Goal: Task Accomplishment & Management: Manage account settings

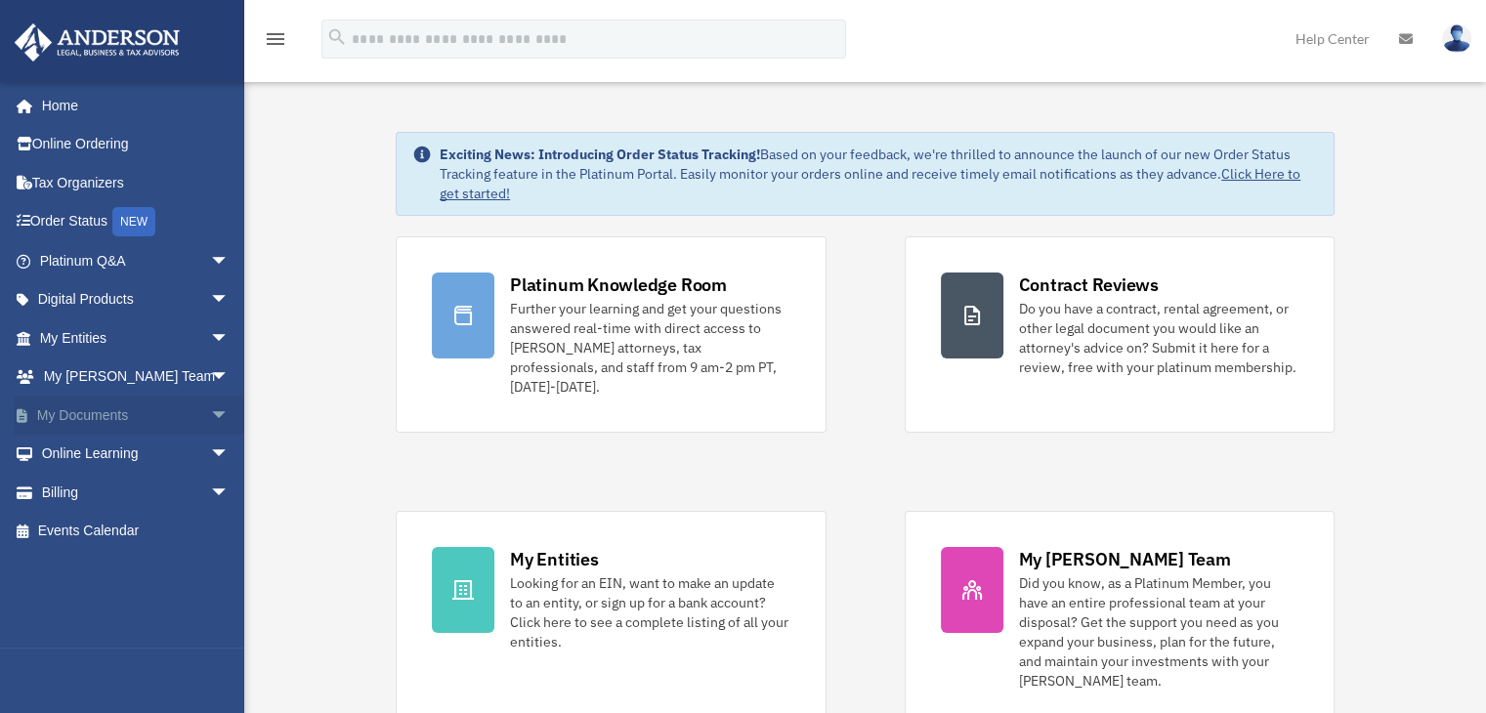
click at [210, 411] on span "arrow_drop_down" at bounding box center [229, 416] width 39 height 40
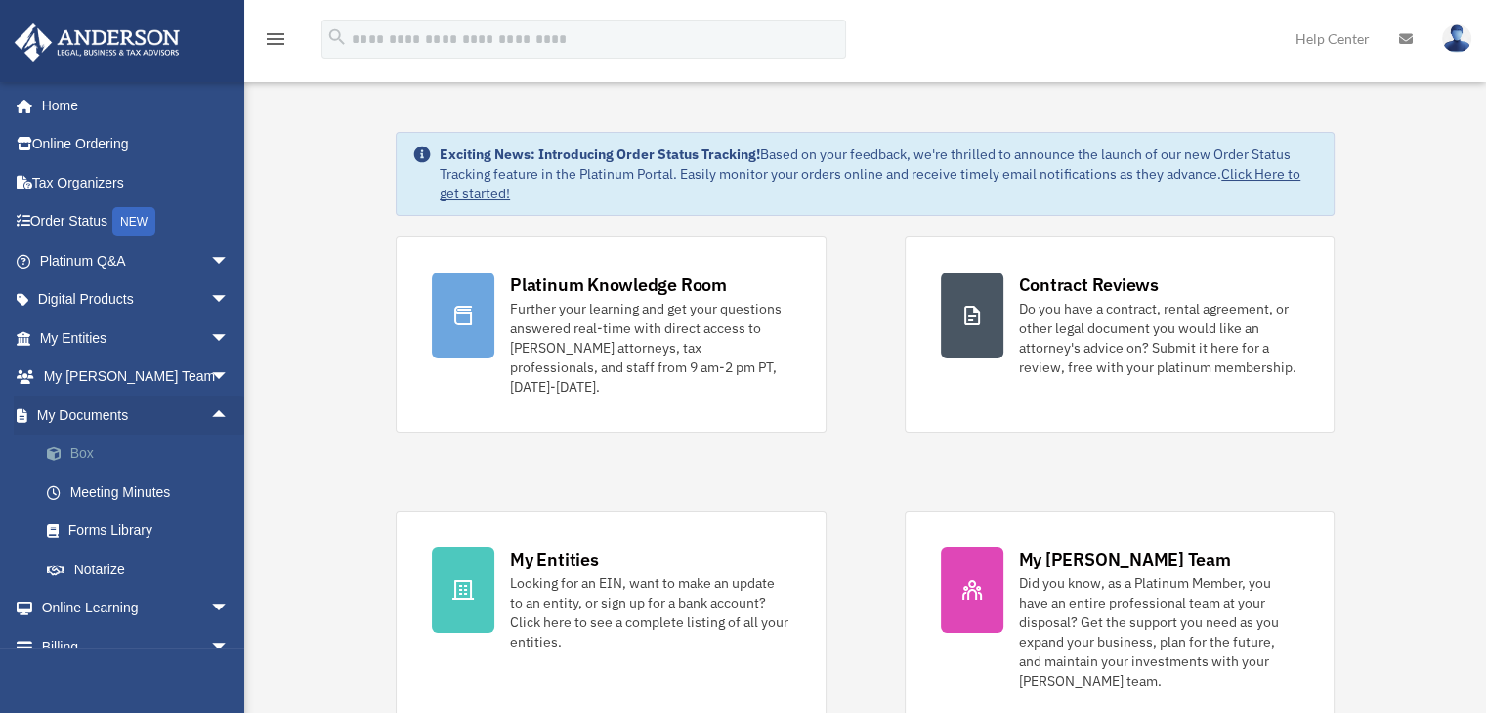
click at [94, 453] on link "Box" at bounding box center [143, 454] width 232 height 39
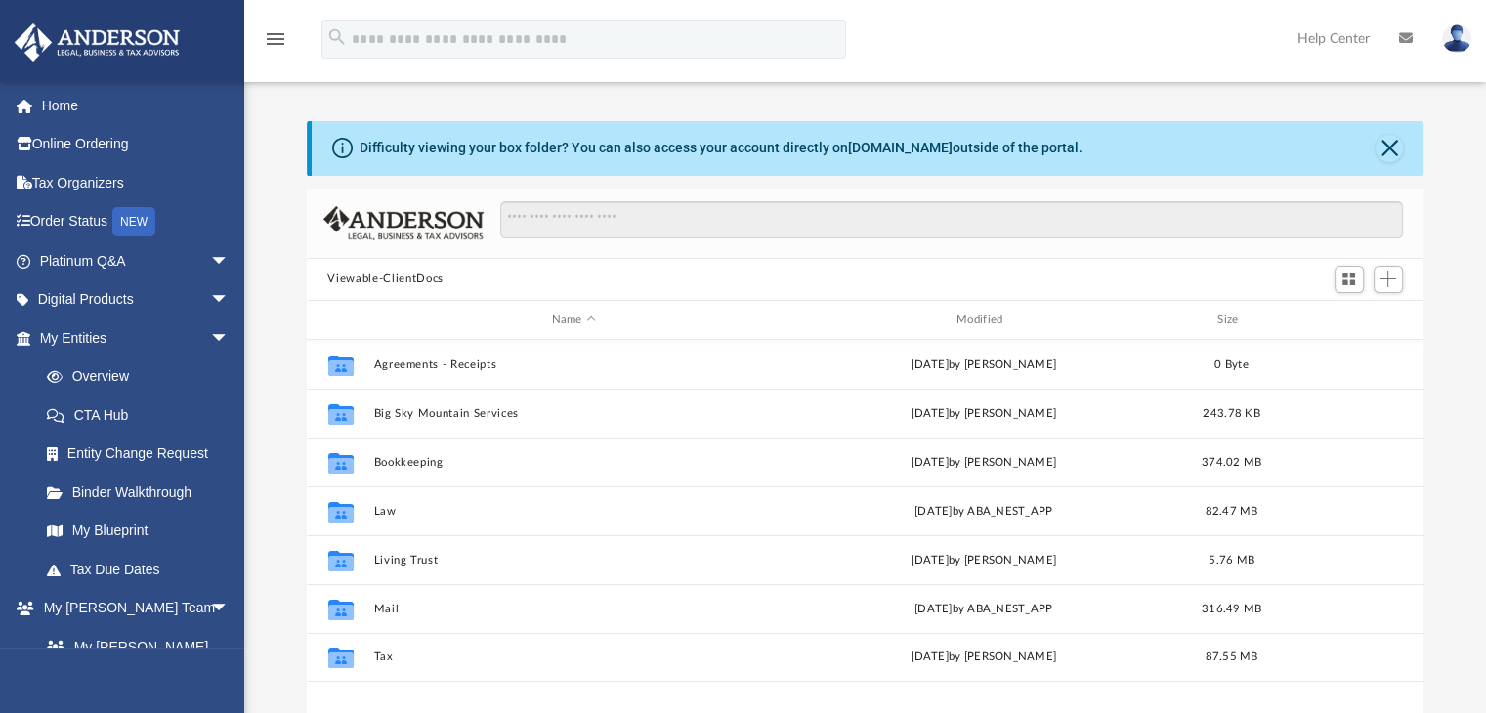
scroll to position [429, 1102]
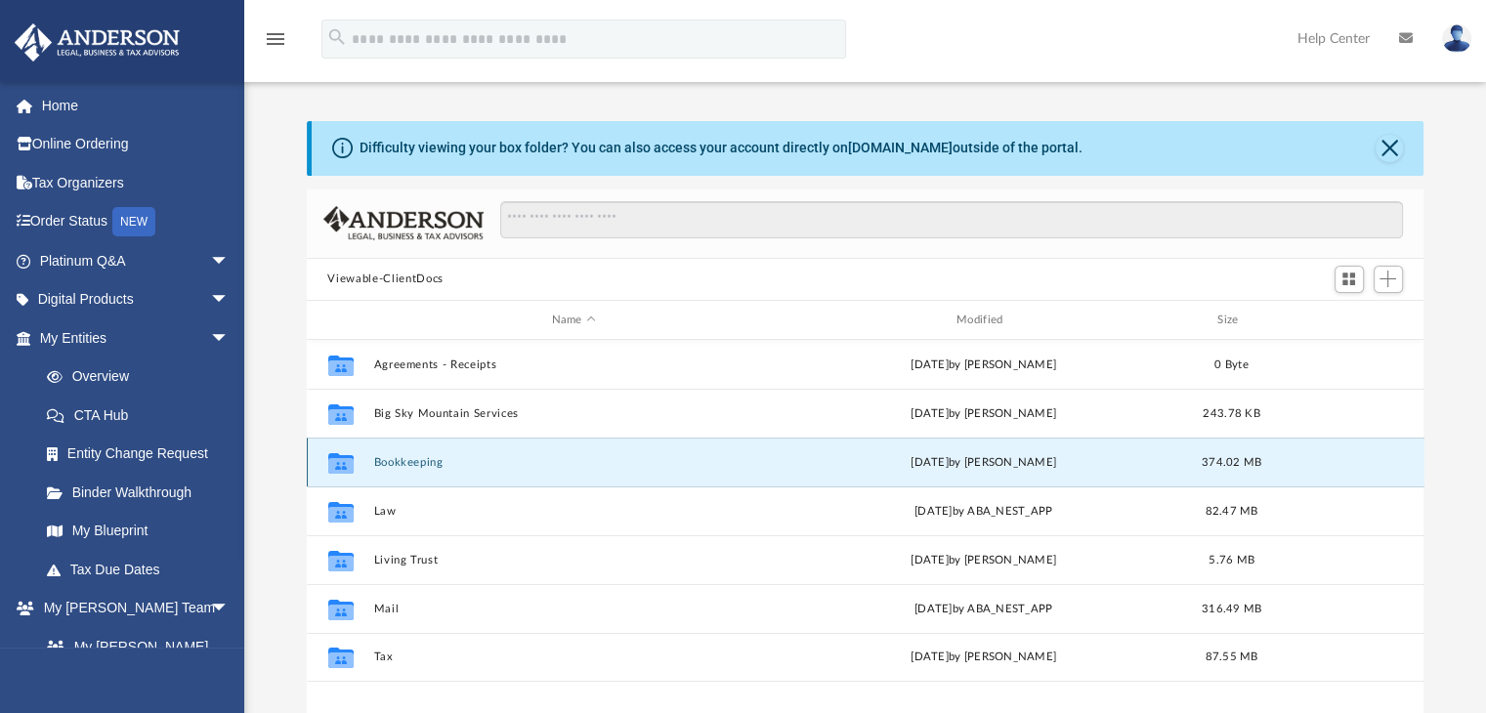
click at [427, 457] on button "Bookkeeping" at bounding box center [573, 462] width 401 height 13
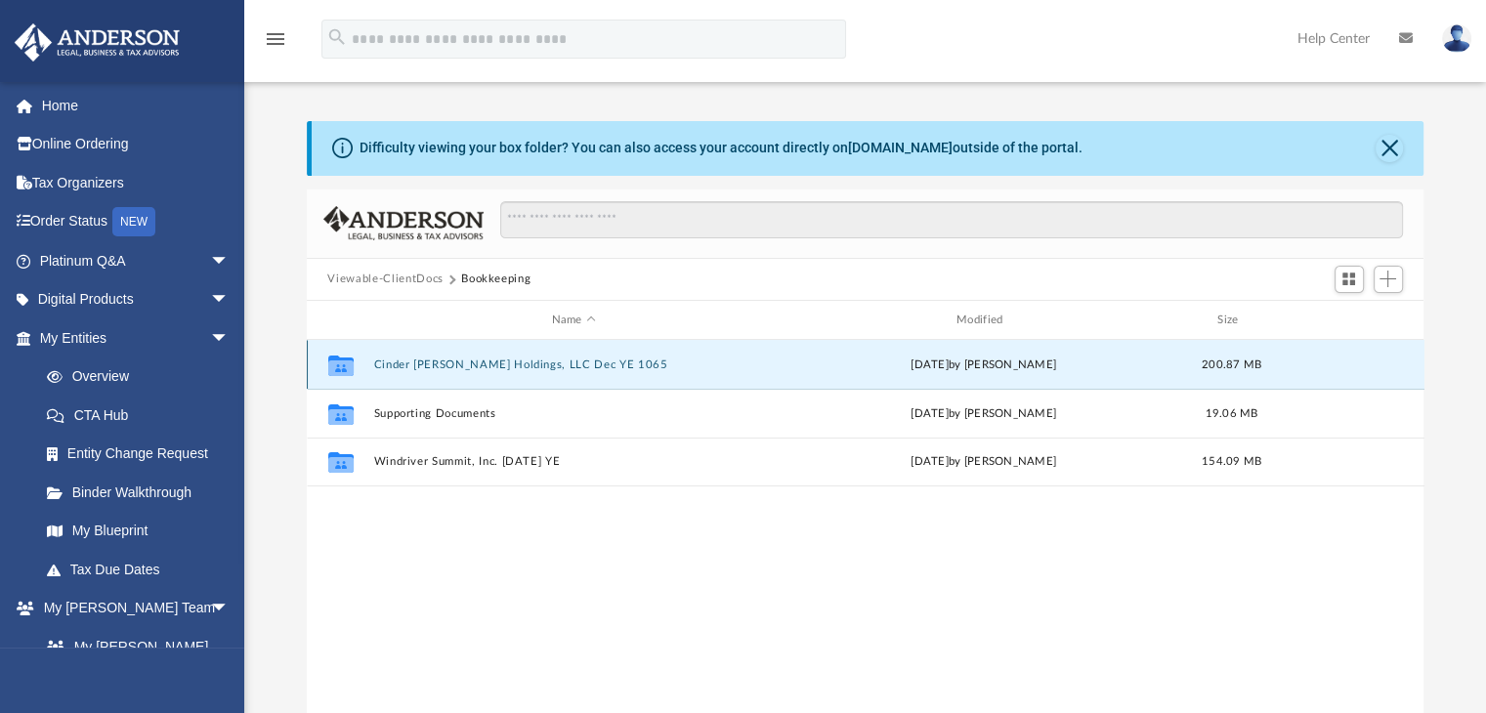
click at [477, 365] on button "Cinder [PERSON_NAME] Holdings, LLC Dec YE 1065" at bounding box center [573, 365] width 401 height 13
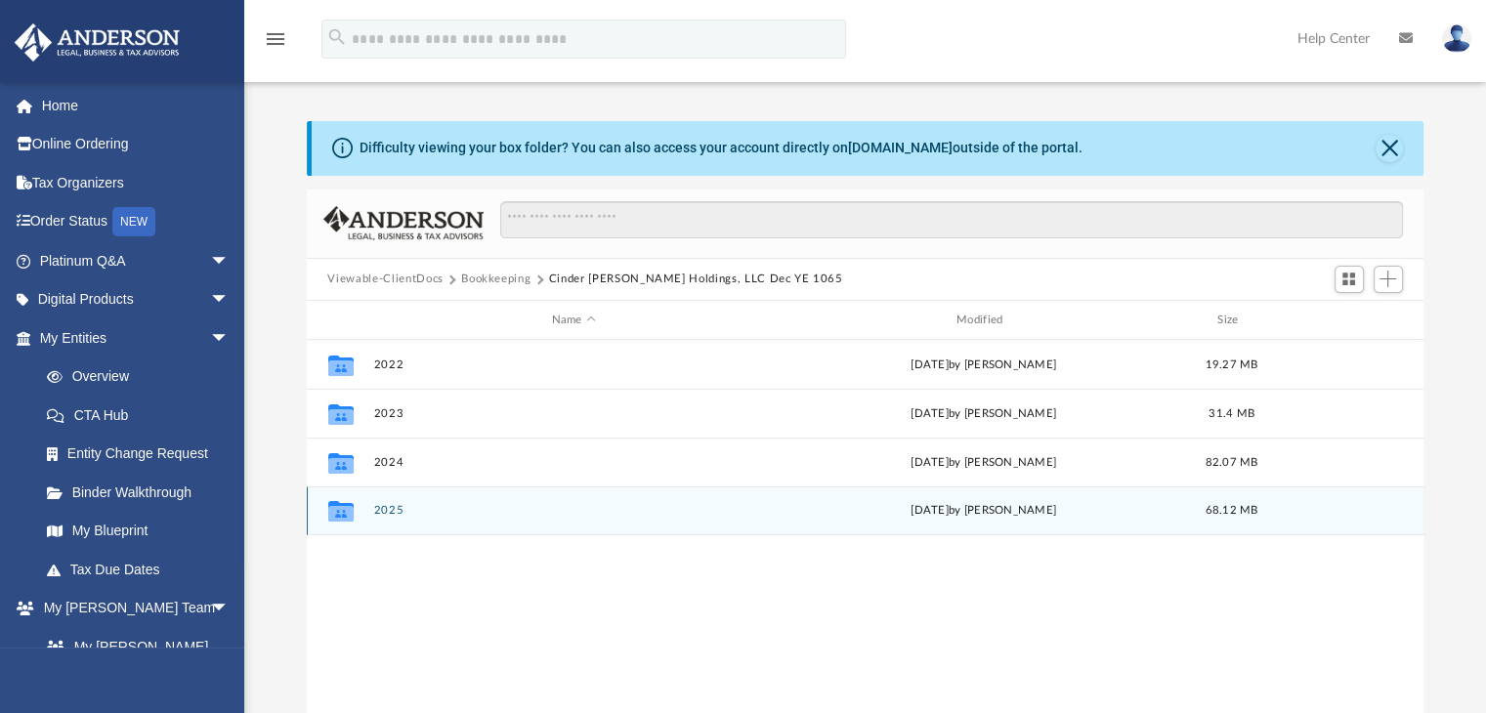
click at [399, 512] on button "2025" at bounding box center [573, 511] width 401 height 13
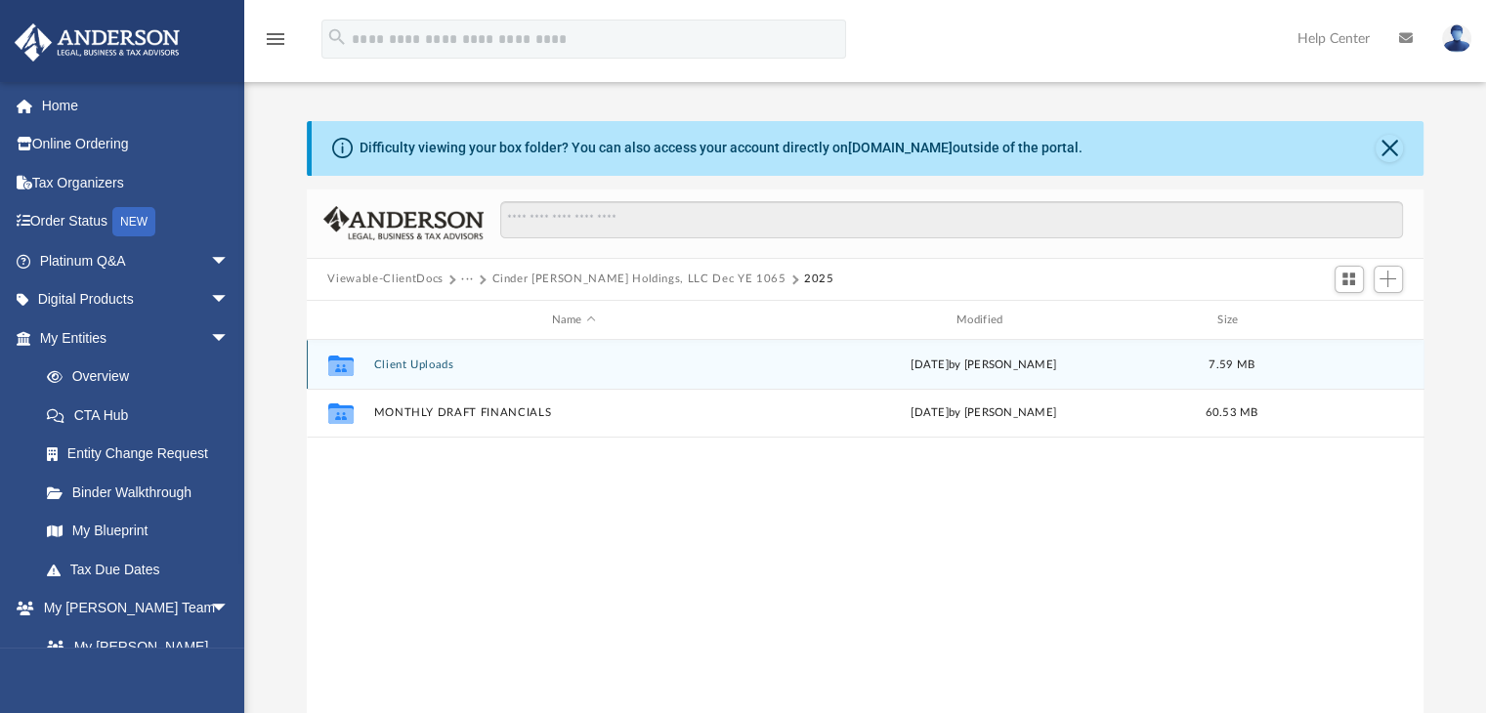
click at [428, 363] on button "Client Uploads" at bounding box center [573, 365] width 401 height 13
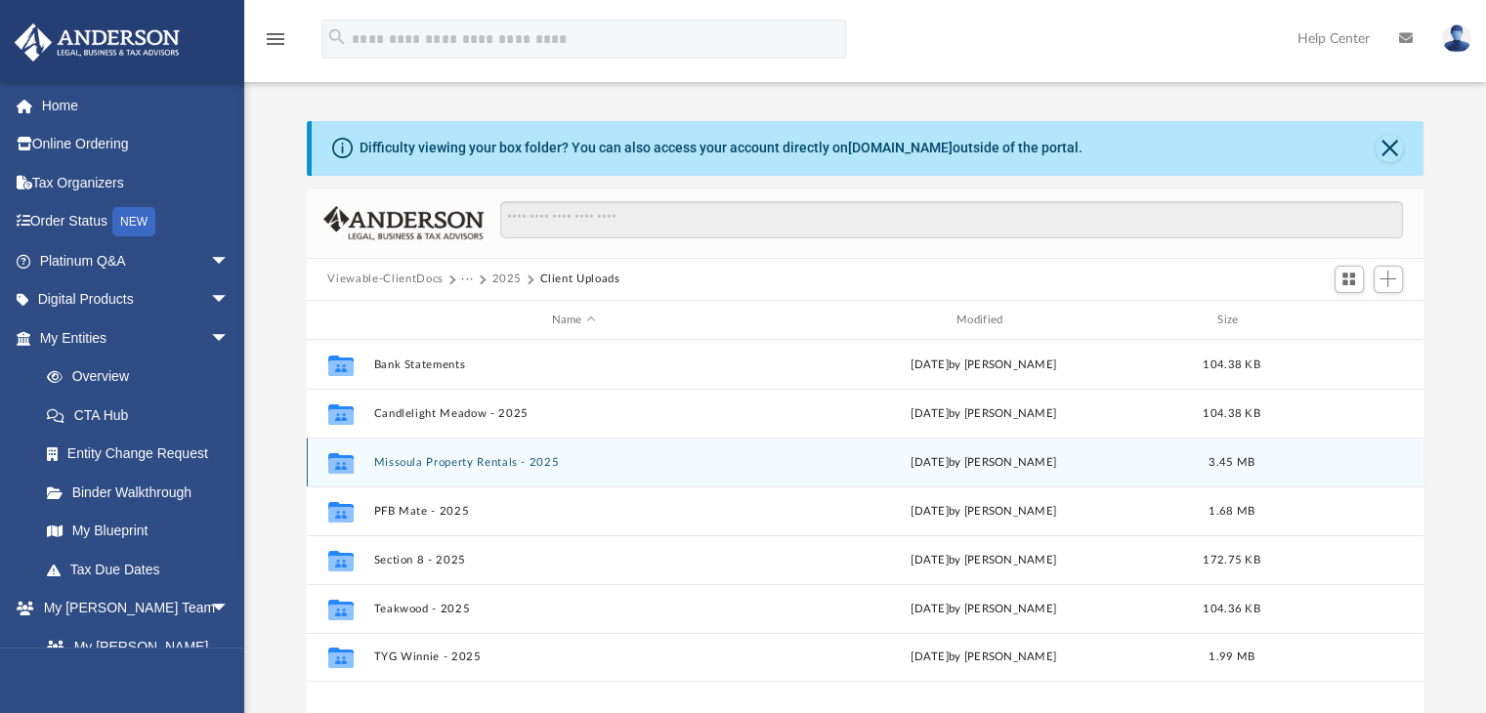
click at [449, 460] on button "Missoula Property Rentals - 2025" at bounding box center [573, 462] width 401 height 13
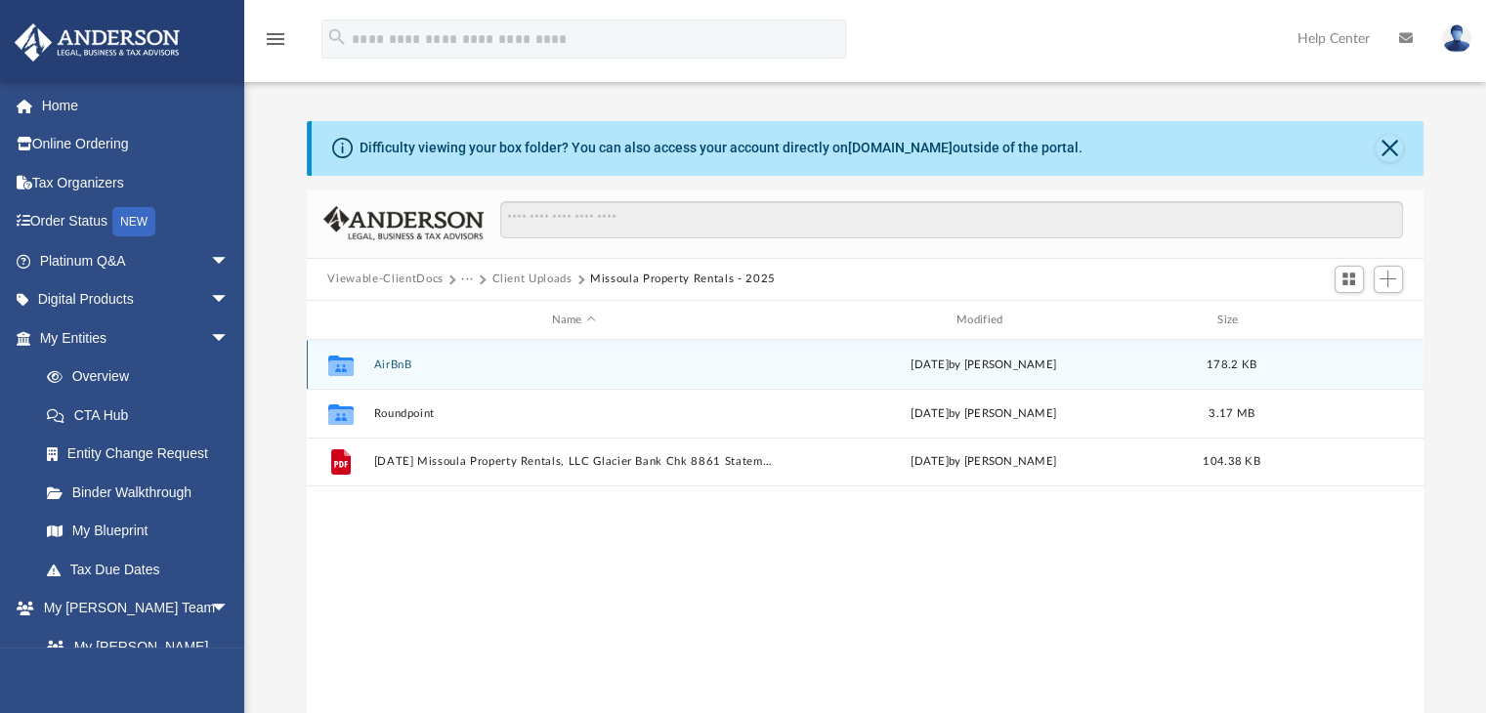
click at [372, 364] on div "Collaborated Folder AirBnB Mon Aug 4 2025 by Tom Rogala 178.2 KB" at bounding box center [866, 364] width 1118 height 49
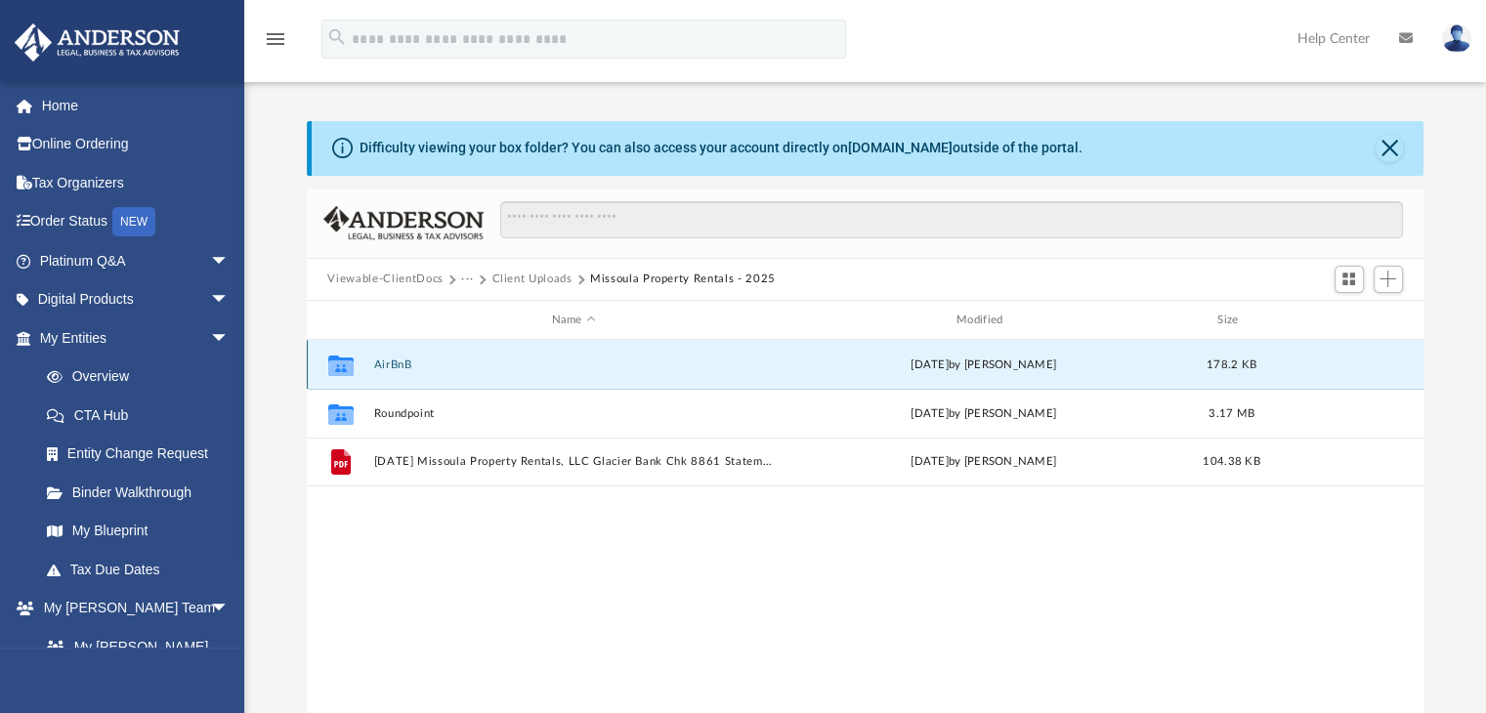
click at [391, 361] on button "AirBnB" at bounding box center [573, 365] width 401 height 13
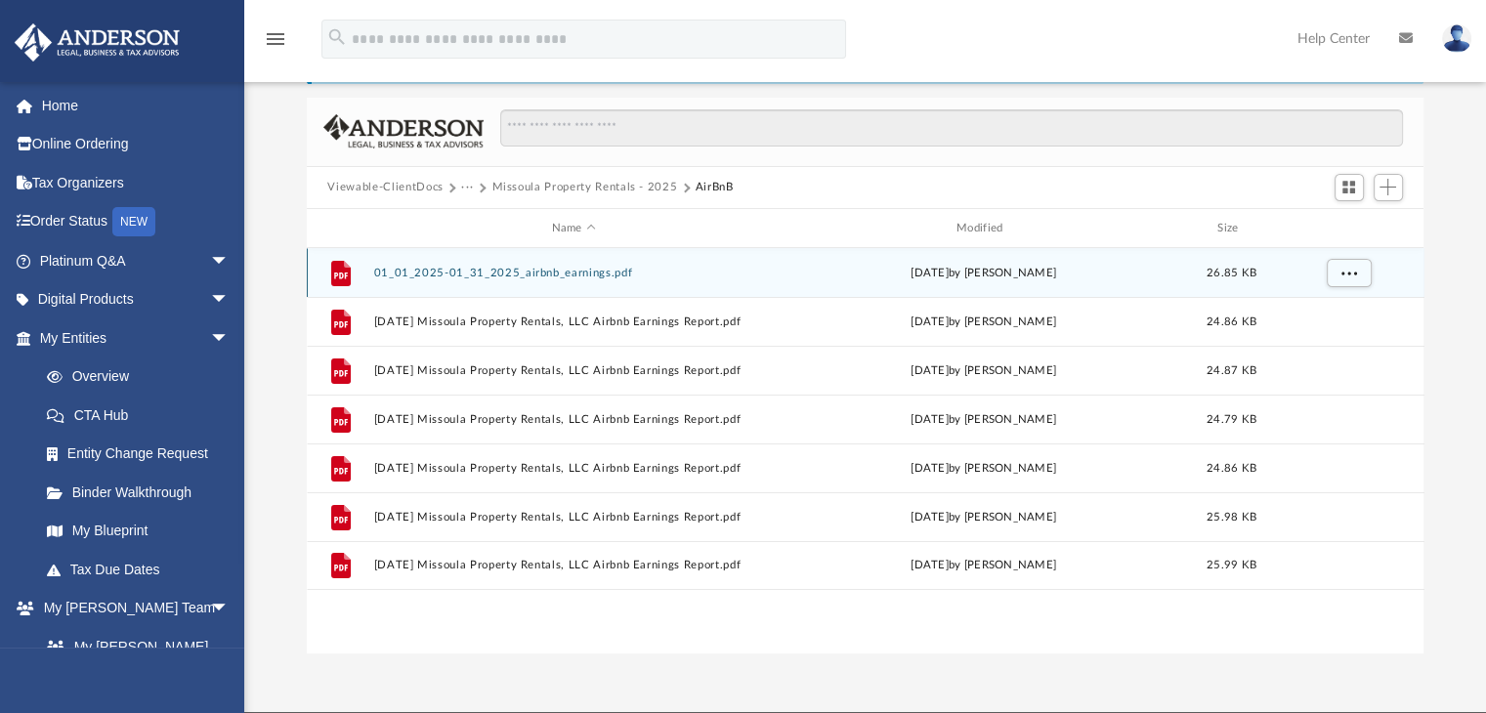
scroll to position [87, 0]
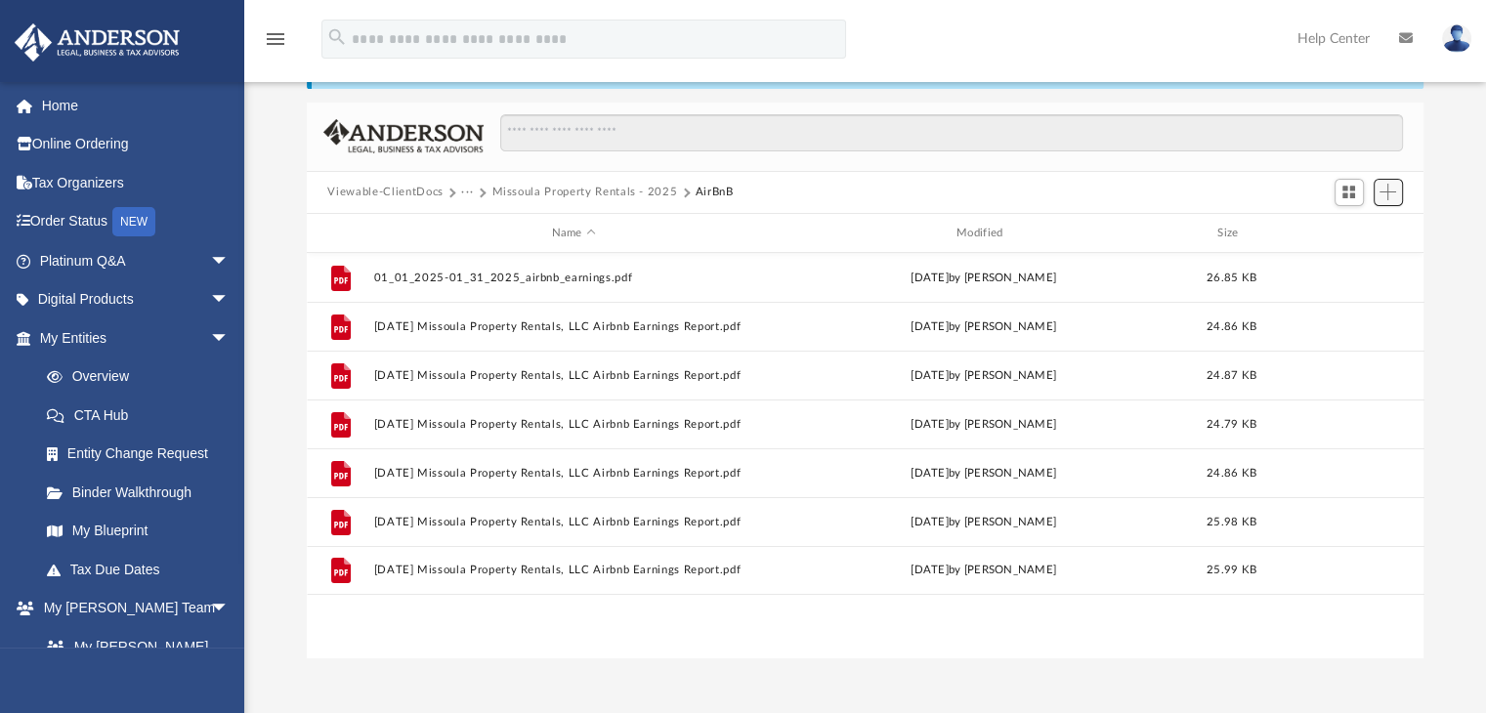
click at [1397, 195] on button "Add" at bounding box center [1388, 192] width 29 height 27
click at [1345, 233] on li "Upload" at bounding box center [1360, 231] width 63 height 21
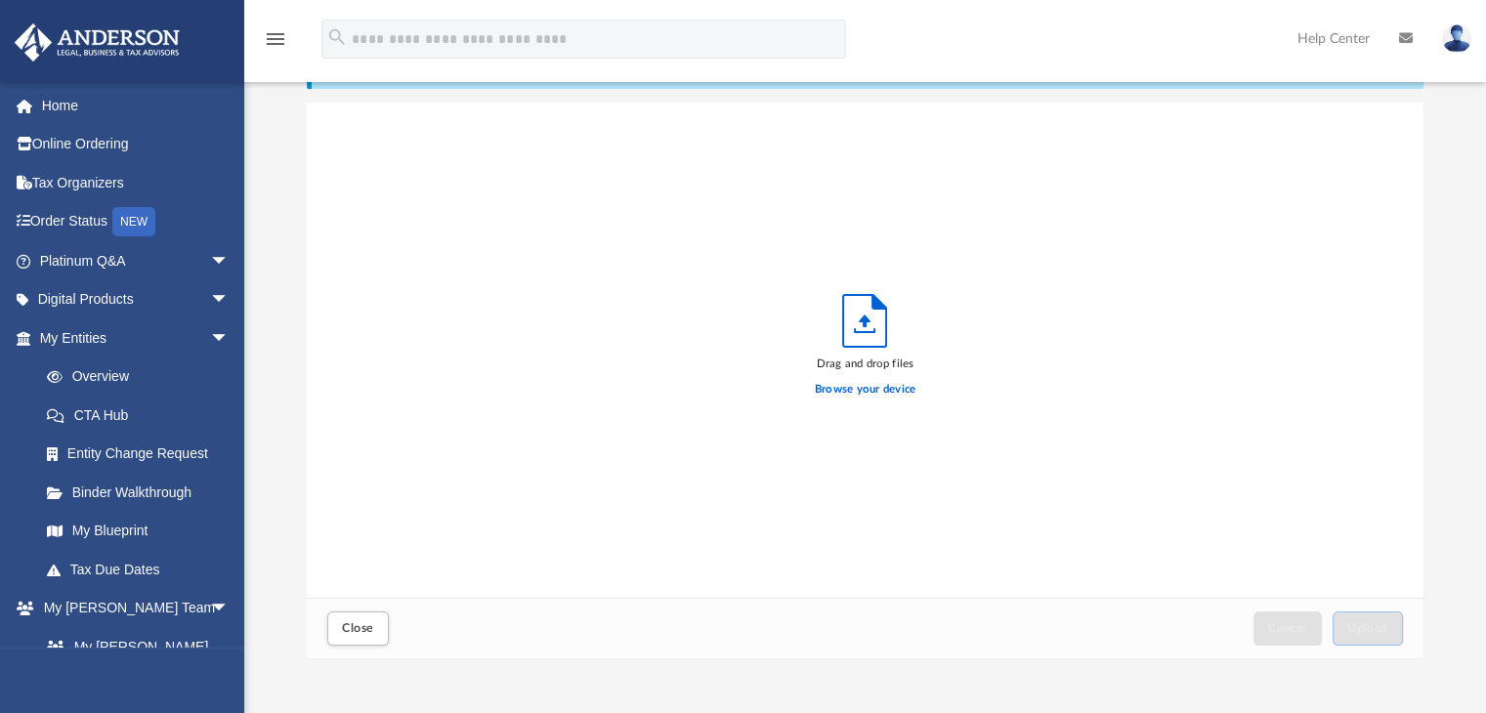
scroll to position [481, 1102]
click at [902, 386] on label "Browse your device" at bounding box center [866, 390] width 102 height 18
click at [0, 0] on input "Browse your device" at bounding box center [0, 0] width 0 height 0
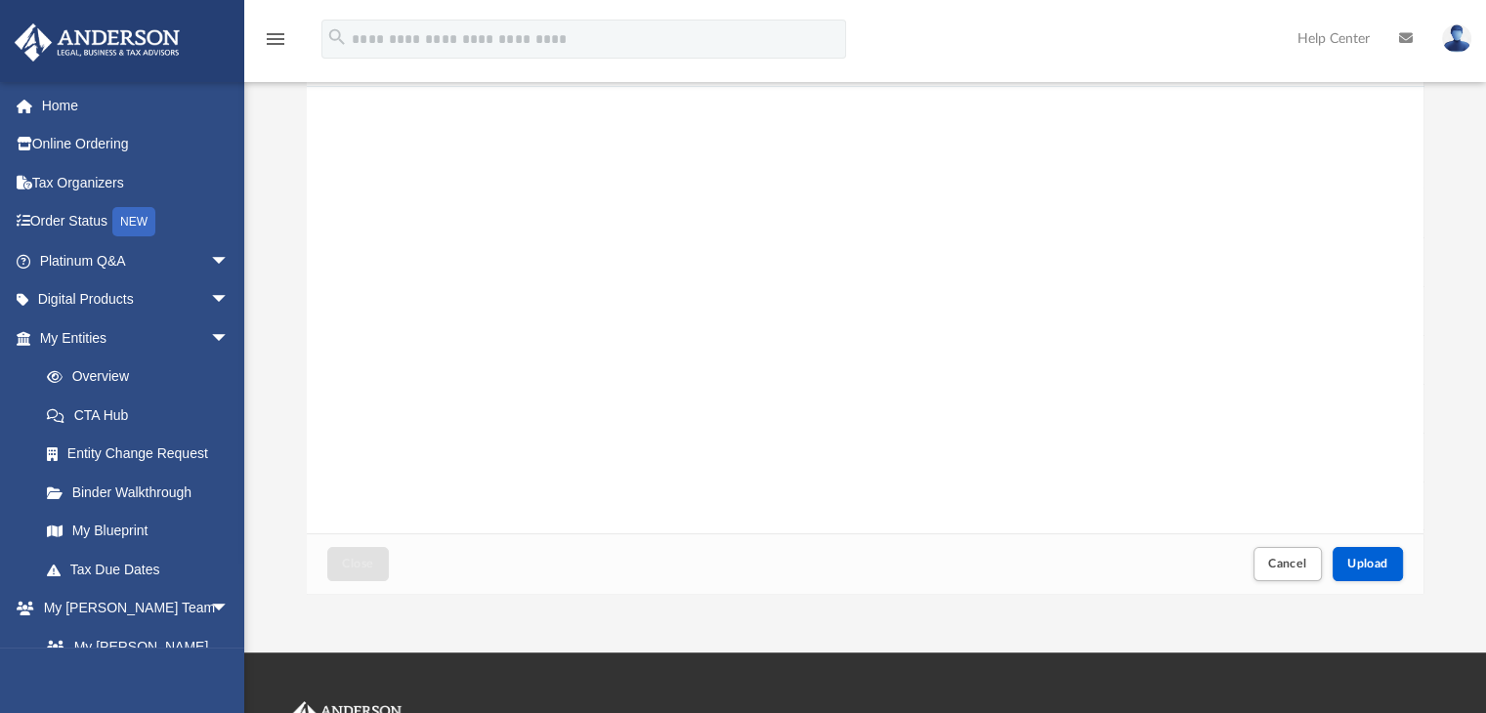
scroll to position [185, 0]
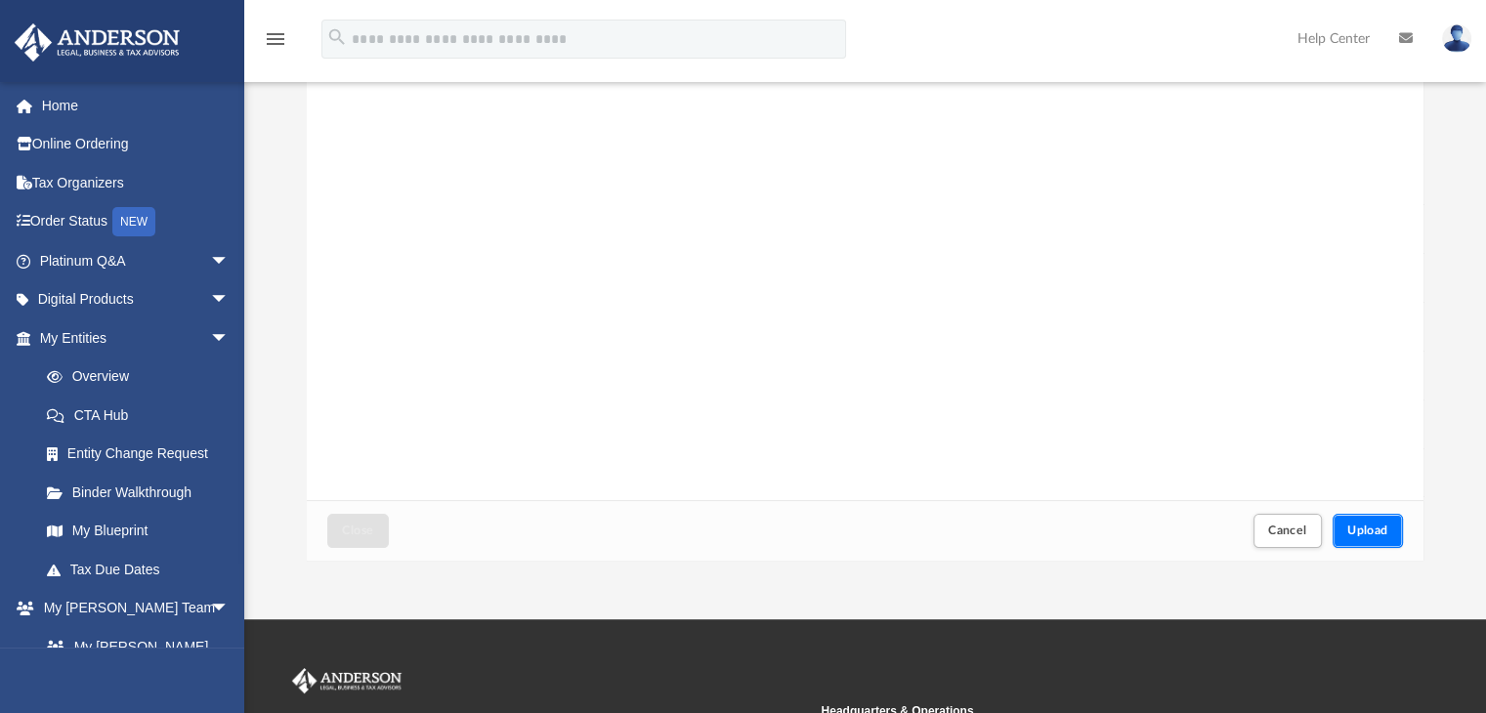
click at [1368, 534] on span "Upload" at bounding box center [1367, 531] width 41 height 12
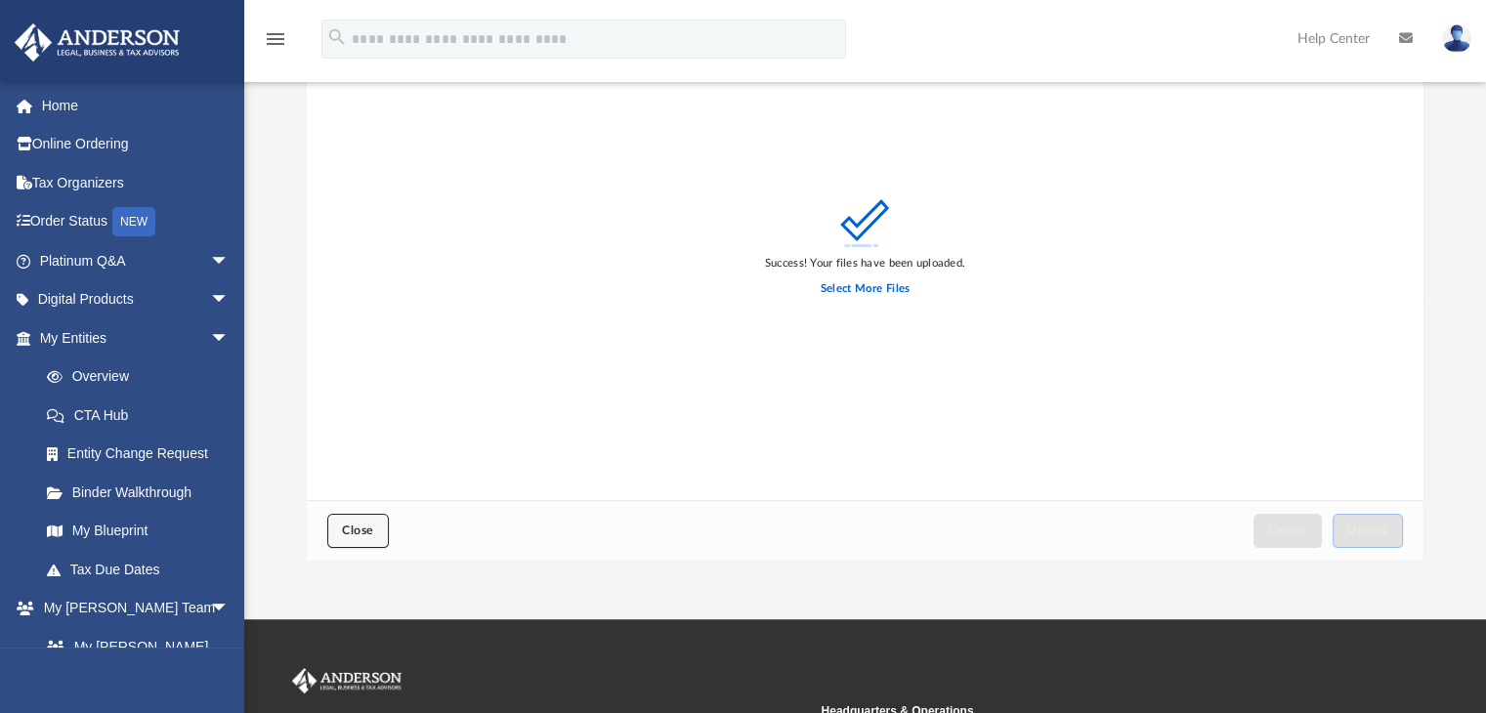
click at [377, 529] on button "Close" at bounding box center [357, 531] width 61 height 34
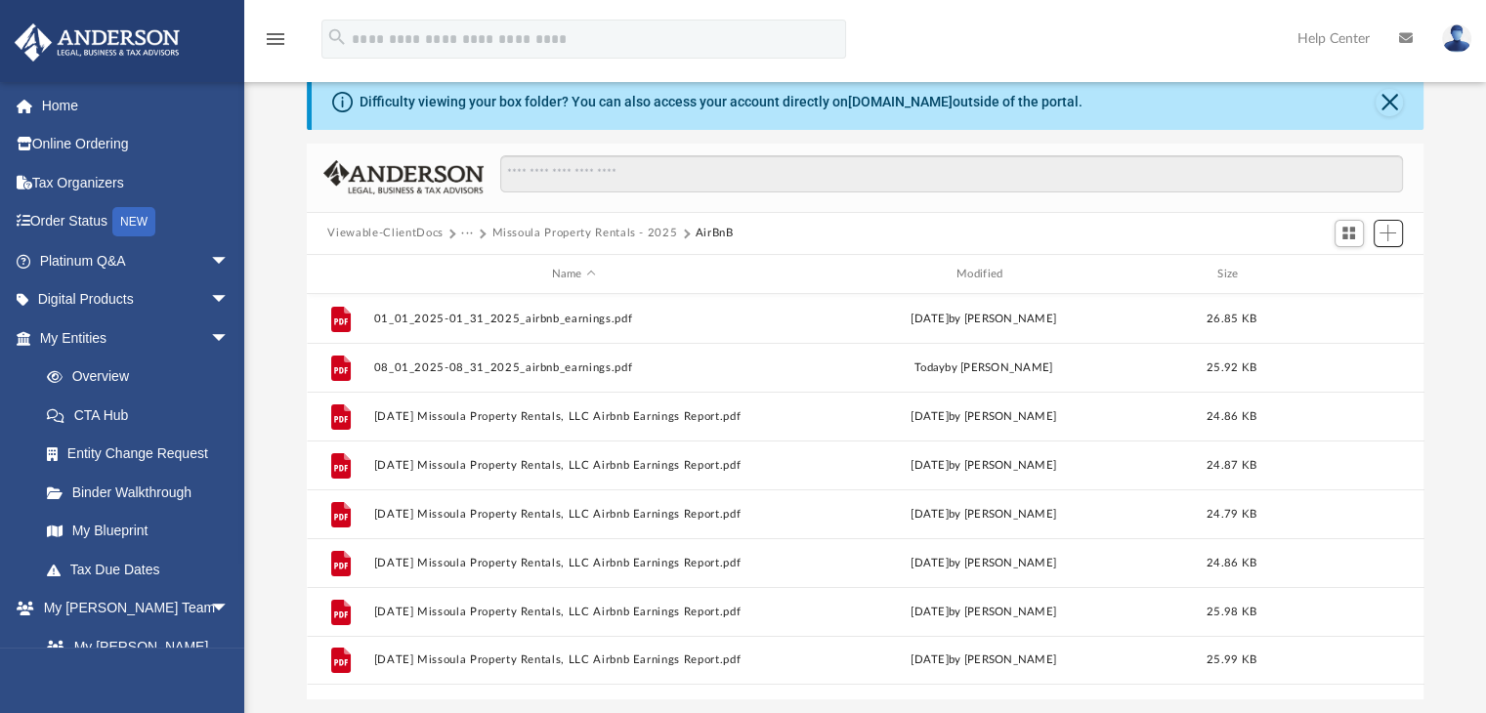
scroll to position [40, 0]
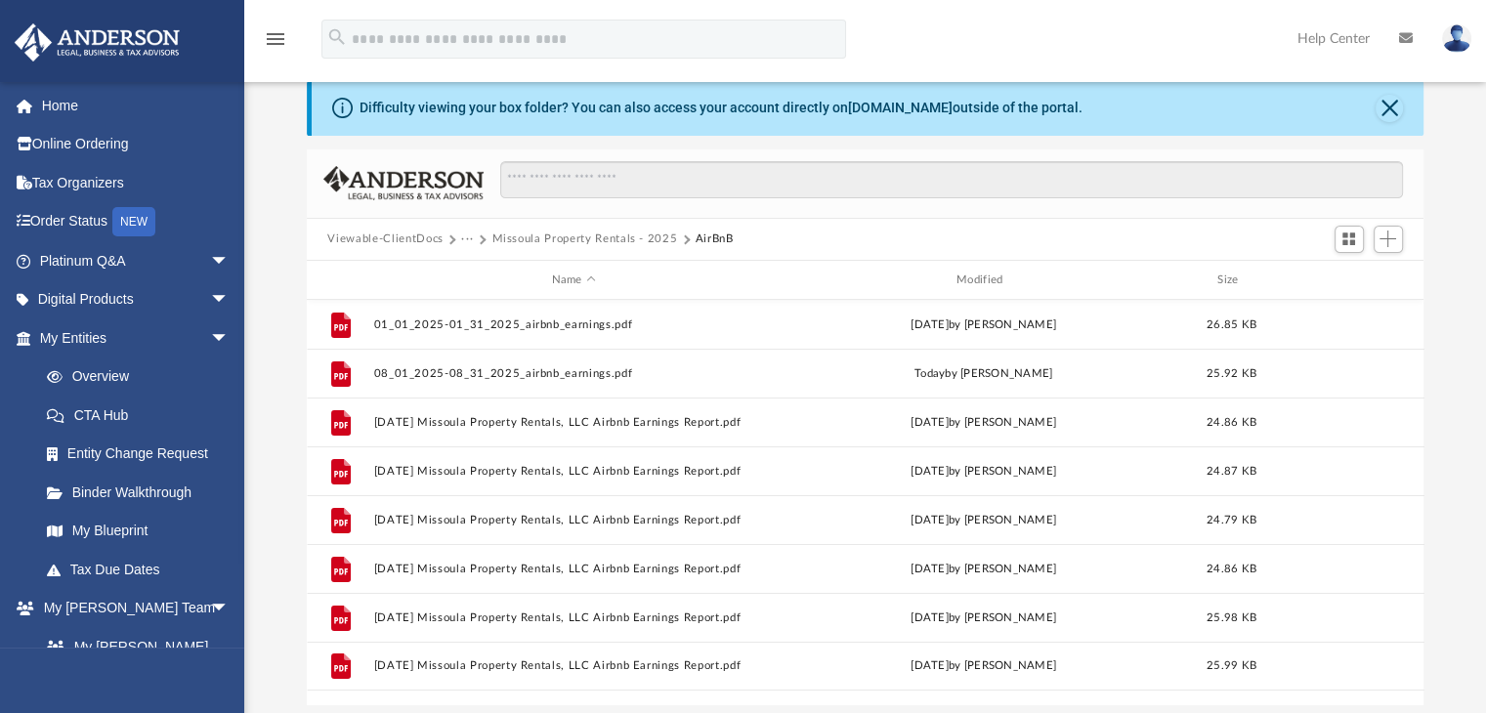
click at [614, 235] on button "Missoula Property Rentals - 2025" at bounding box center [584, 240] width 186 height 18
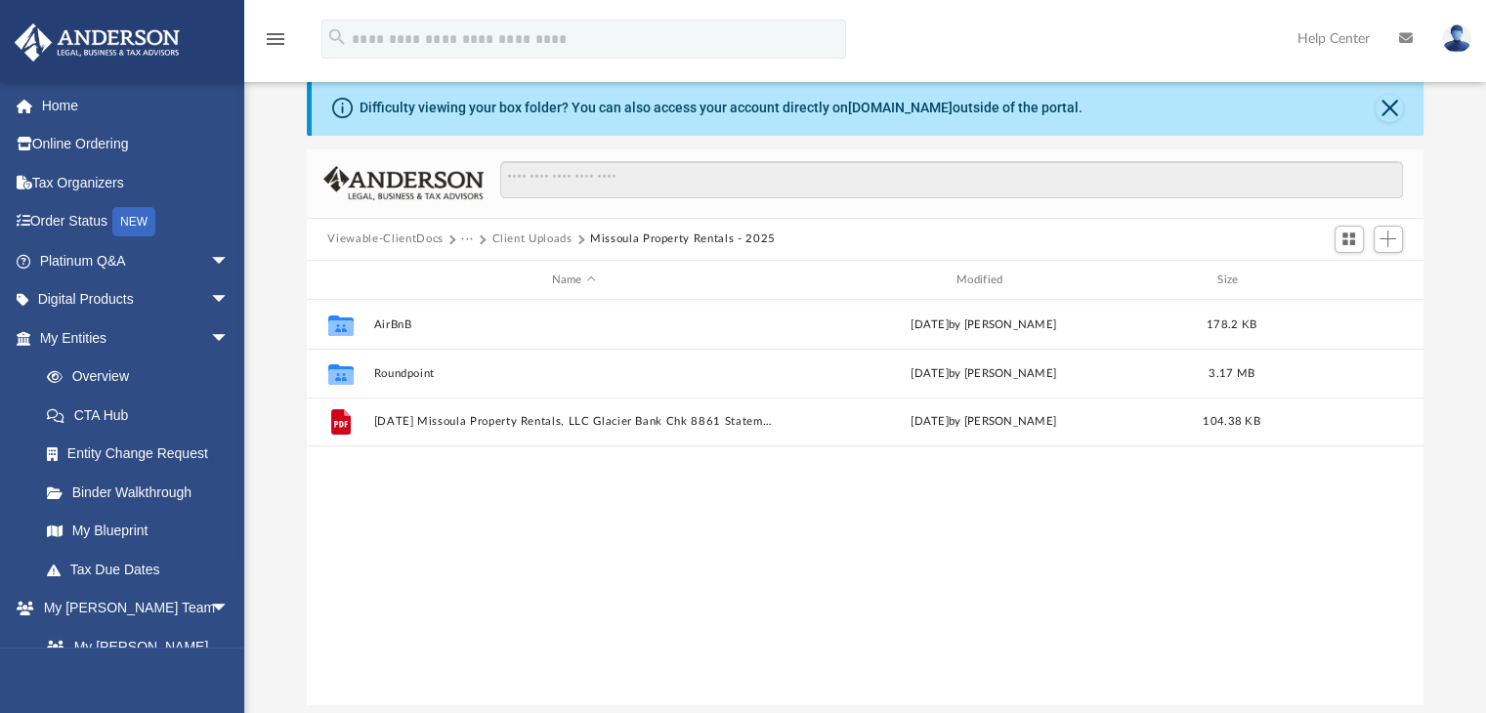
click at [525, 237] on button "Client Uploads" at bounding box center [531, 240] width 80 height 18
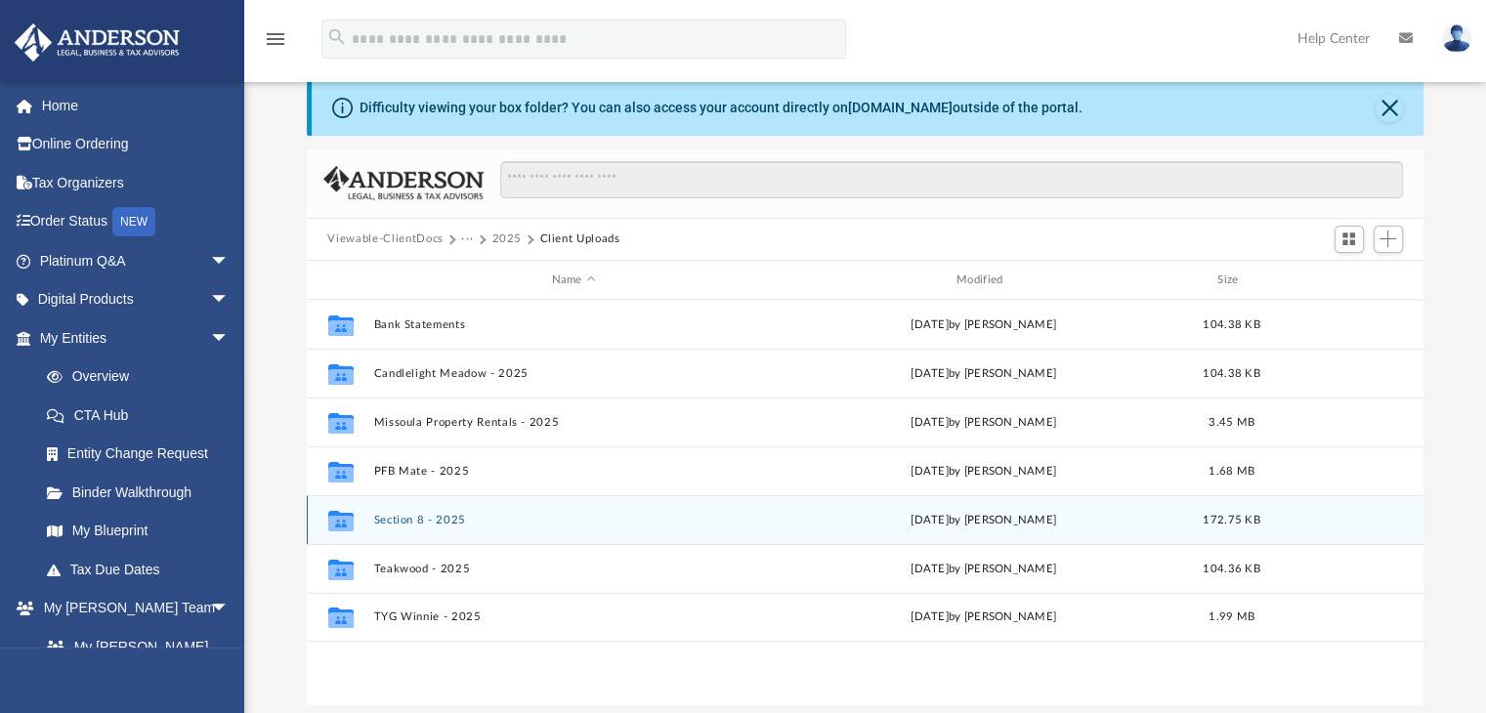
click at [406, 526] on div "Collaborated Folder Section 8 - 2025 Mon Aug 4 2025 by Tom Rogala 172.75 KB" at bounding box center [866, 519] width 1118 height 49
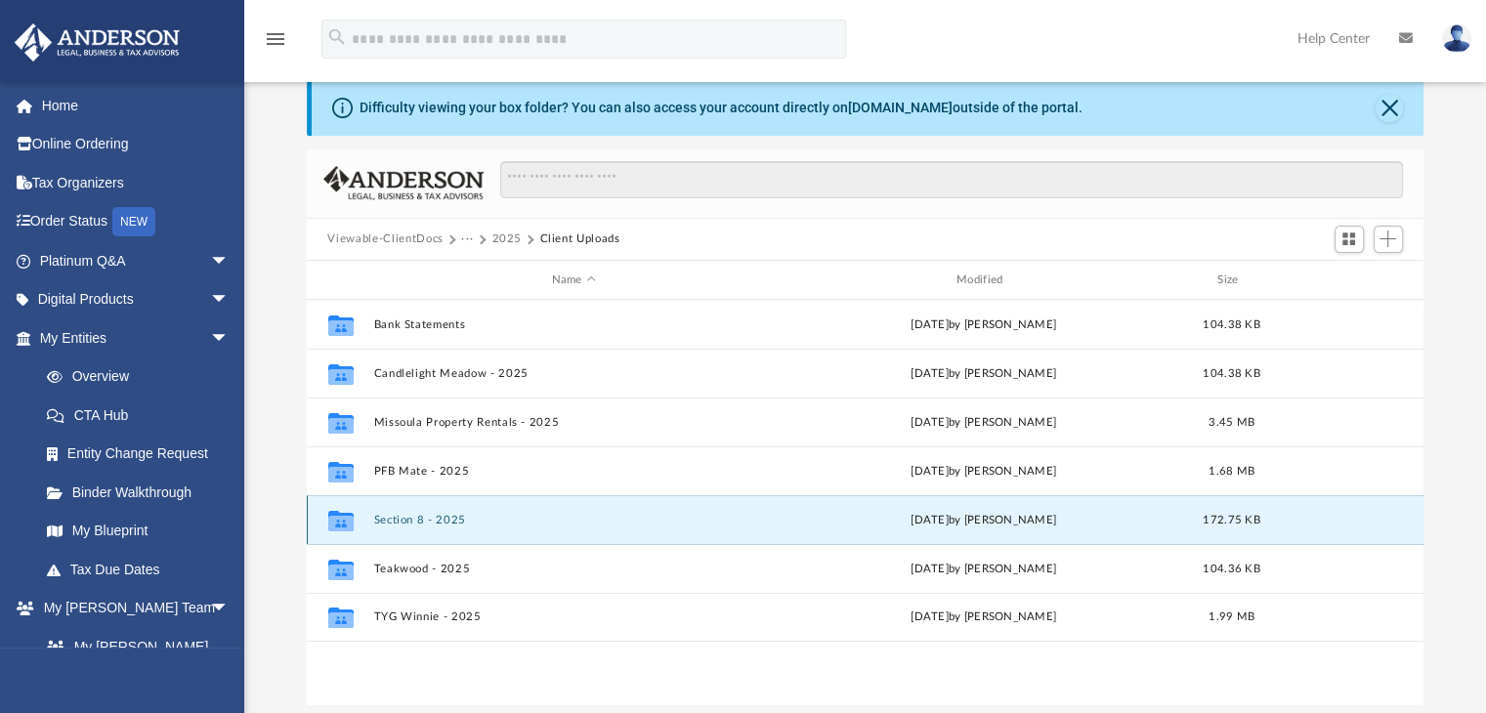
click at [406, 521] on button "Section 8 - 2025" at bounding box center [573, 520] width 401 height 13
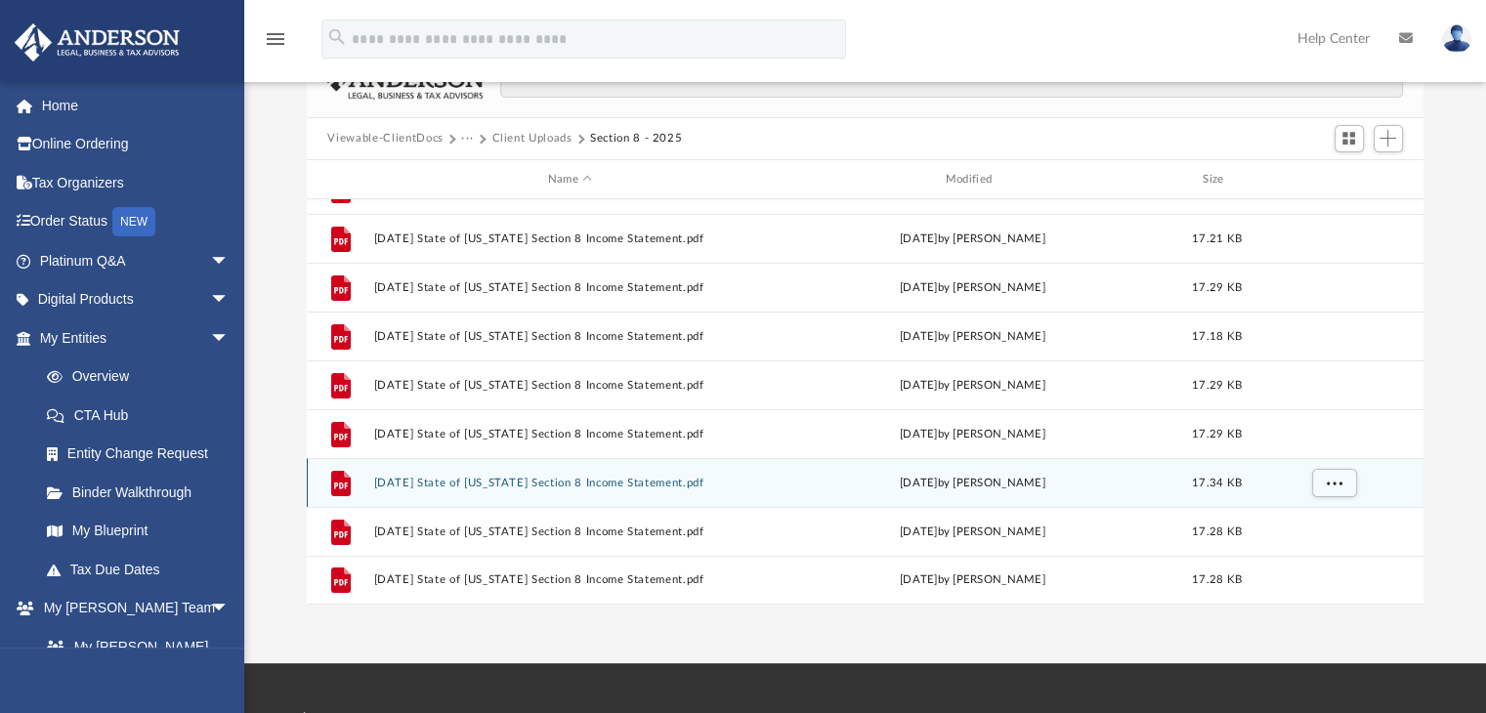
scroll to position [235, 0]
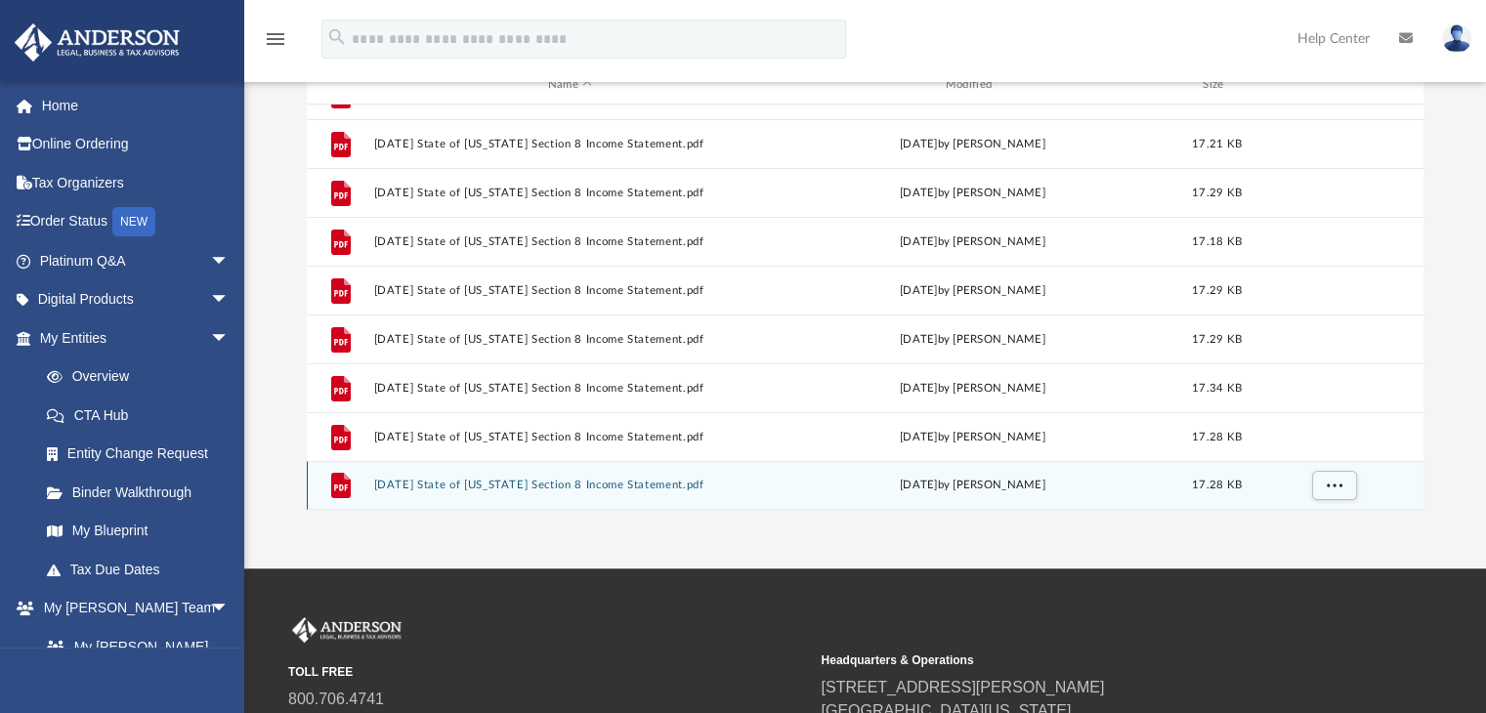
click at [667, 483] on button "2025.08.01 State of Montana Section 8 Income Statement.pdf" at bounding box center [570, 486] width 394 height 13
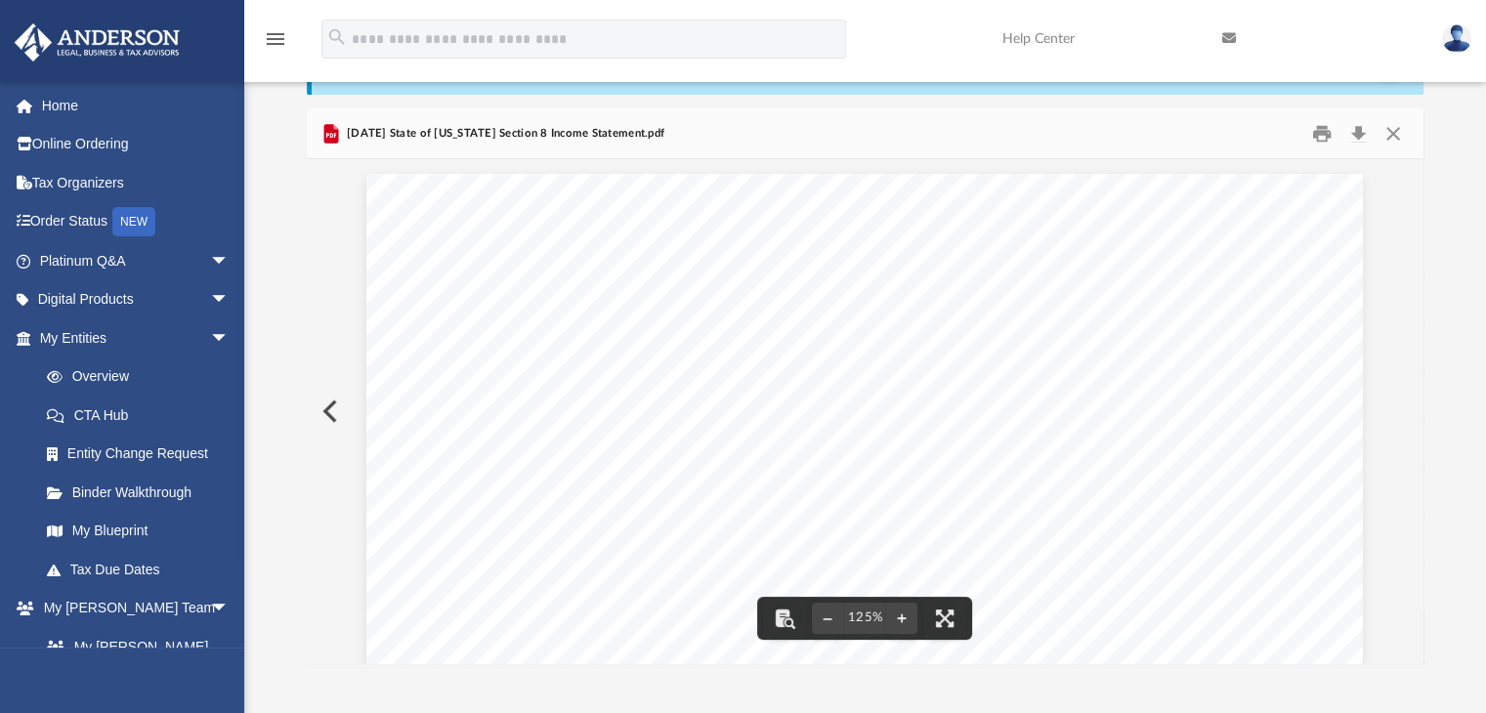
scroll to position [12, 0]
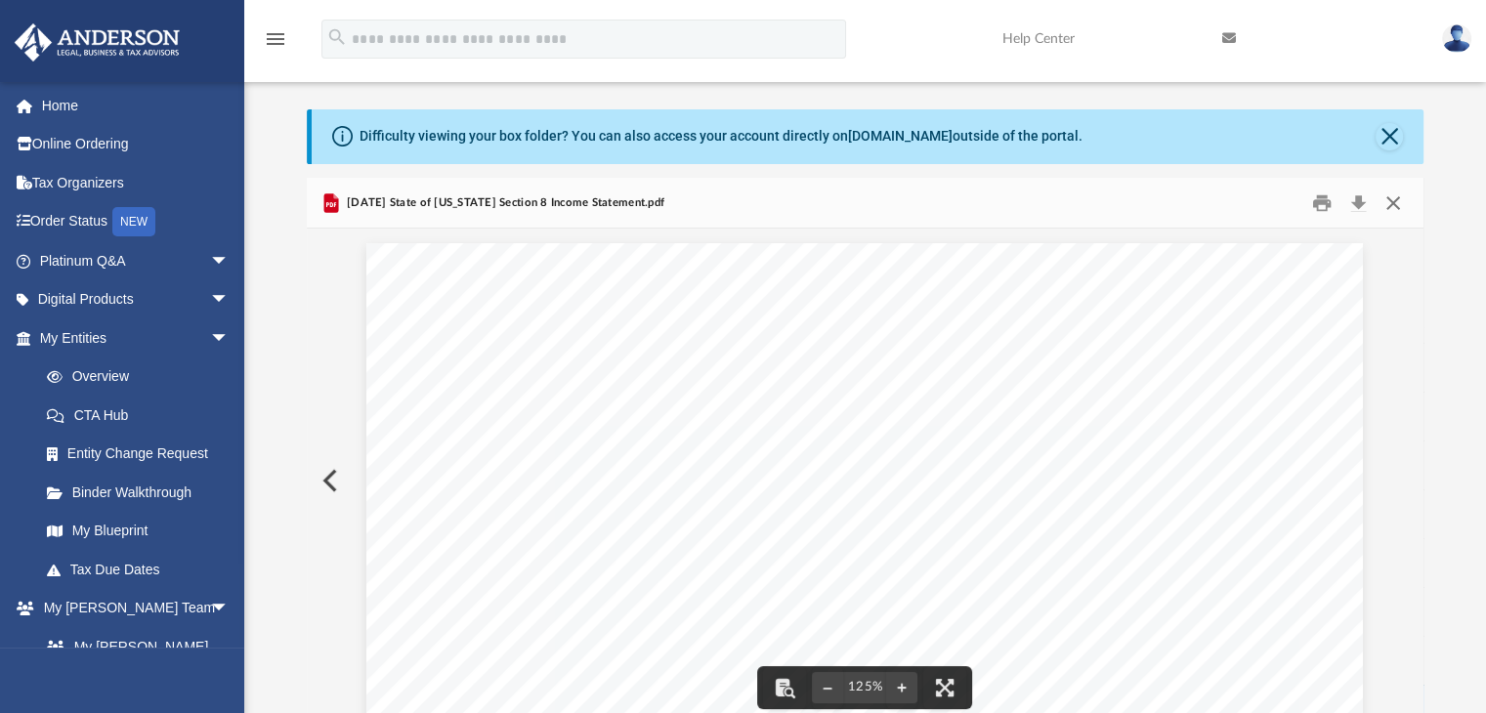
click at [1396, 197] on button "Close" at bounding box center [1393, 203] width 35 height 30
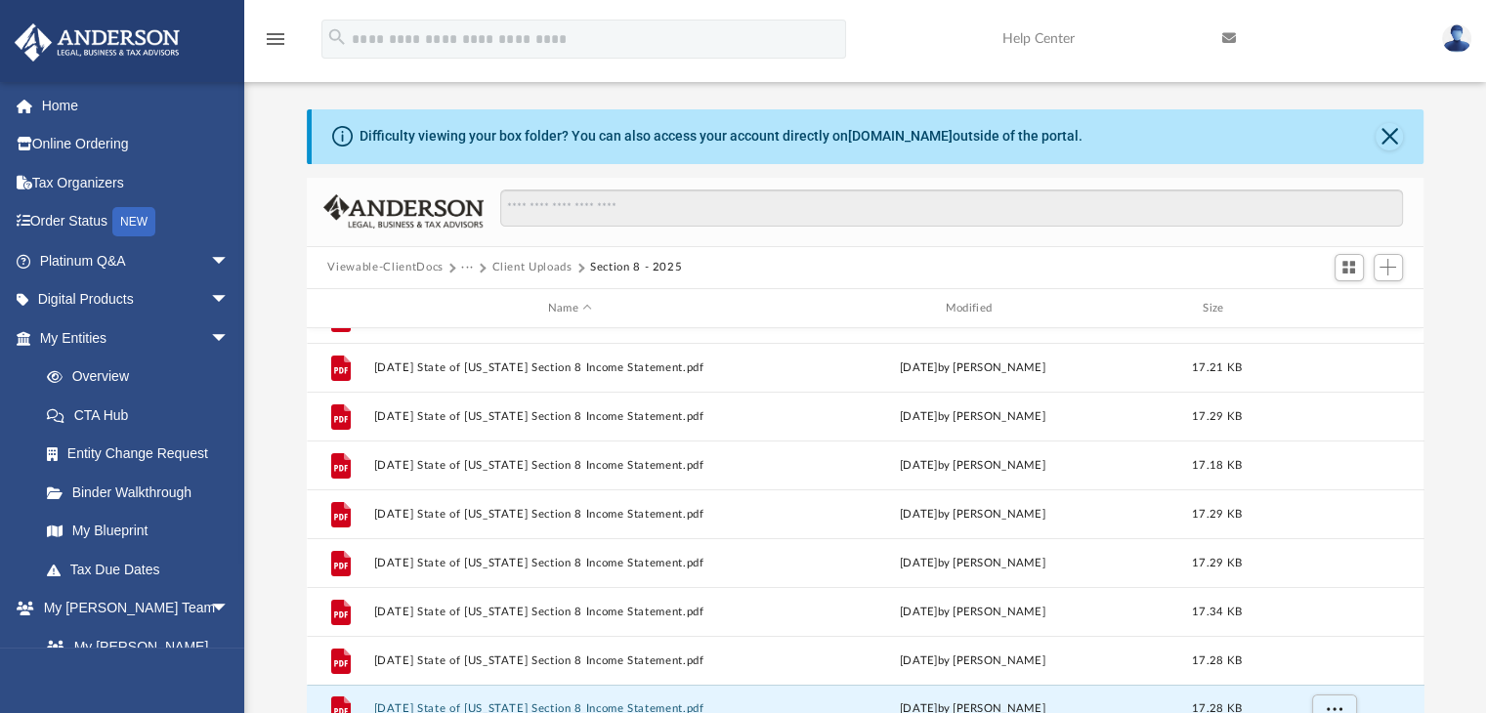
scroll to position [31, 0]
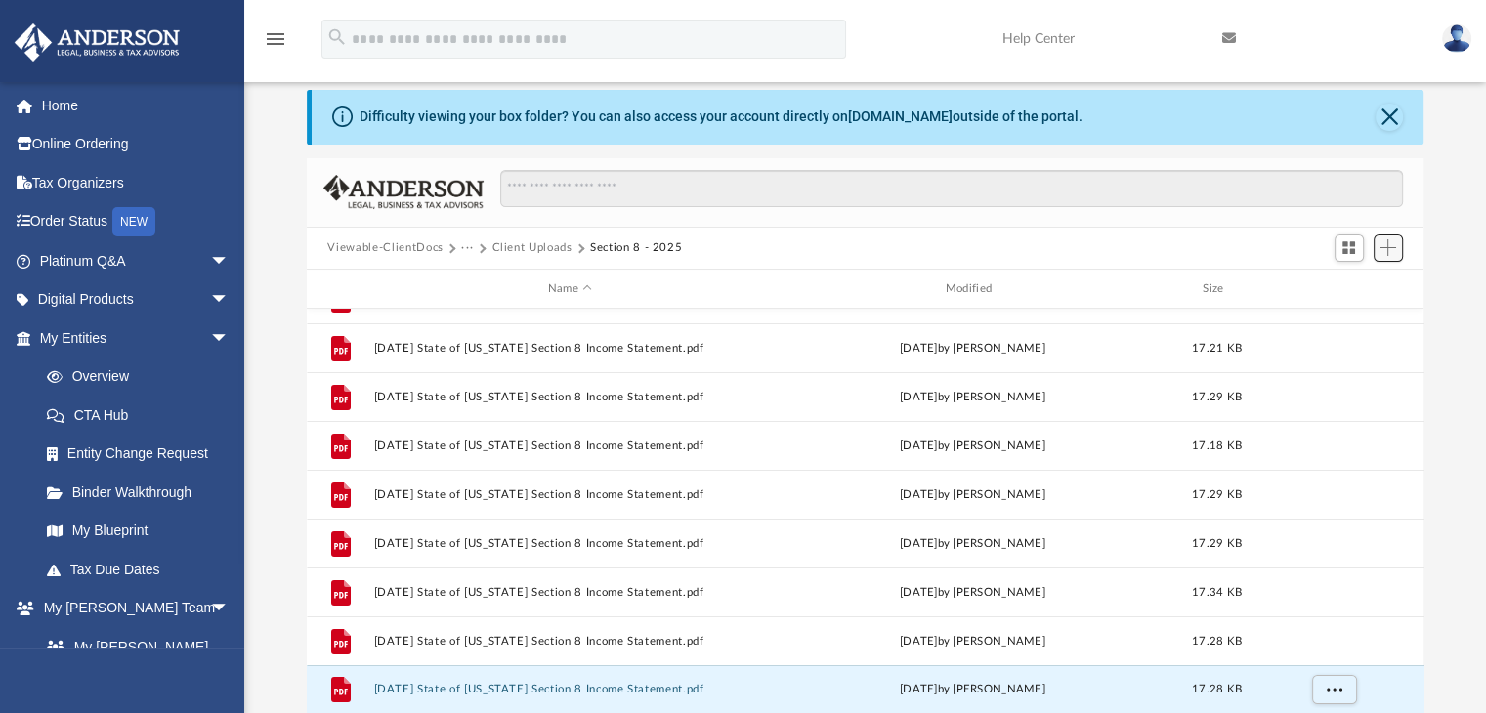
click at [1389, 243] on span "Add" at bounding box center [1387, 247] width 17 height 17
click at [1372, 280] on li "Upload" at bounding box center [1360, 286] width 63 height 21
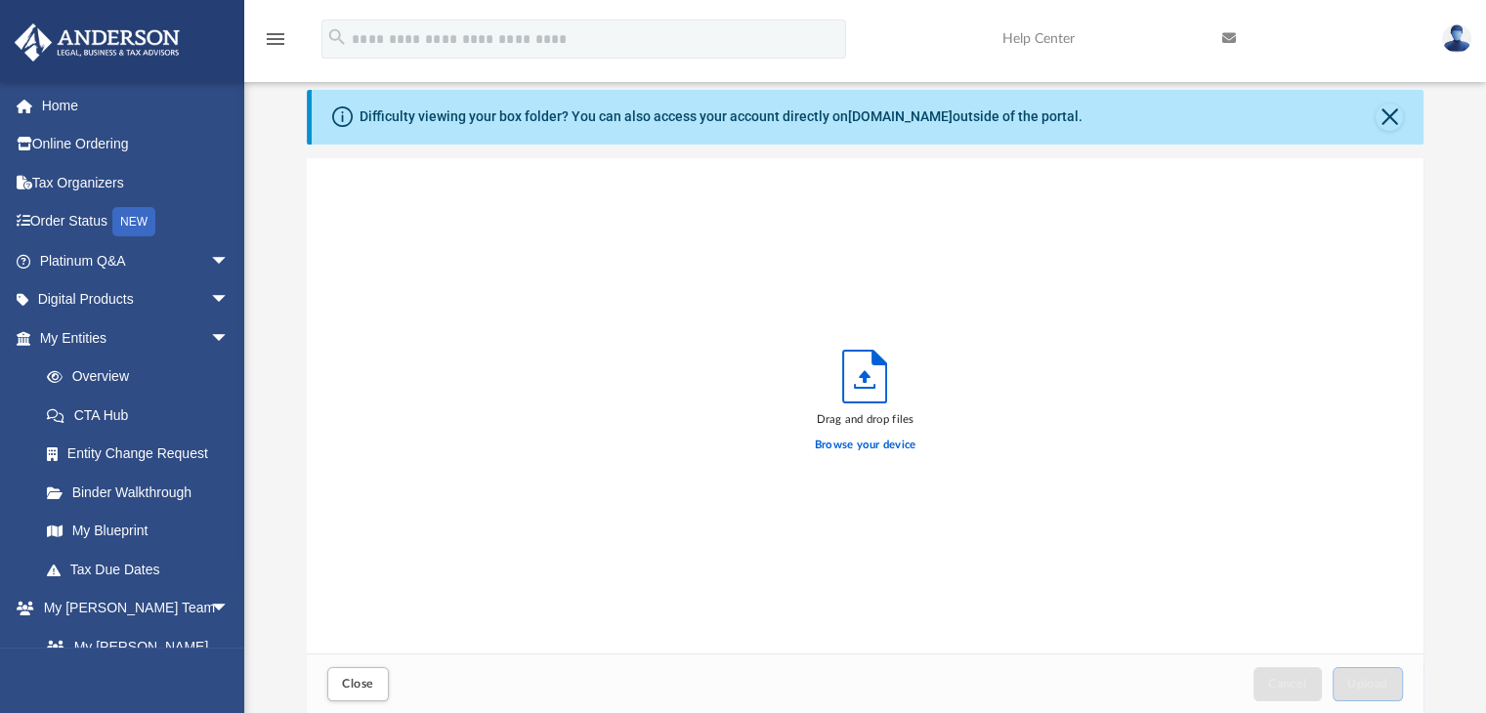
scroll to position [481, 1102]
click at [900, 446] on label "Browse your device" at bounding box center [866, 446] width 102 height 18
click at [0, 0] on input "Browse your device" at bounding box center [0, 0] width 0 height 0
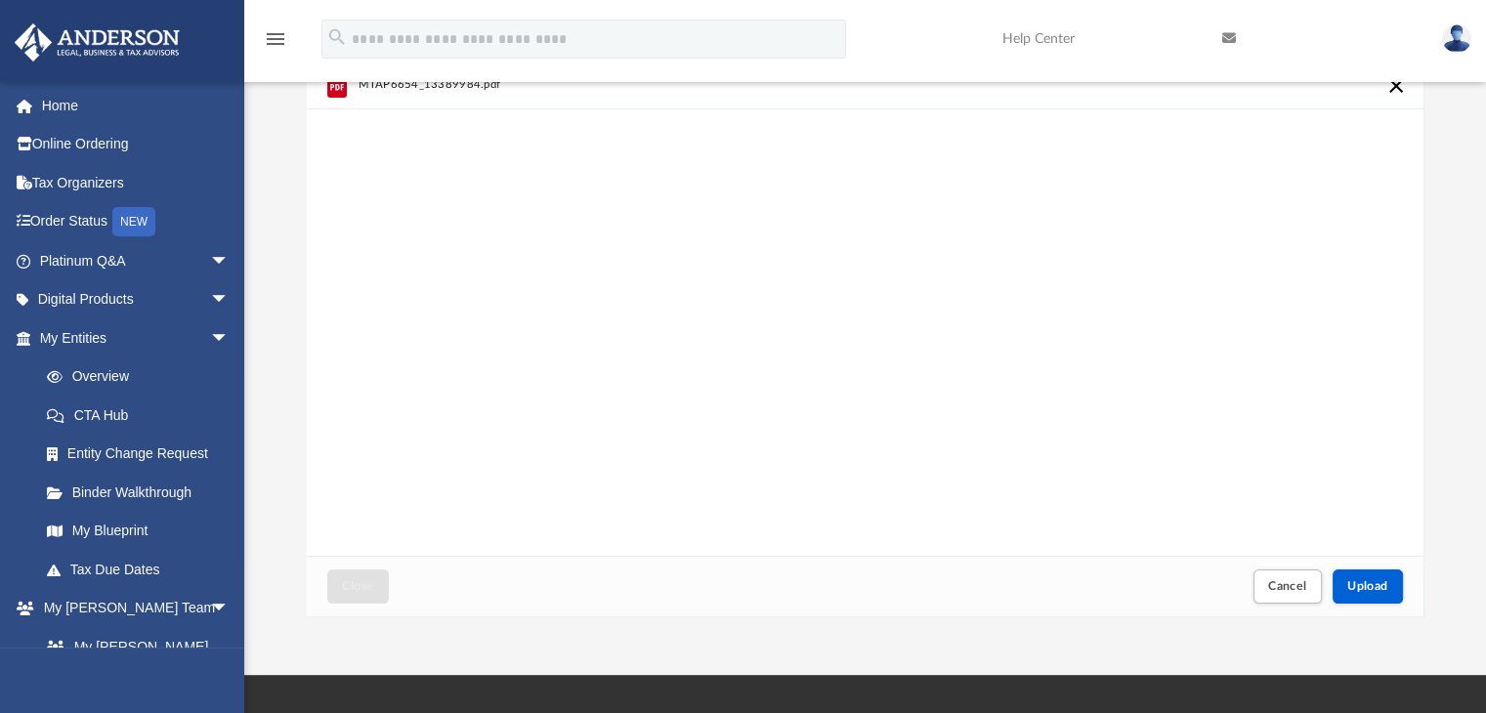
scroll to position [227, 0]
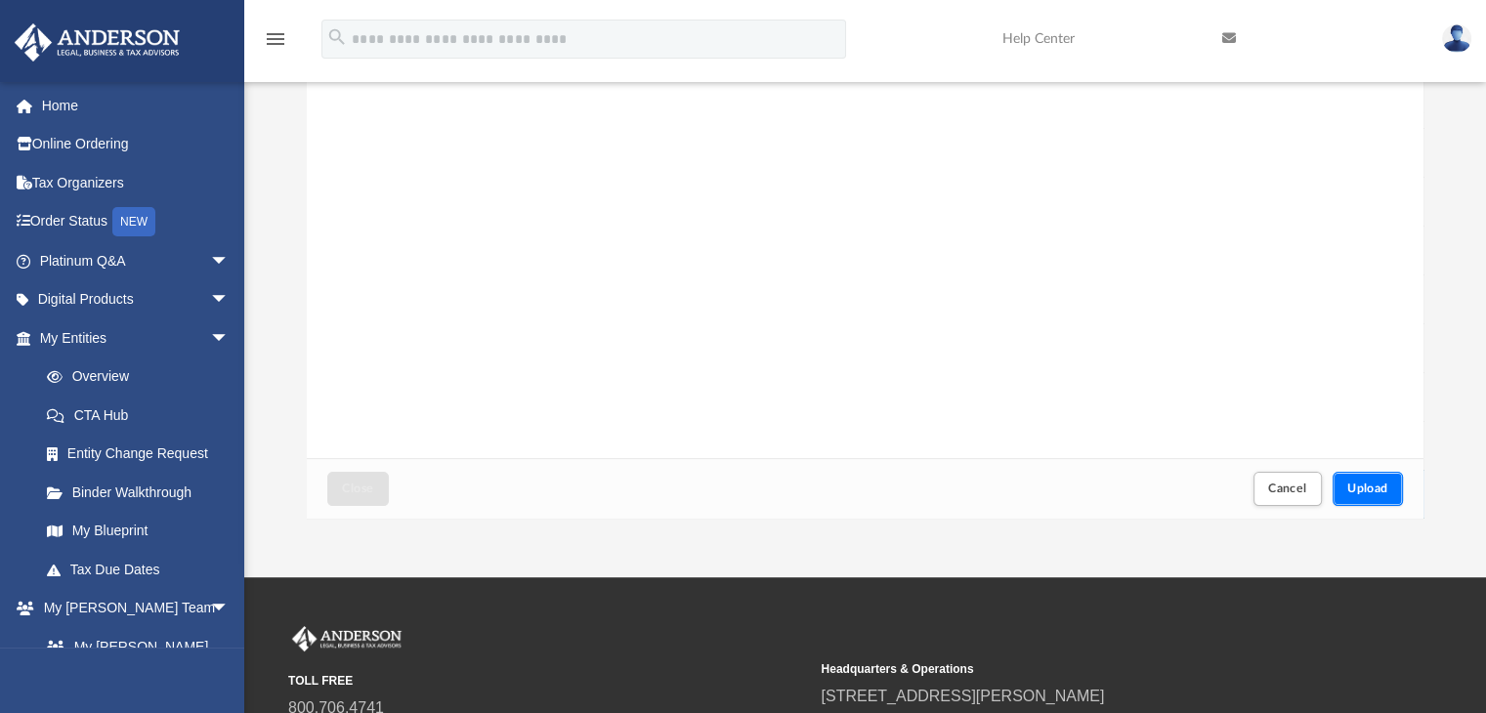
click at [1358, 498] on button "Upload" at bounding box center [1368, 489] width 70 height 34
click at [380, 489] on button "Close" at bounding box center [357, 489] width 61 height 34
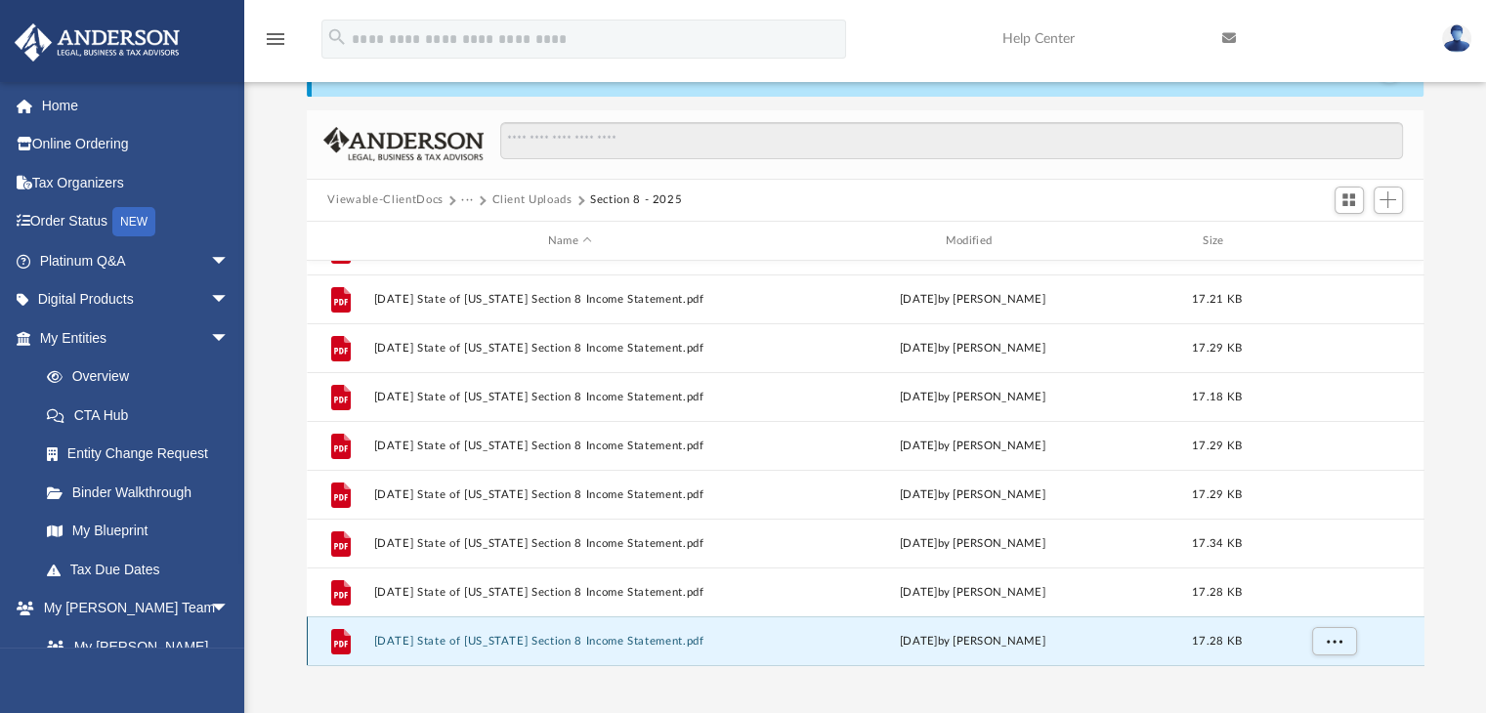
scroll to position [74, 0]
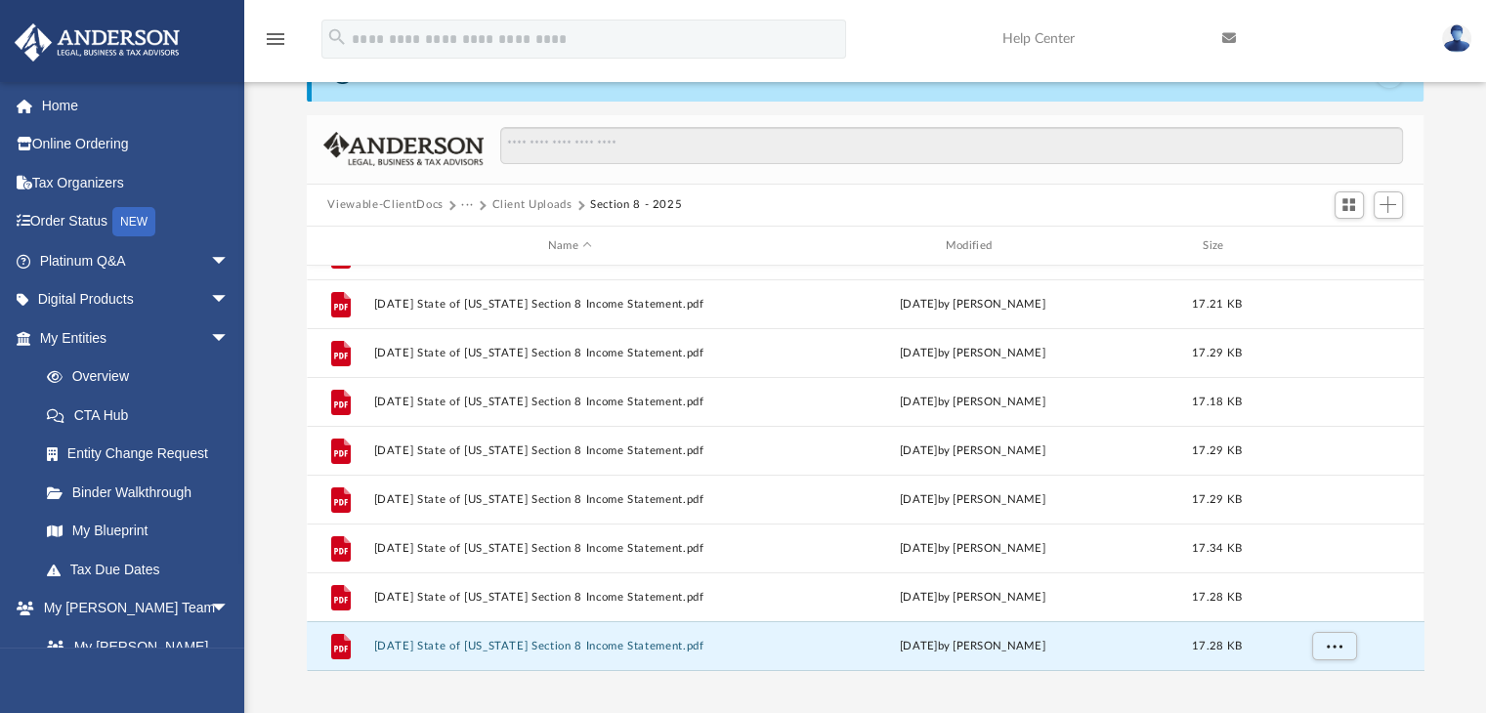
click at [514, 208] on button "Client Uploads" at bounding box center [531, 205] width 80 height 18
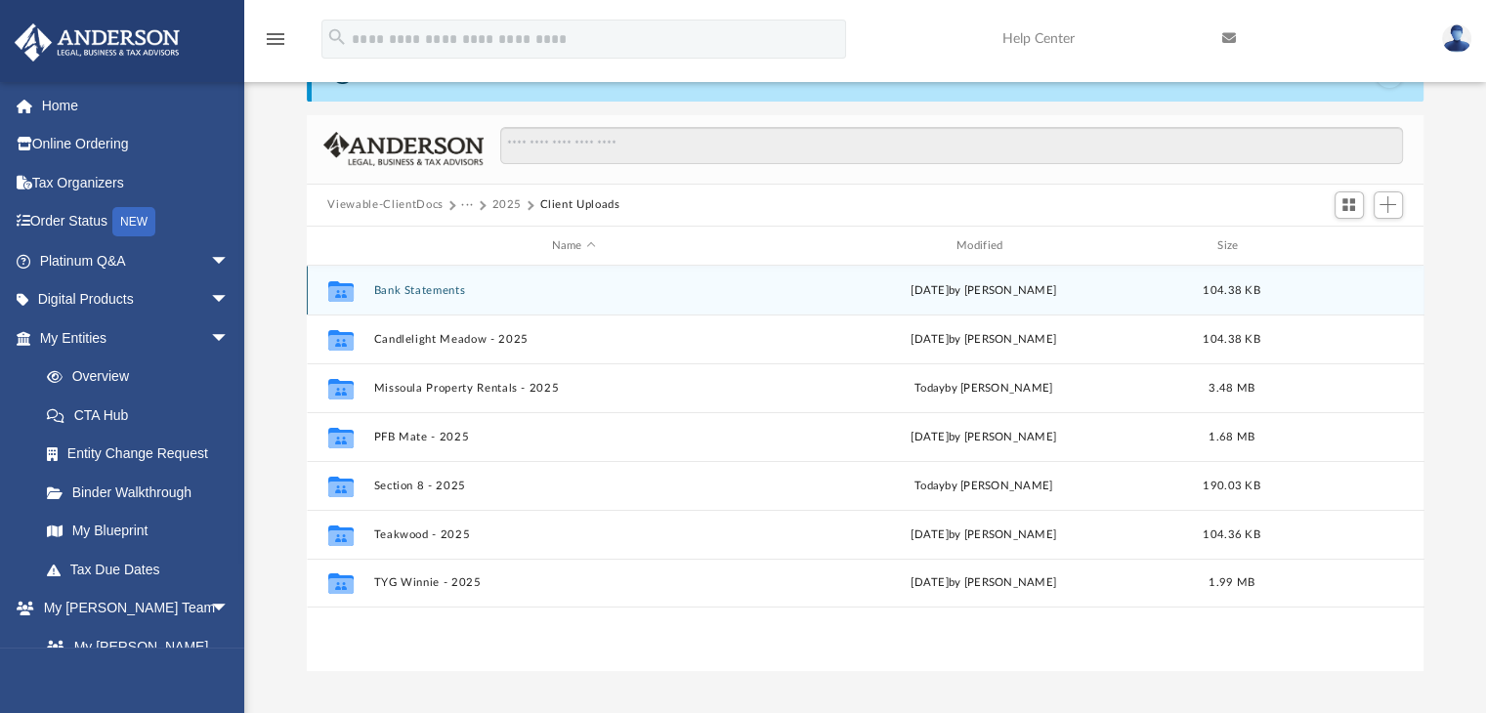
scroll to position [0, 0]
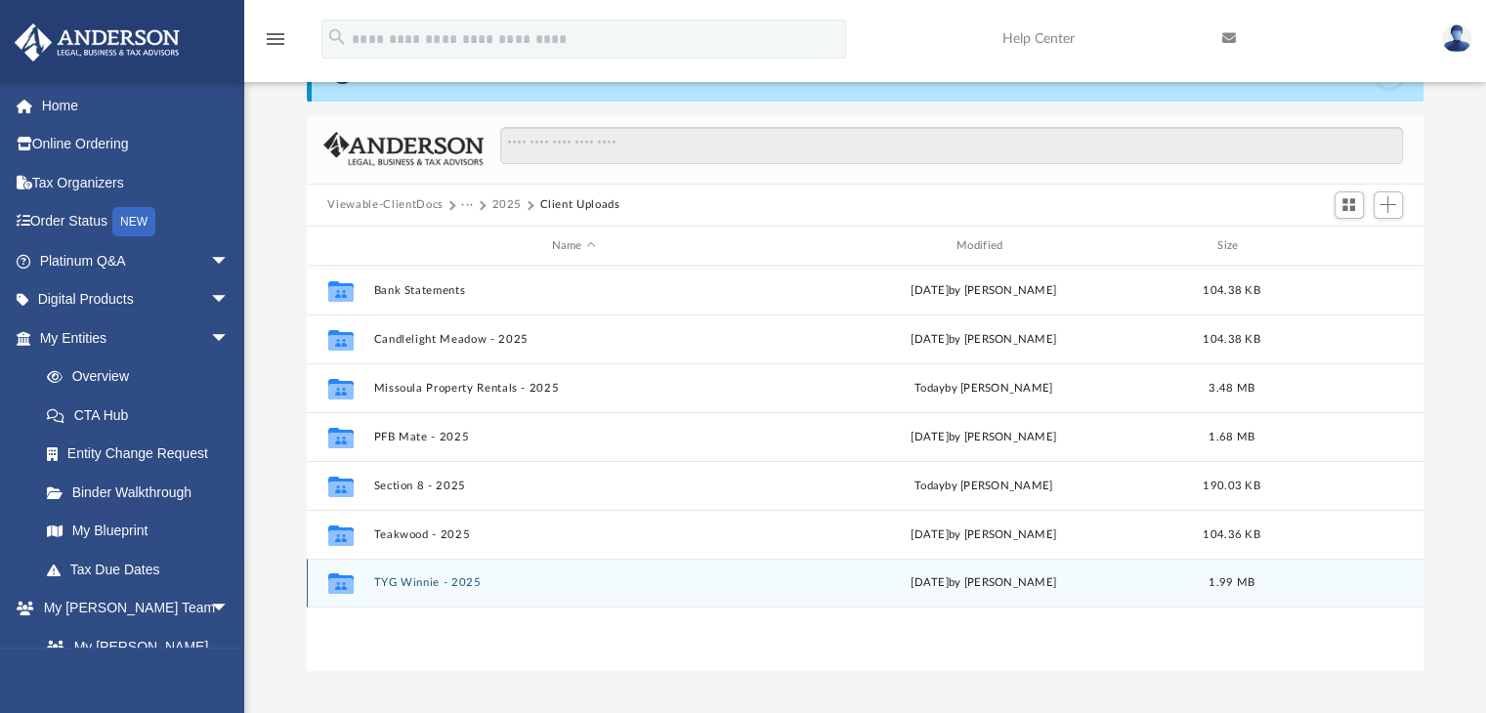
click at [412, 585] on button "TYG Winnie - 2025" at bounding box center [573, 583] width 401 height 13
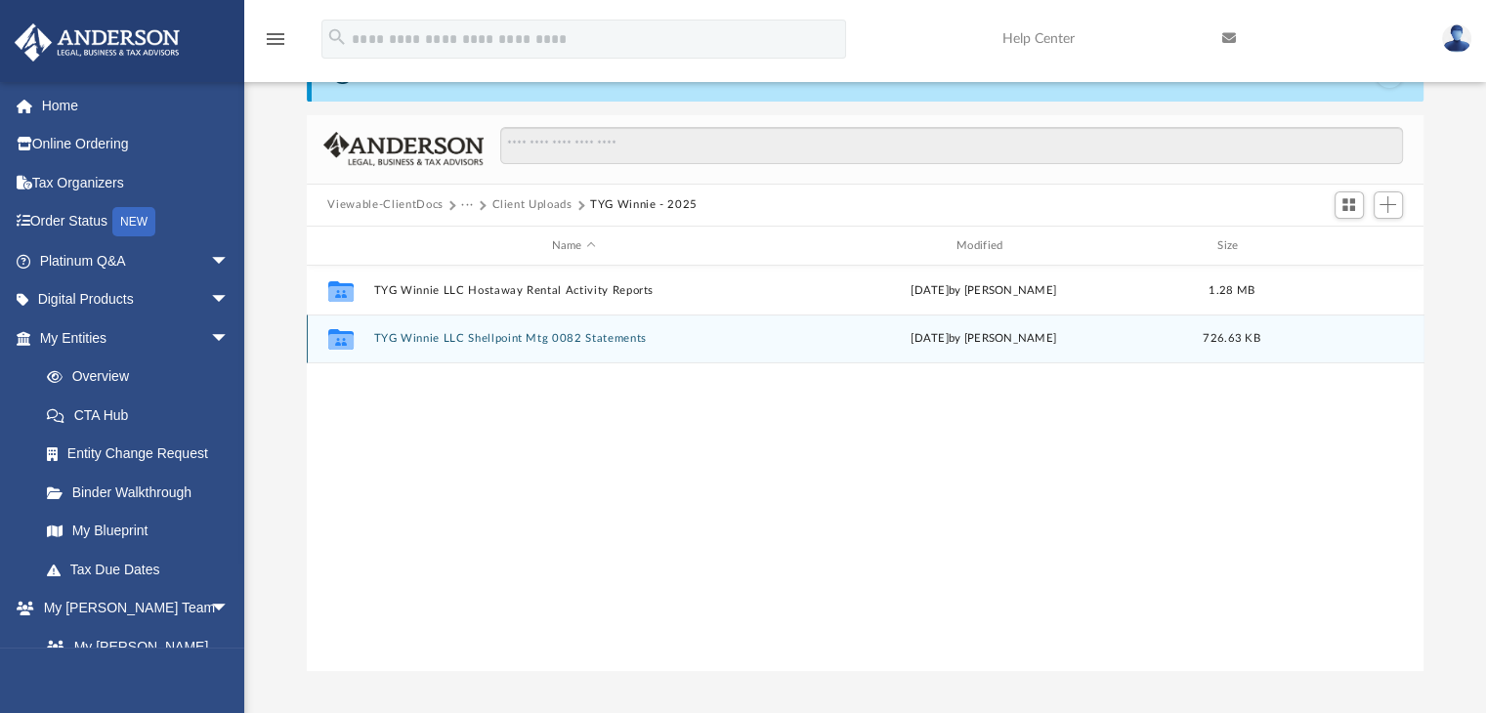
click at [574, 337] on button "TYG Winnie LLC Shellpoint Mtg 0082 Statements" at bounding box center [573, 339] width 401 height 13
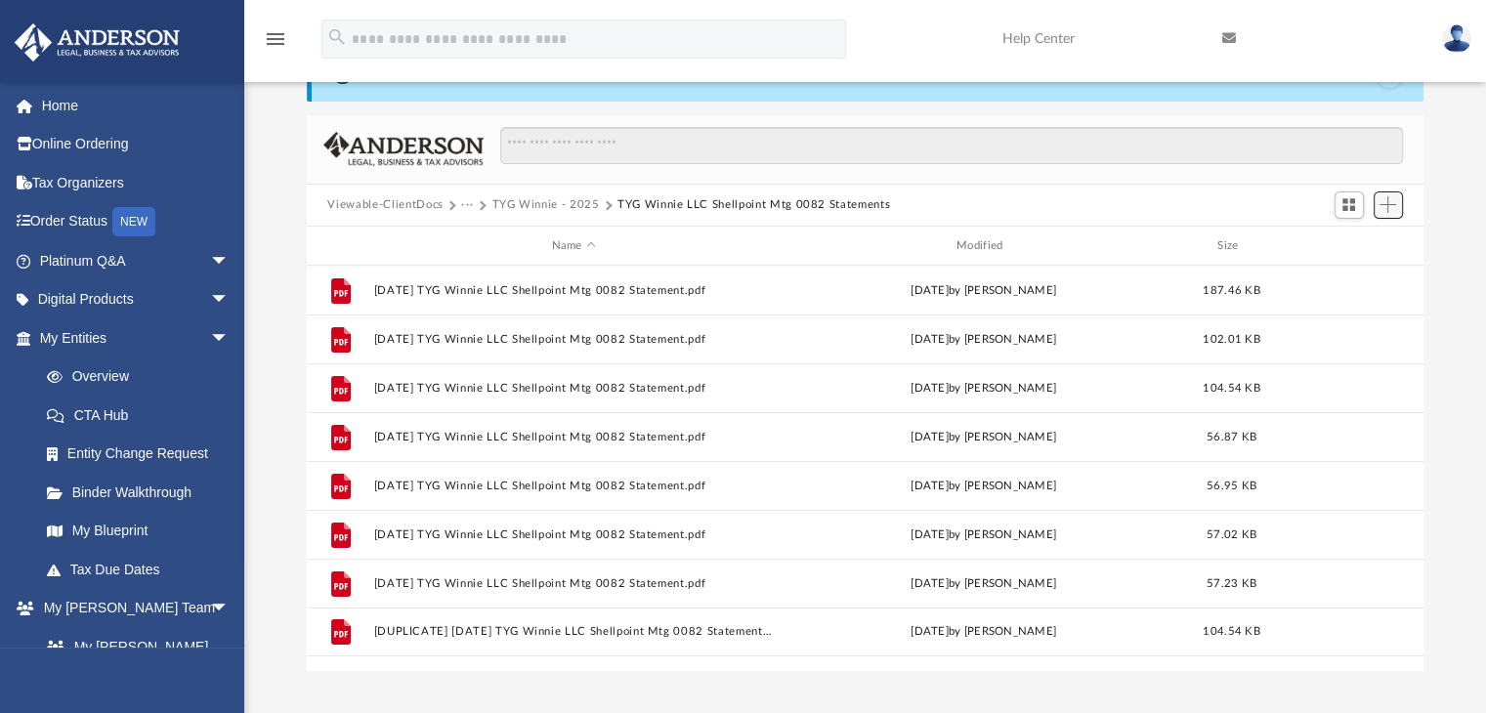
click at [1390, 200] on span "Add" at bounding box center [1387, 204] width 17 height 17
click at [1350, 247] on li "Upload" at bounding box center [1360, 243] width 63 height 21
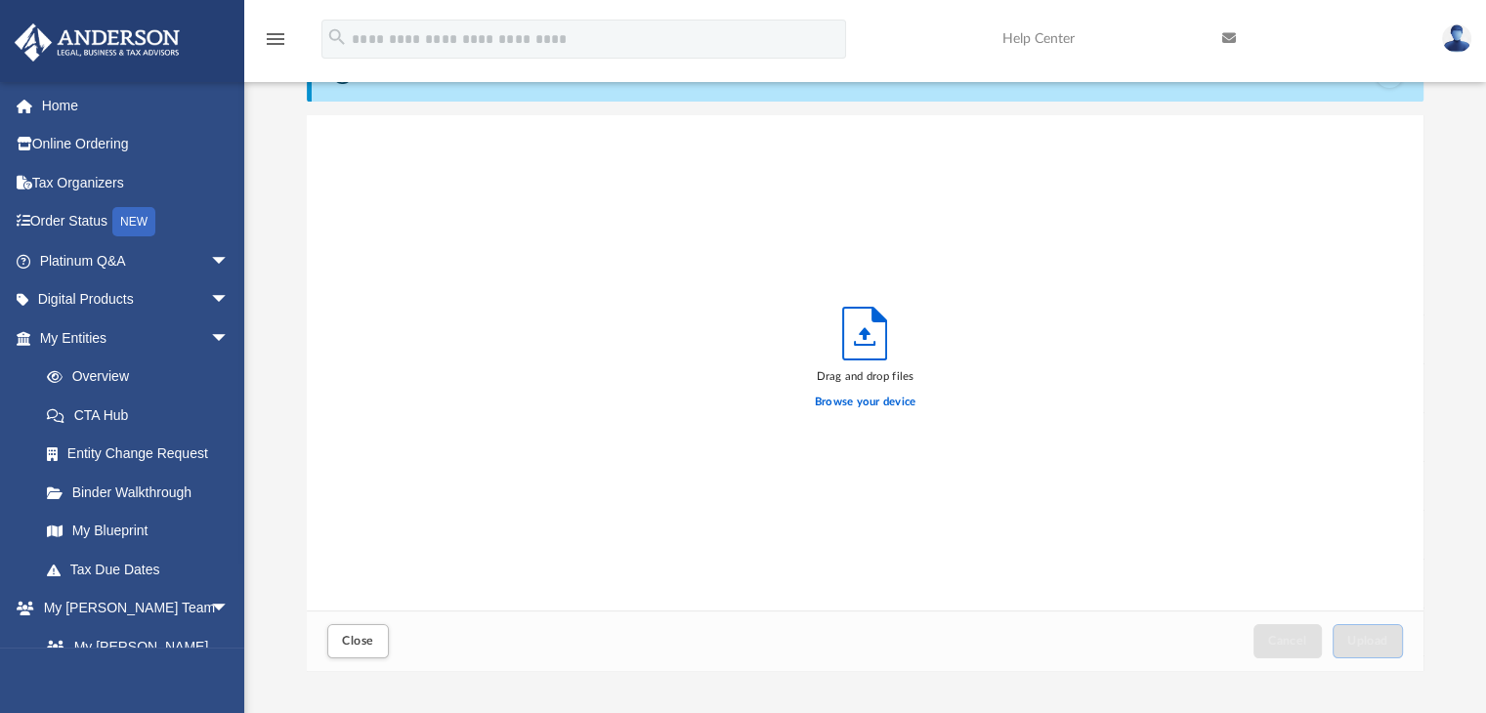
scroll to position [481, 1102]
click at [844, 403] on label "Browse your device" at bounding box center [866, 403] width 102 height 18
click at [0, 0] on input "Browse your device" at bounding box center [0, 0] width 0 height 0
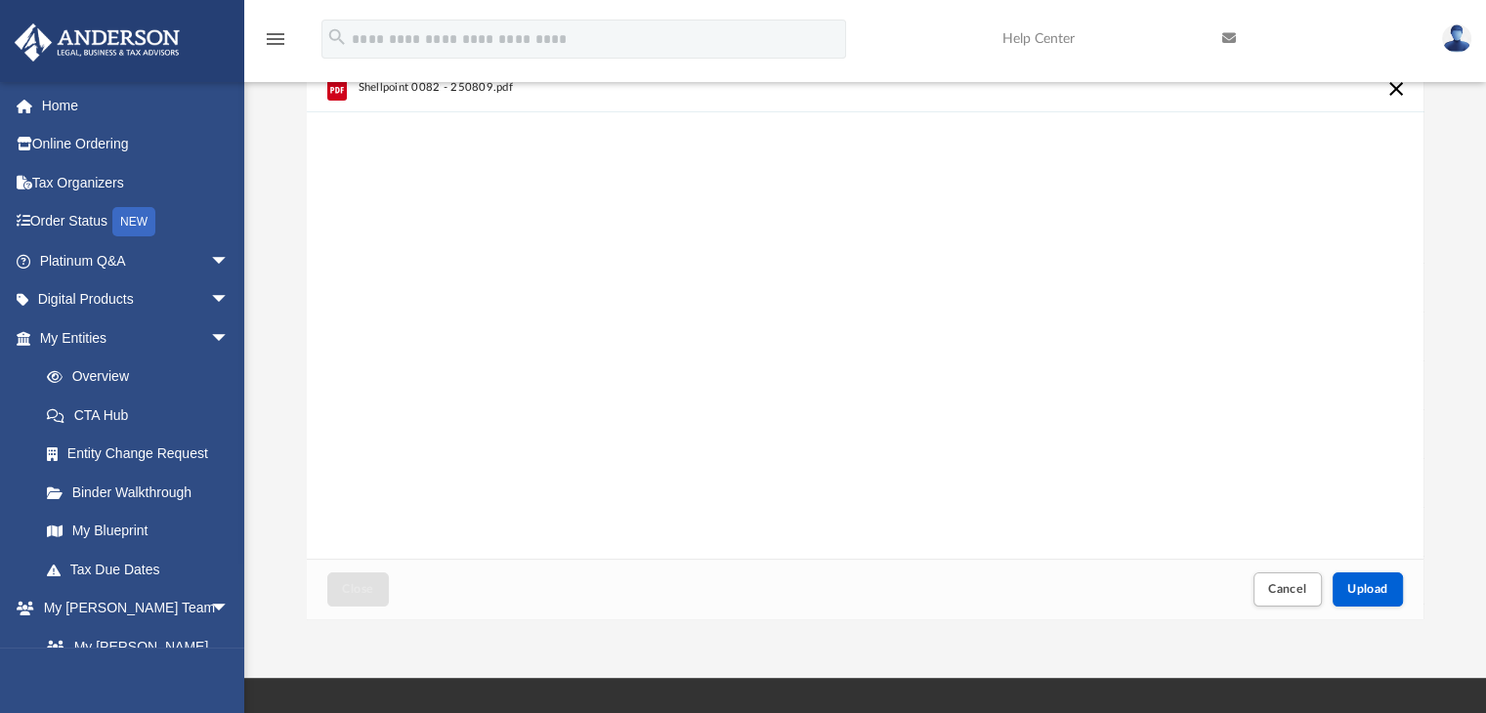
scroll to position [270, 0]
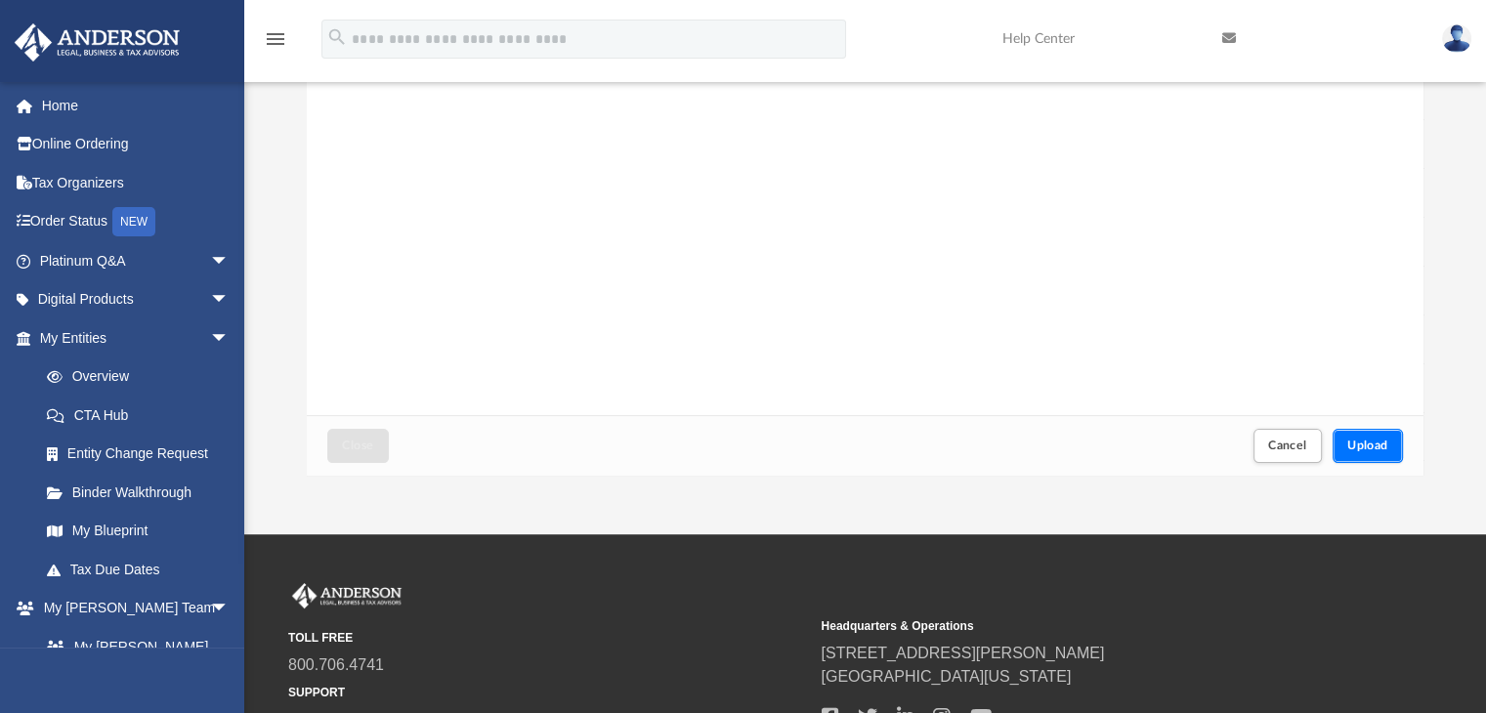
click at [1349, 448] on span "Upload" at bounding box center [1367, 446] width 41 height 12
click at [379, 443] on button "Close" at bounding box center [357, 446] width 61 height 34
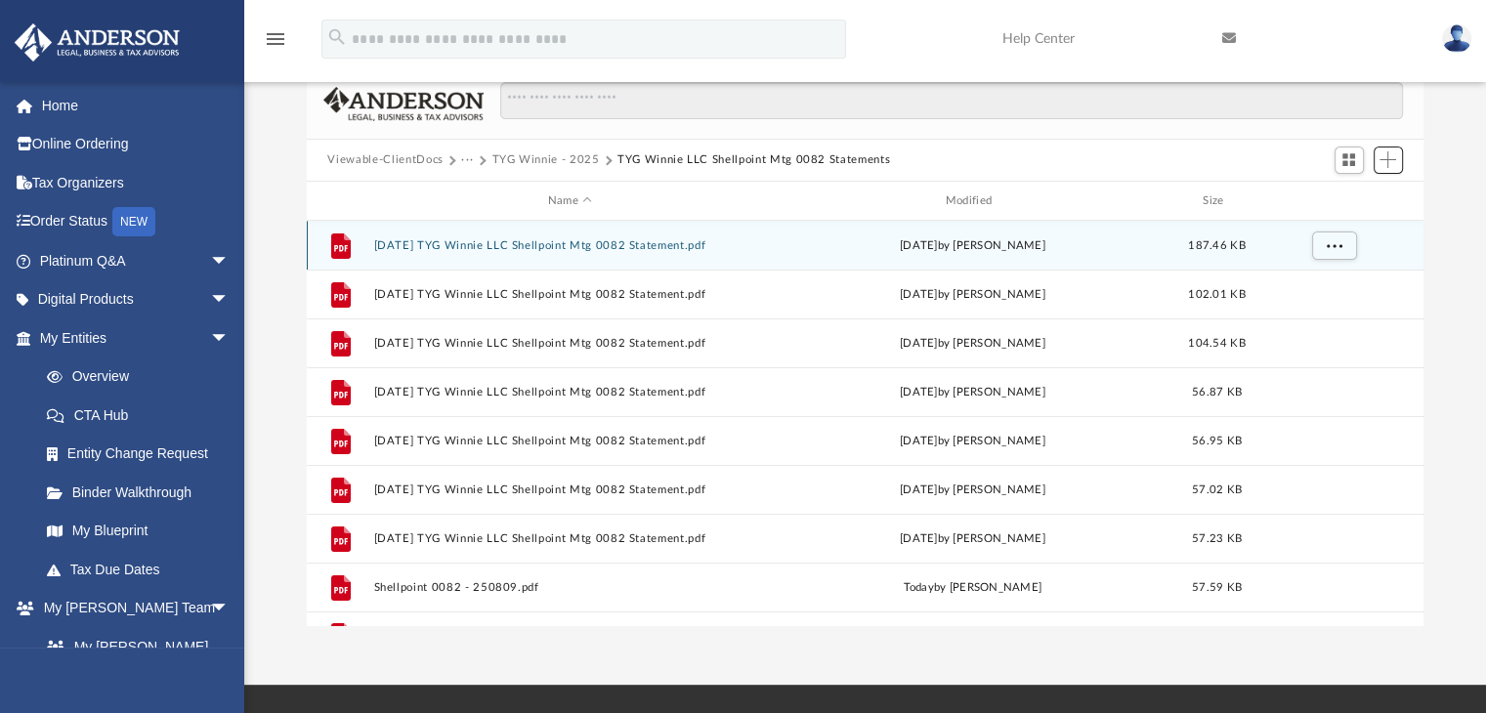
scroll to position [0, 0]
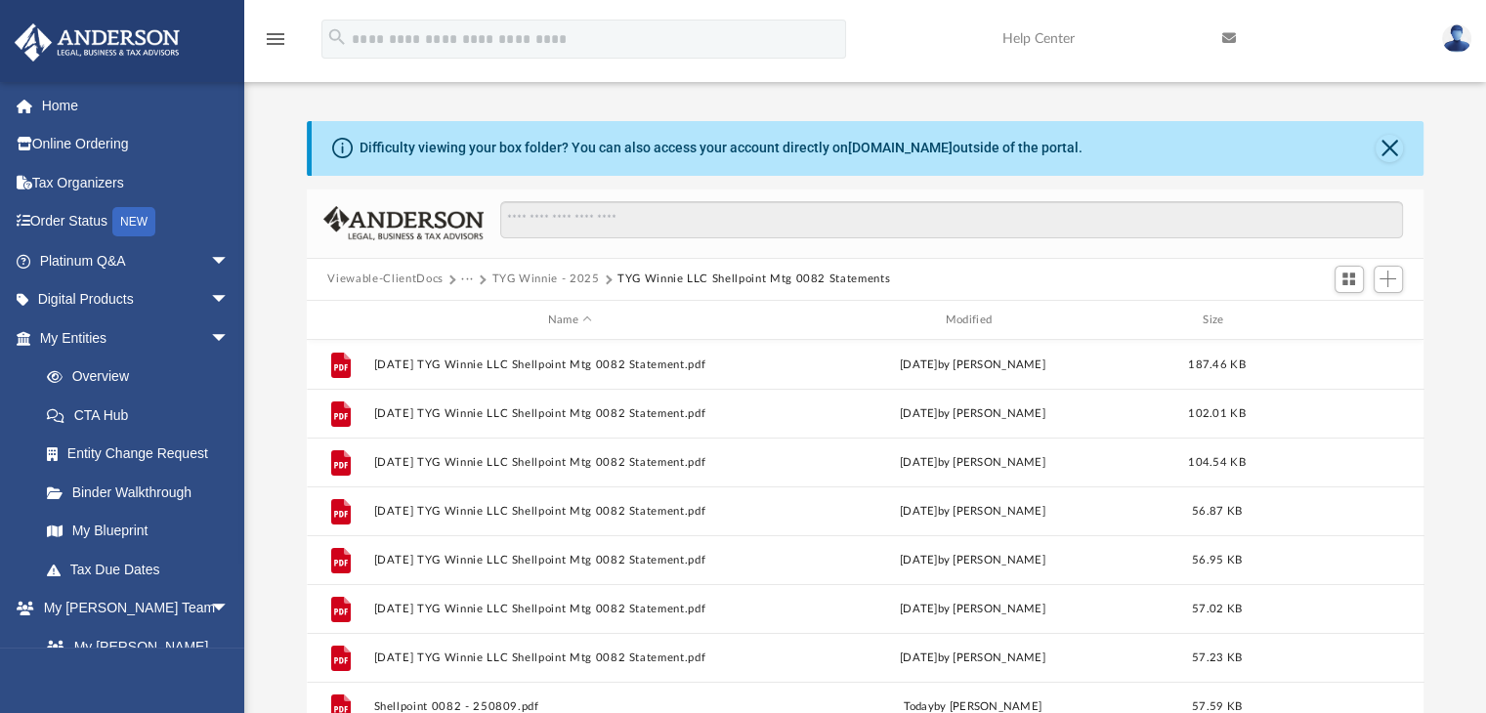
click at [570, 276] on button "TYG Winnie - 2025" at bounding box center [544, 280] width 107 height 18
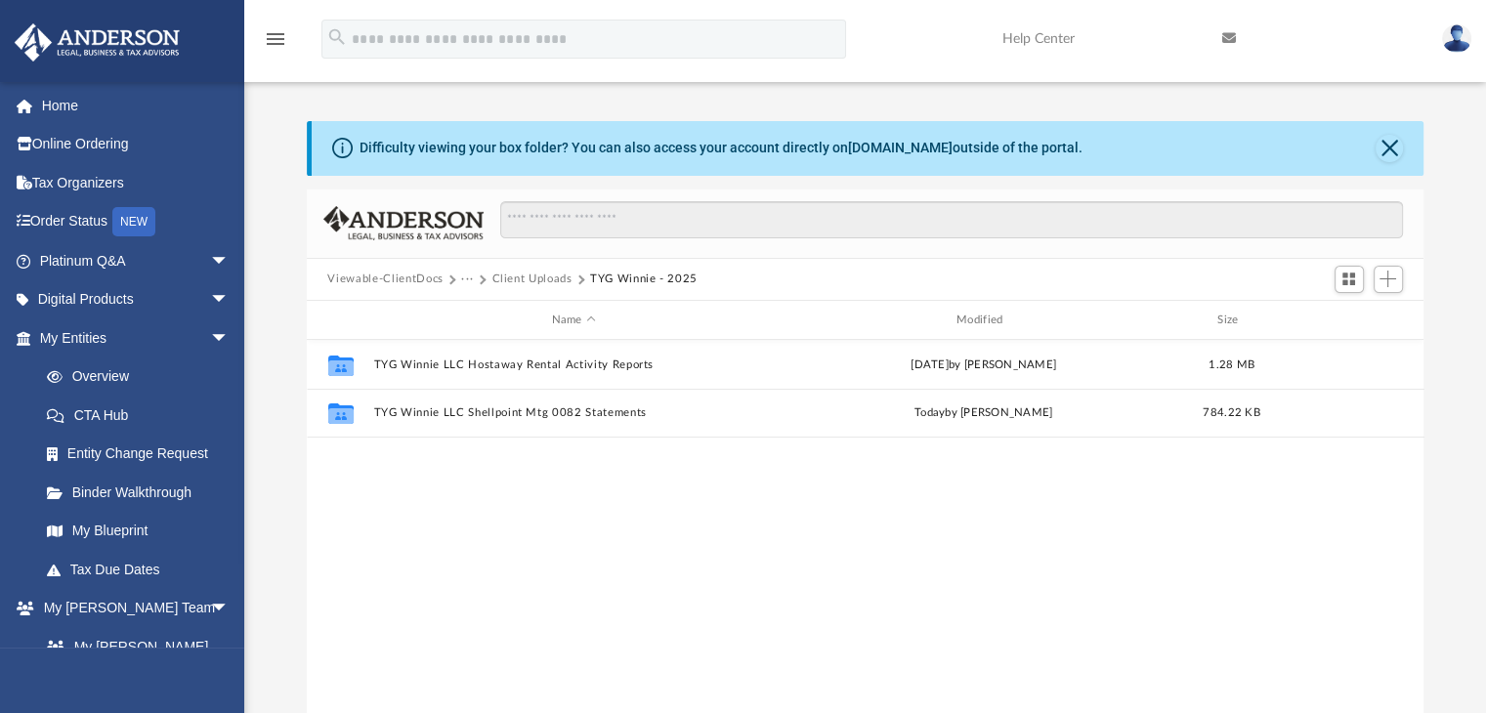
click at [516, 278] on button "Client Uploads" at bounding box center [531, 280] width 80 height 18
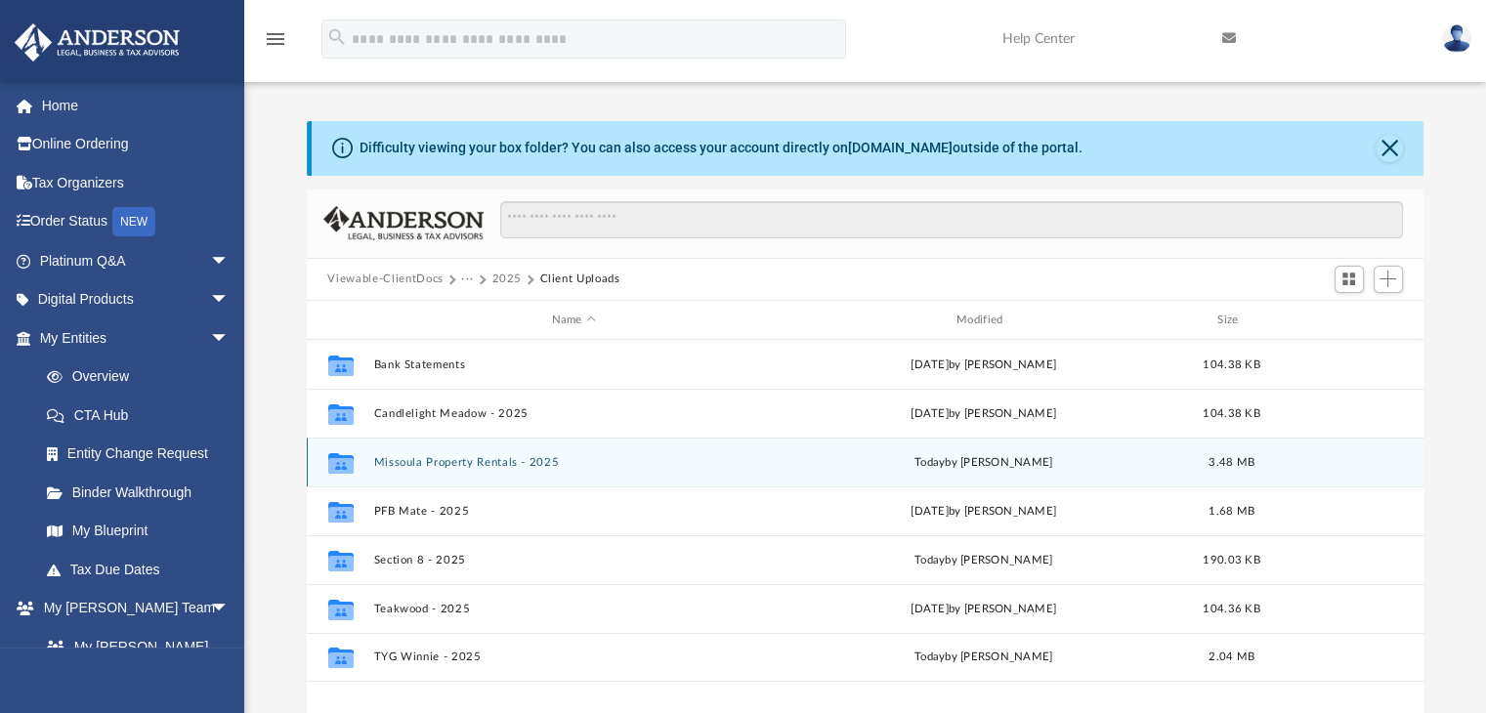
click at [430, 471] on div "Collaborated Folder Missoula Property Rentals - 2025 today by Tom Rogala 3.48 MB" at bounding box center [866, 462] width 1118 height 49
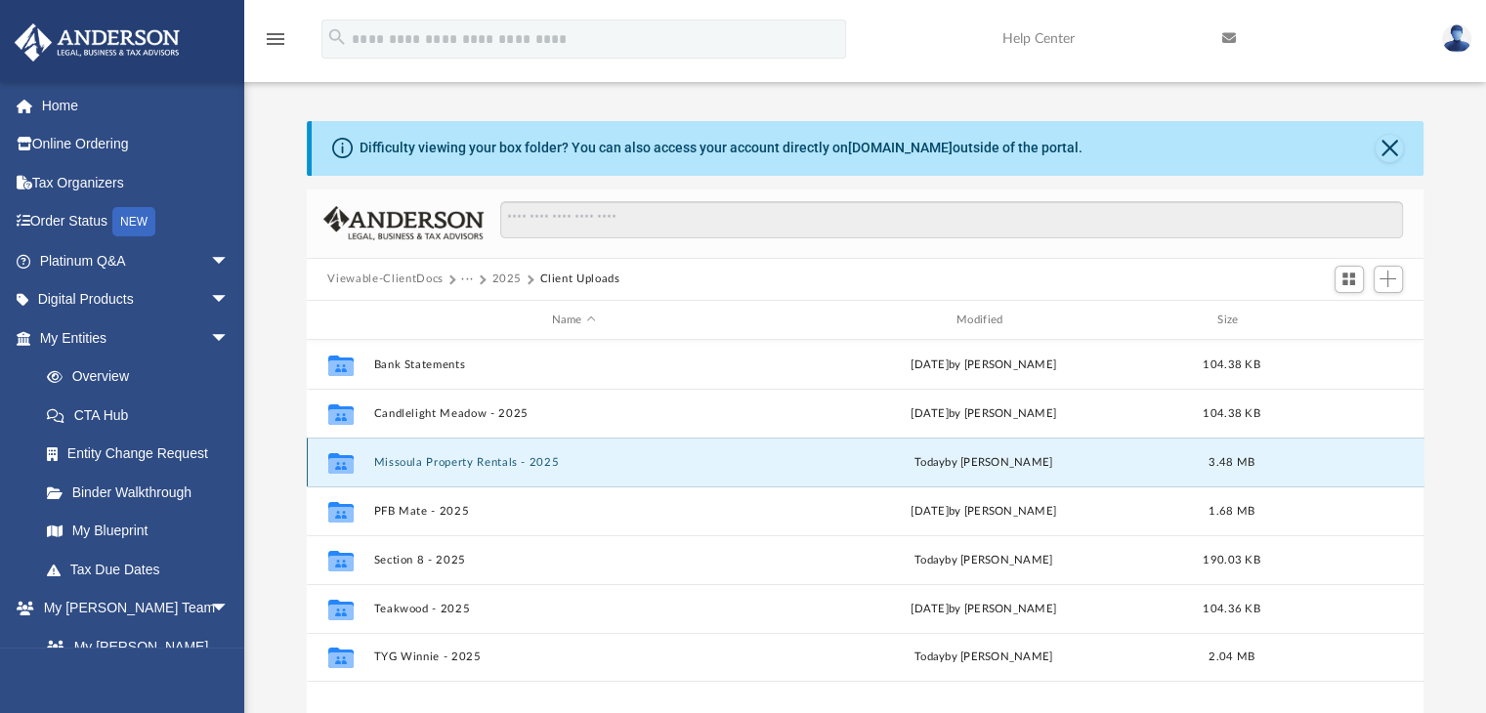
click at [430, 465] on button "Missoula Property Rentals - 2025" at bounding box center [573, 462] width 401 height 13
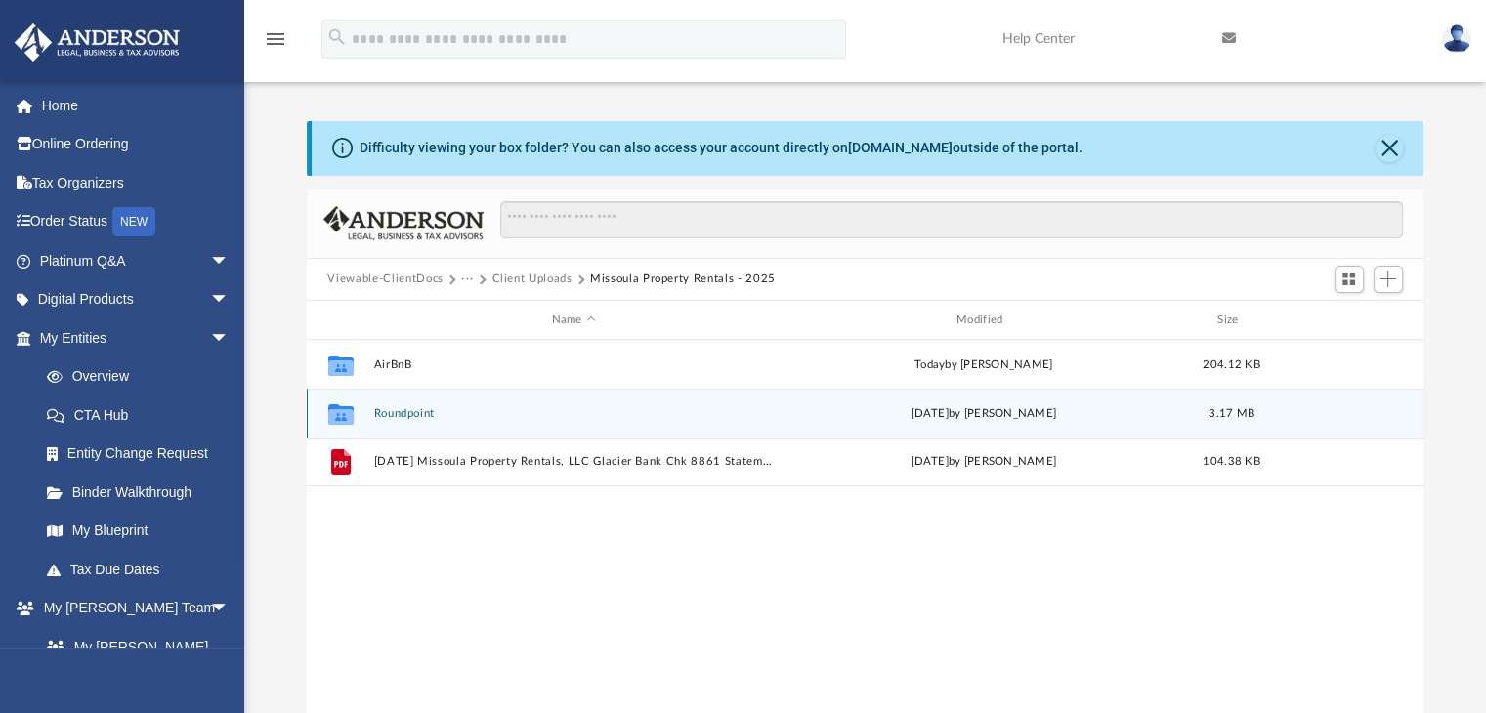
click at [415, 416] on button "Roundpoint" at bounding box center [573, 413] width 401 height 13
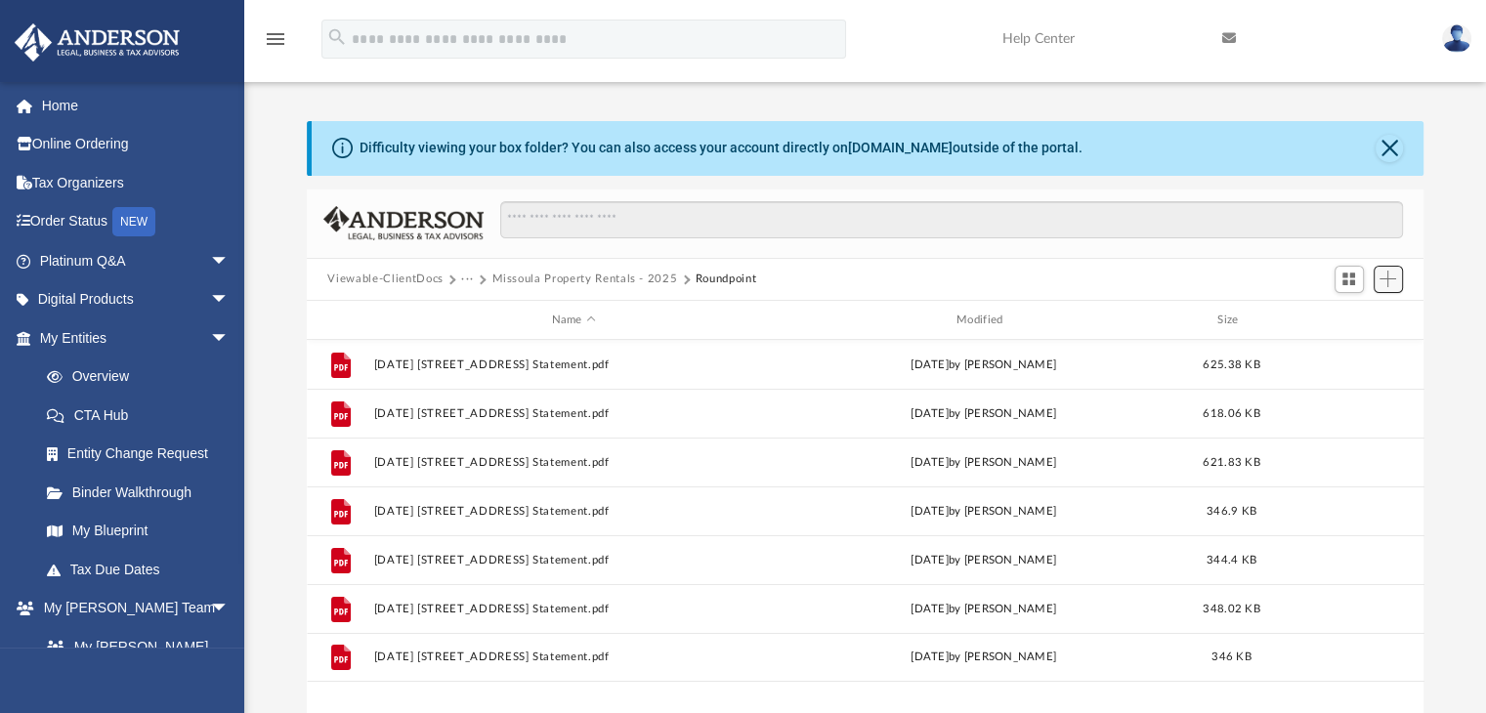
click at [1379, 280] on span "Add" at bounding box center [1387, 279] width 17 height 17
click at [1353, 318] on li "Upload" at bounding box center [1360, 318] width 63 height 21
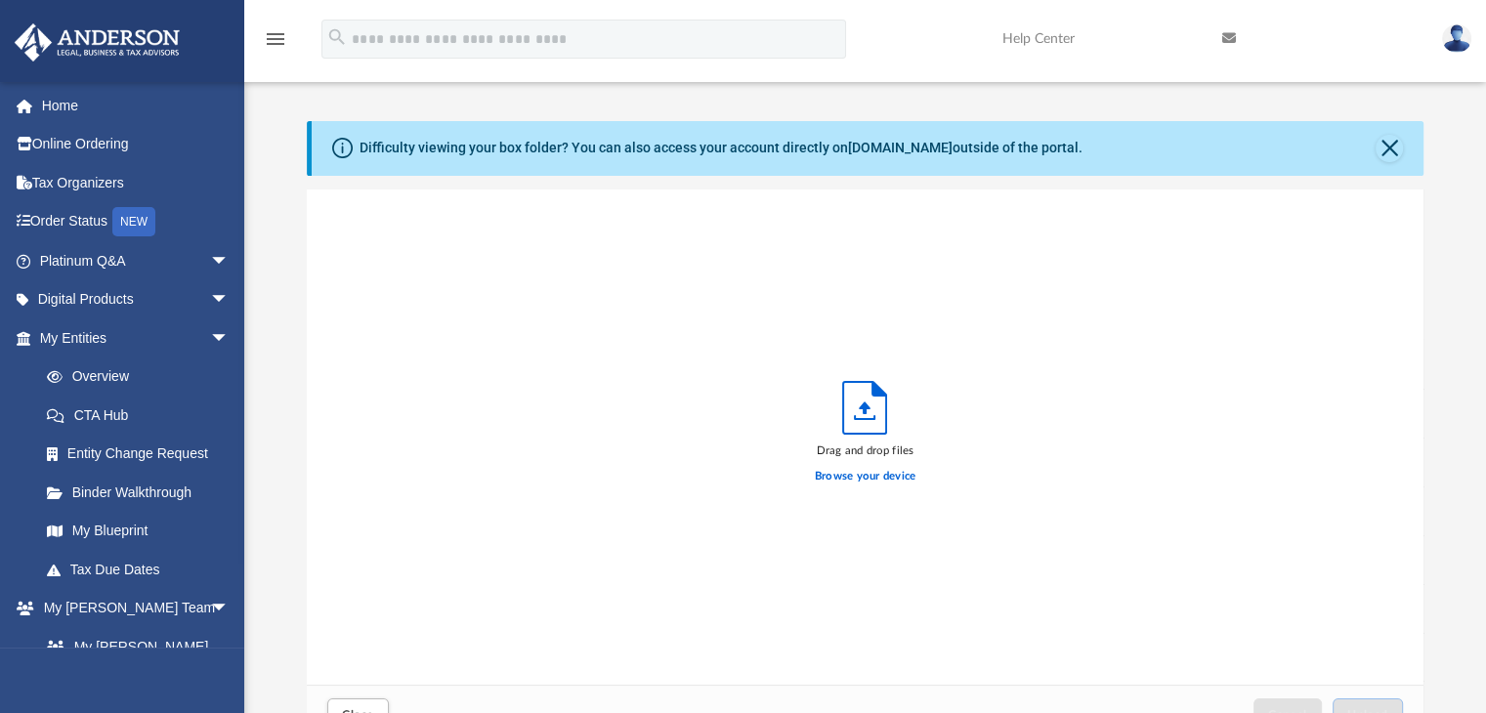
scroll to position [481, 1102]
click at [848, 481] on label "Browse your device" at bounding box center [866, 477] width 102 height 18
click at [0, 0] on input "Browse your device" at bounding box center [0, 0] width 0 height 0
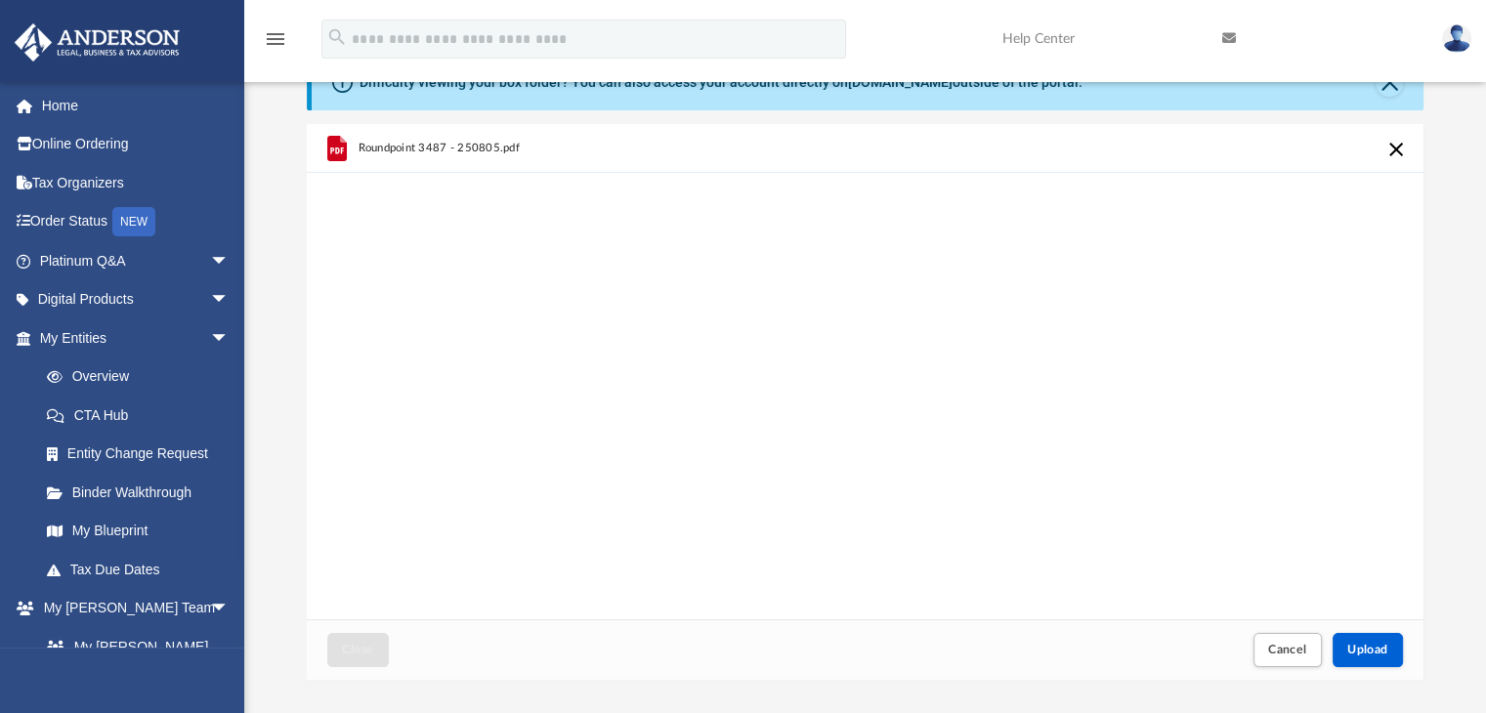
scroll to position [195, 0]
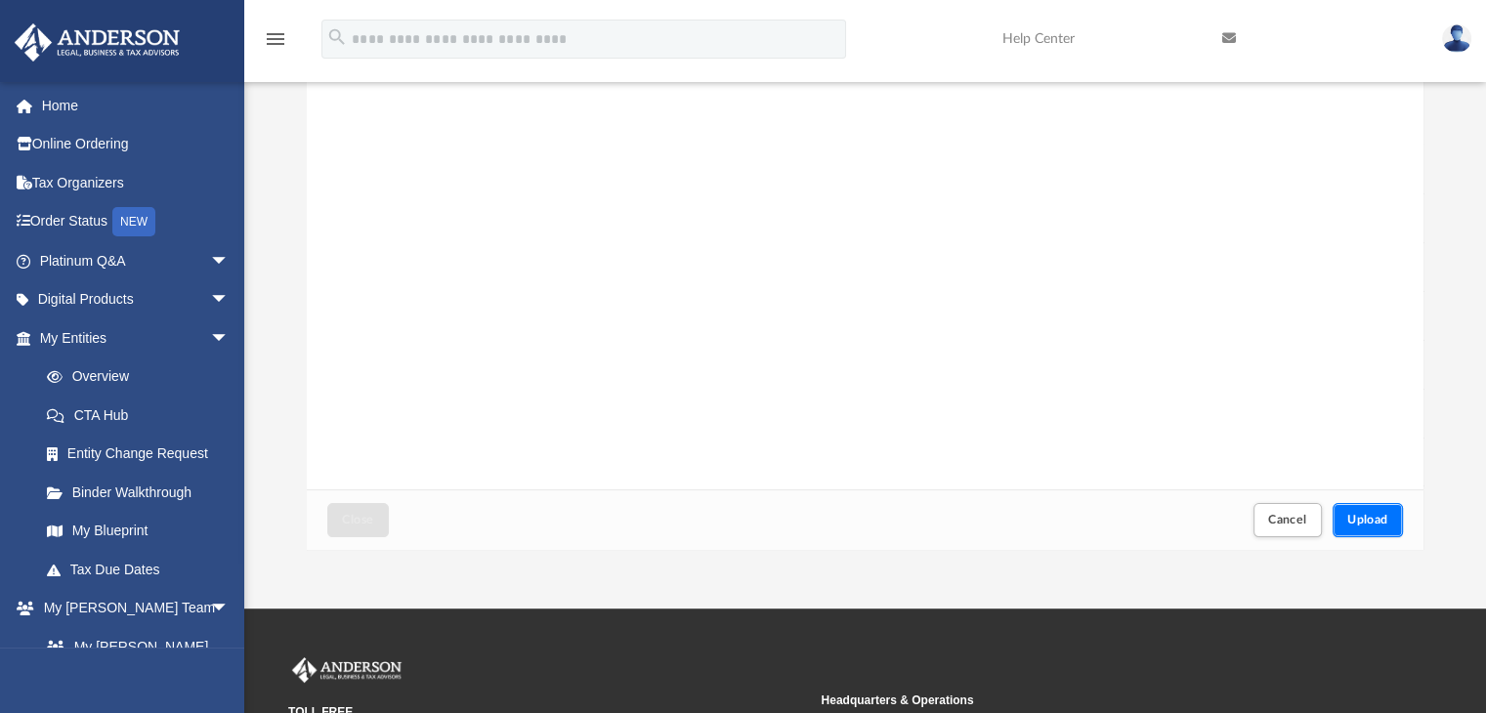
click at [1368, 525] on span "Upload" at bounding box center [1367, 520] width 41 height 12
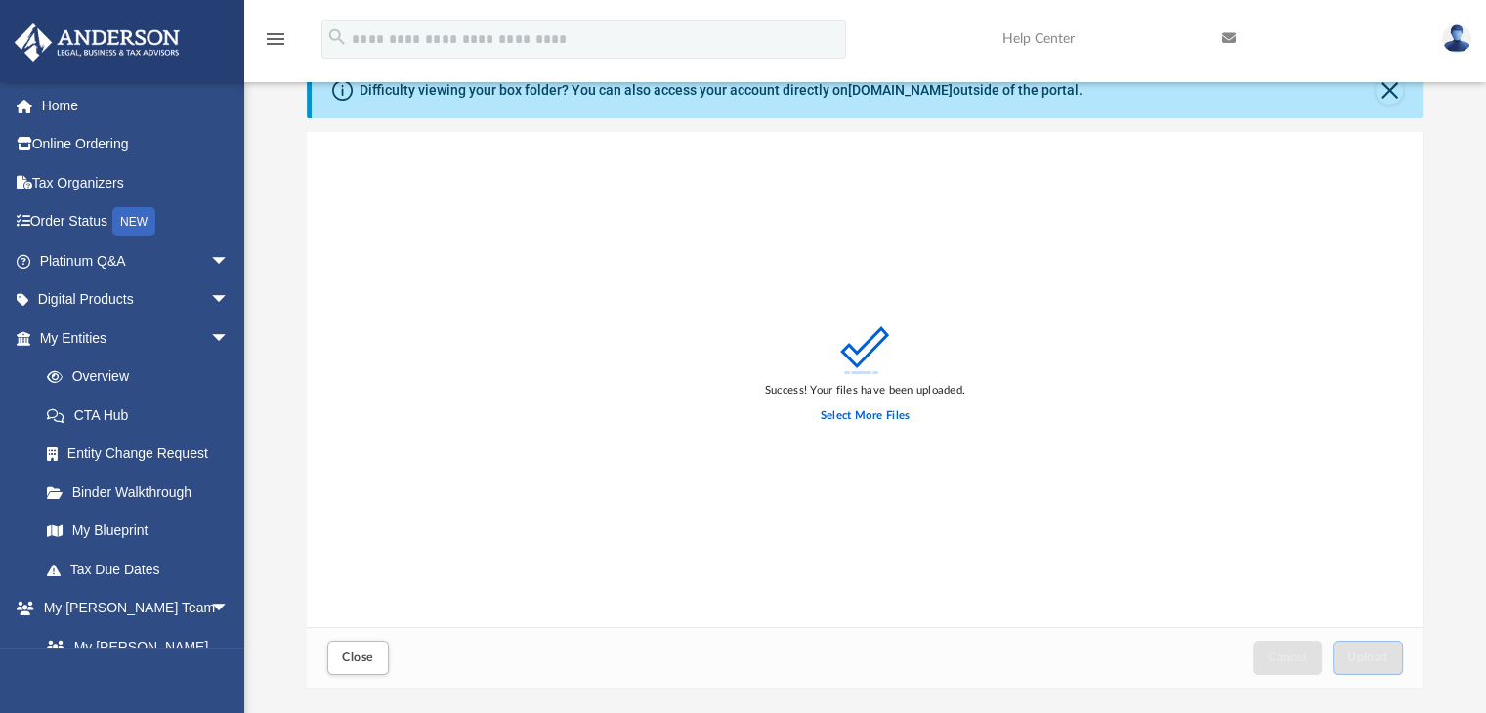
scroll to position [0, 0]
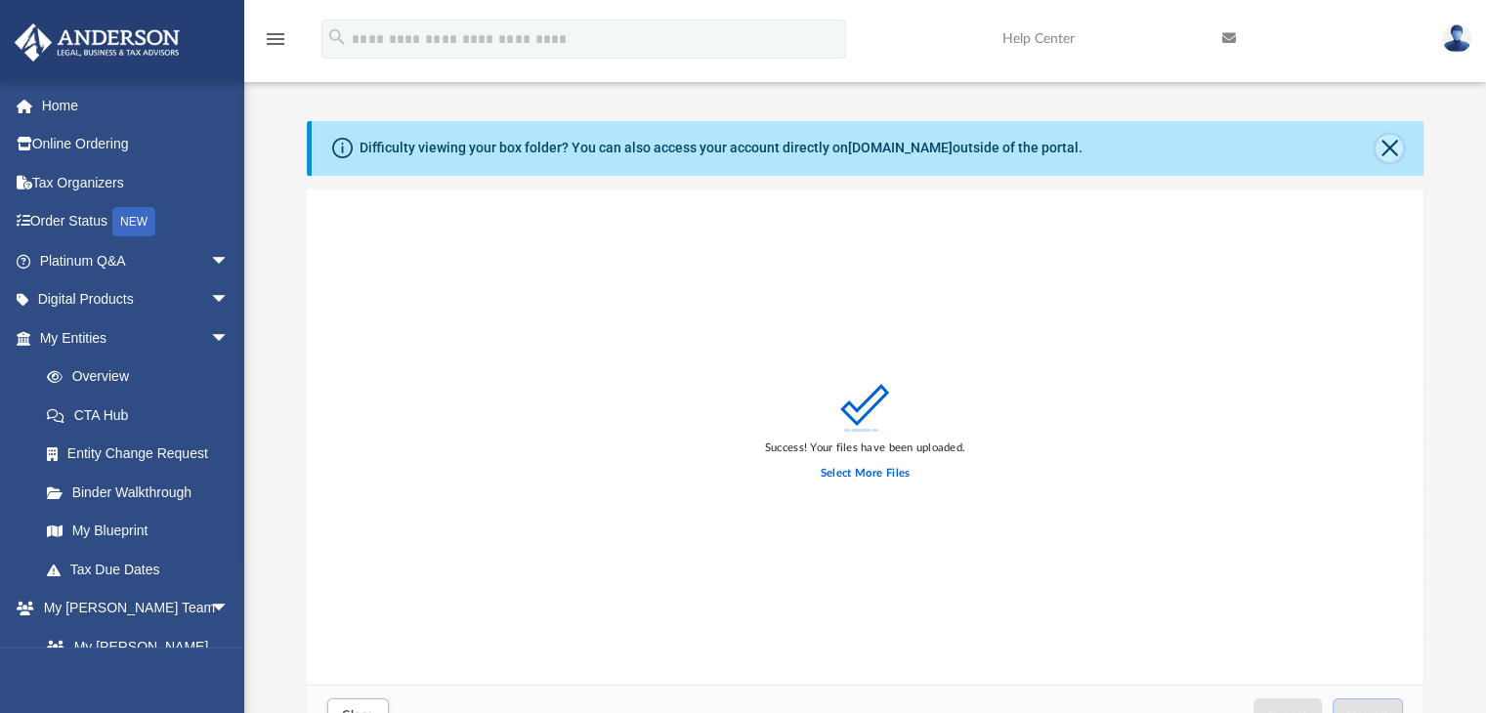
click at [1387, 148] on button "Close" at bounding box center [1389, 148] width 27 height 27
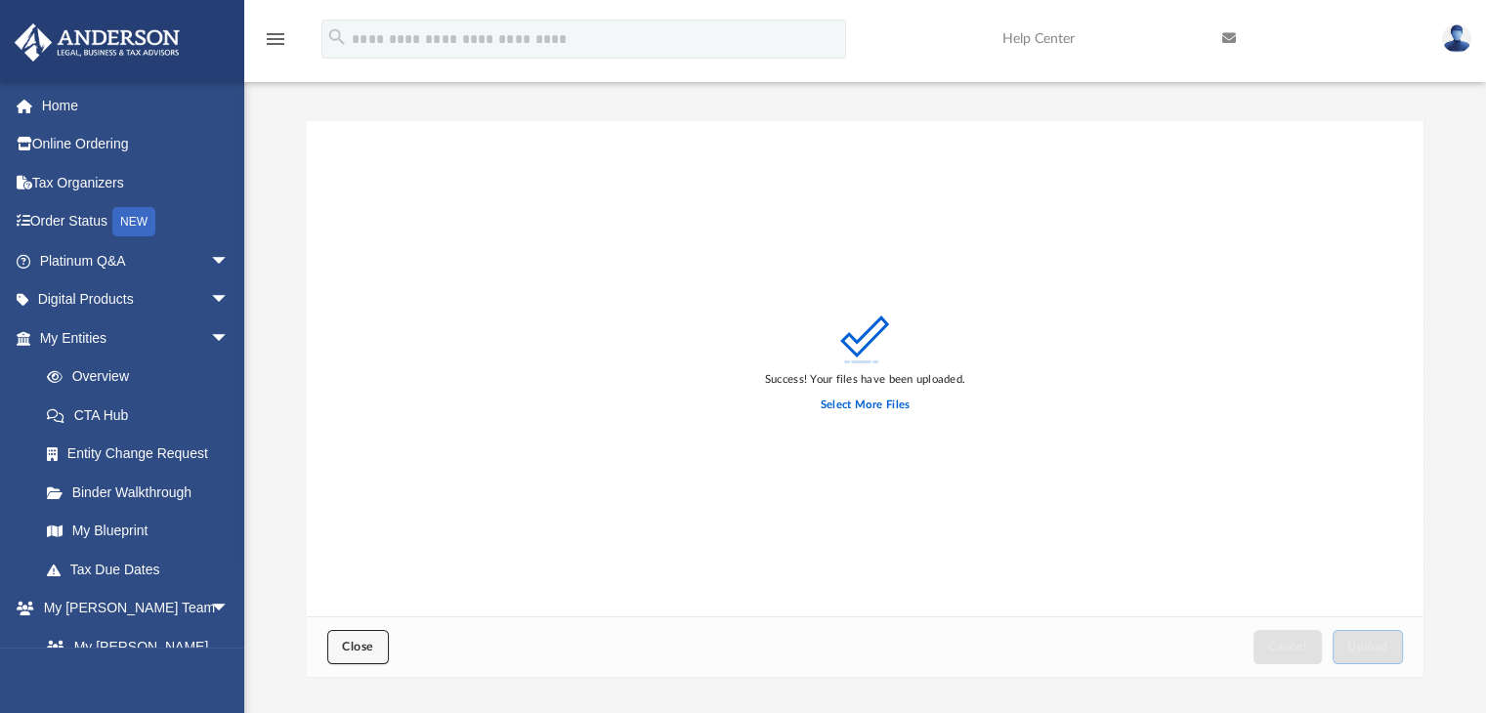
click at [362, 652] on span "Close" at bounding box center [357, 647] width 31 height 12
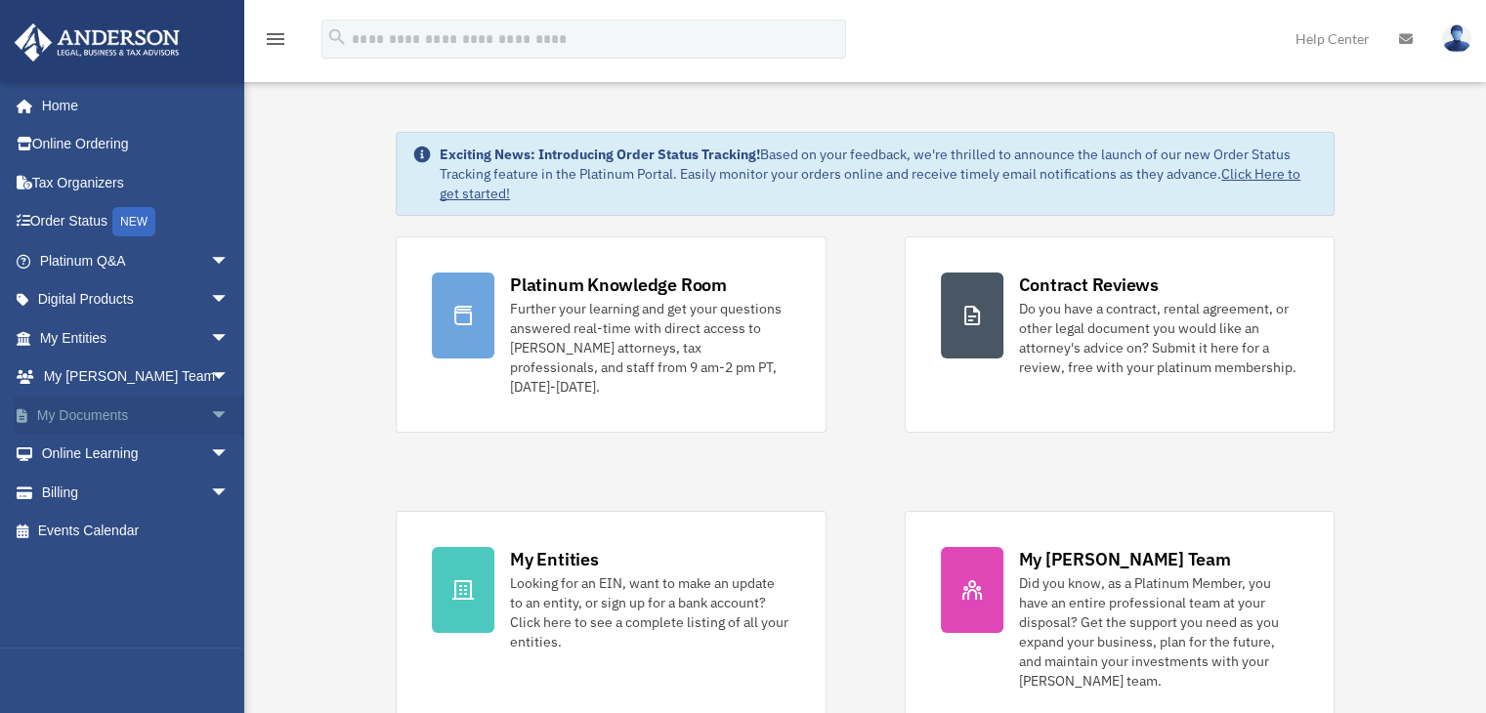
click at [210, 419] on span "arrow_drop_down" at bounding box center [229, 416] width 39 height 40
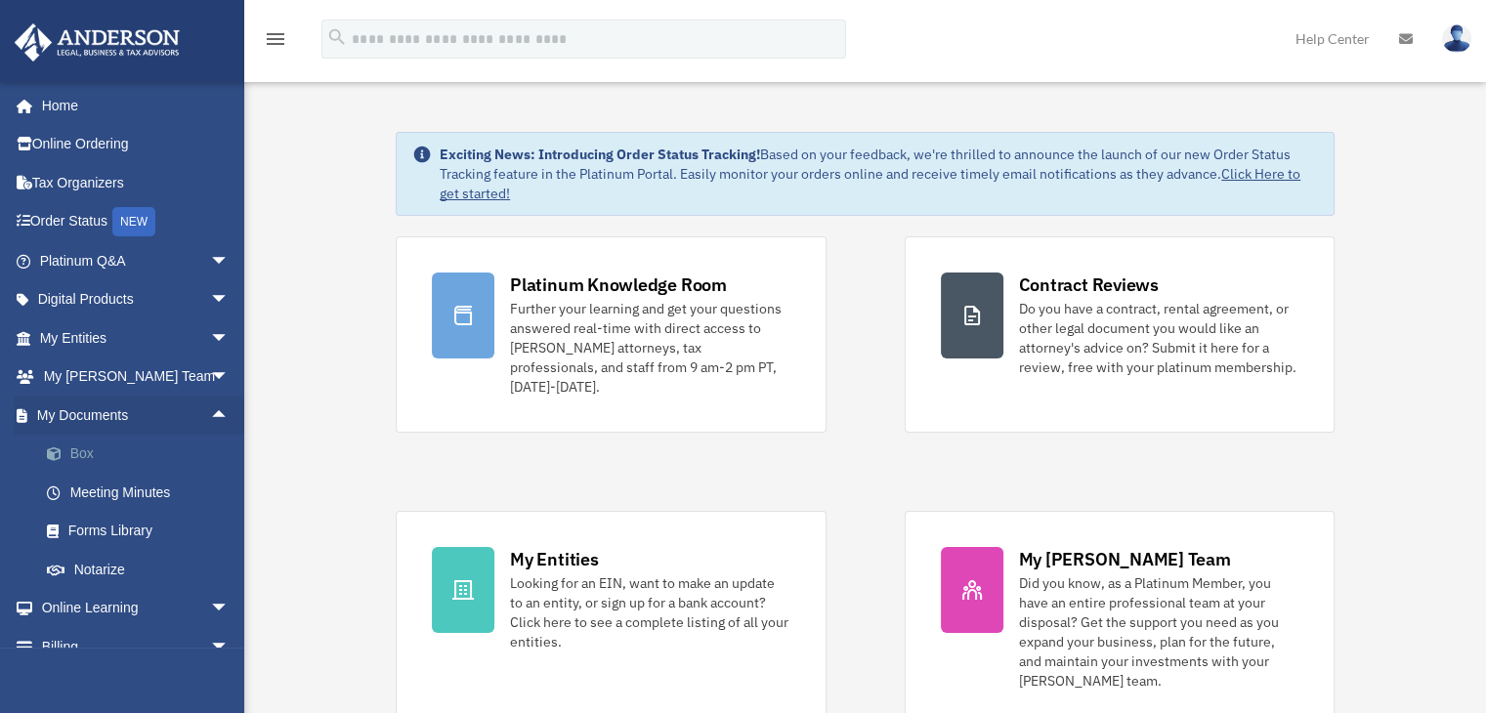
drag, startPoint x: 78, startPoint y: 456, endPoint x: 336, endPoint y: 440, distance: 258.5
click at [80, 455] on link "Box" at bounding box center [143, 454] width 232 height 39
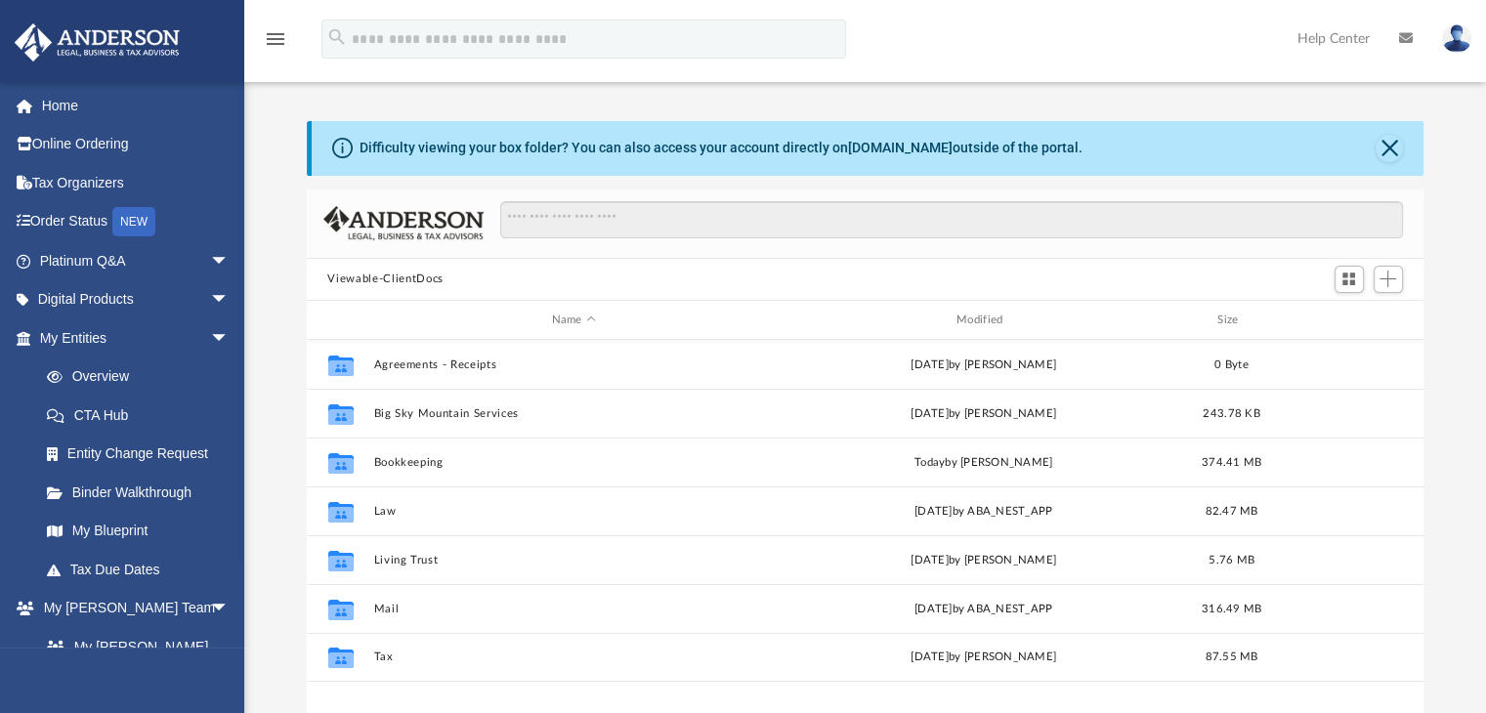
scroll to position [429, 1102]
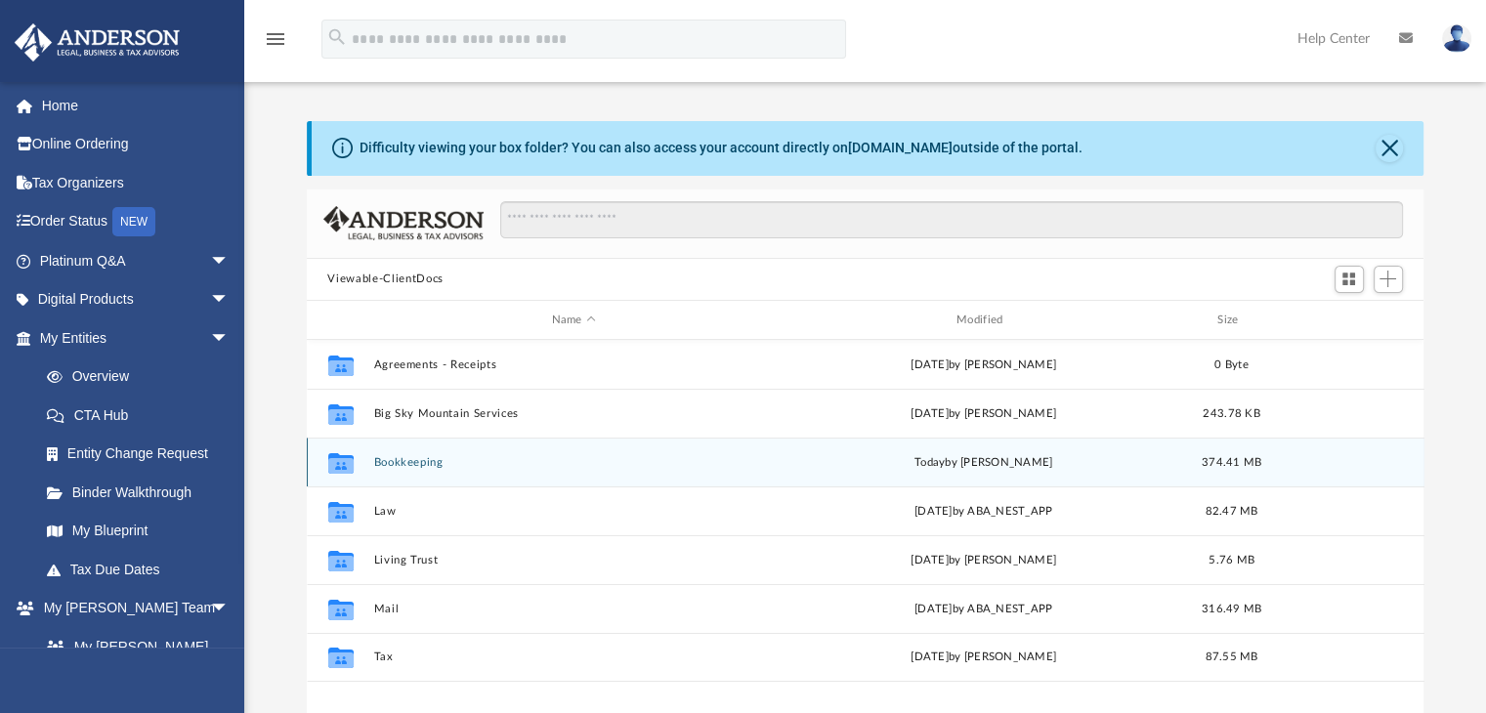
click at [419, 460] on button "Bookkeeping" at bounding box center [573, 462] width 401 height 13
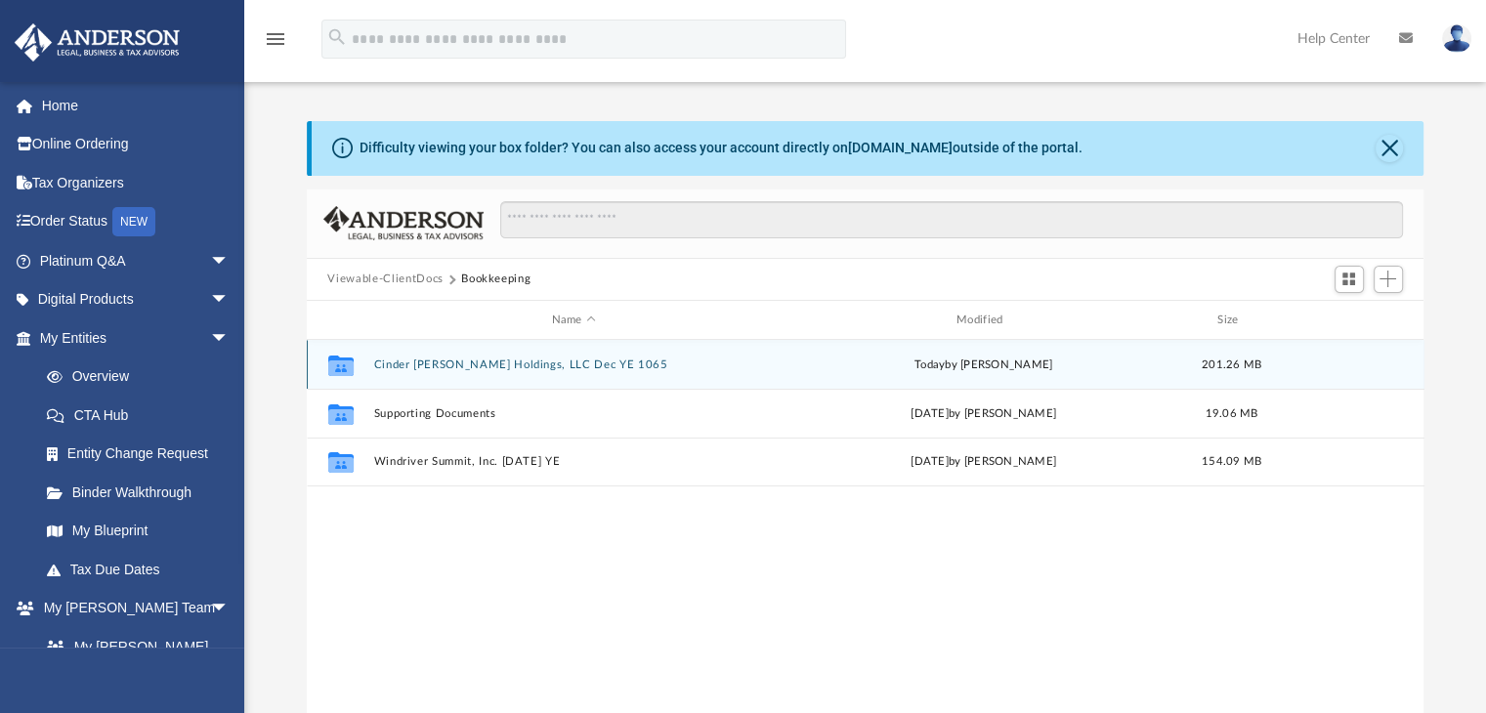
click at [470, 374] on div "Collaborated Folder Cinder [PERSON_NAME] Holdings, LLC Dec YE 1065 [DATE] by [P…" at bounding box center [866, 364] width 1118 height 49
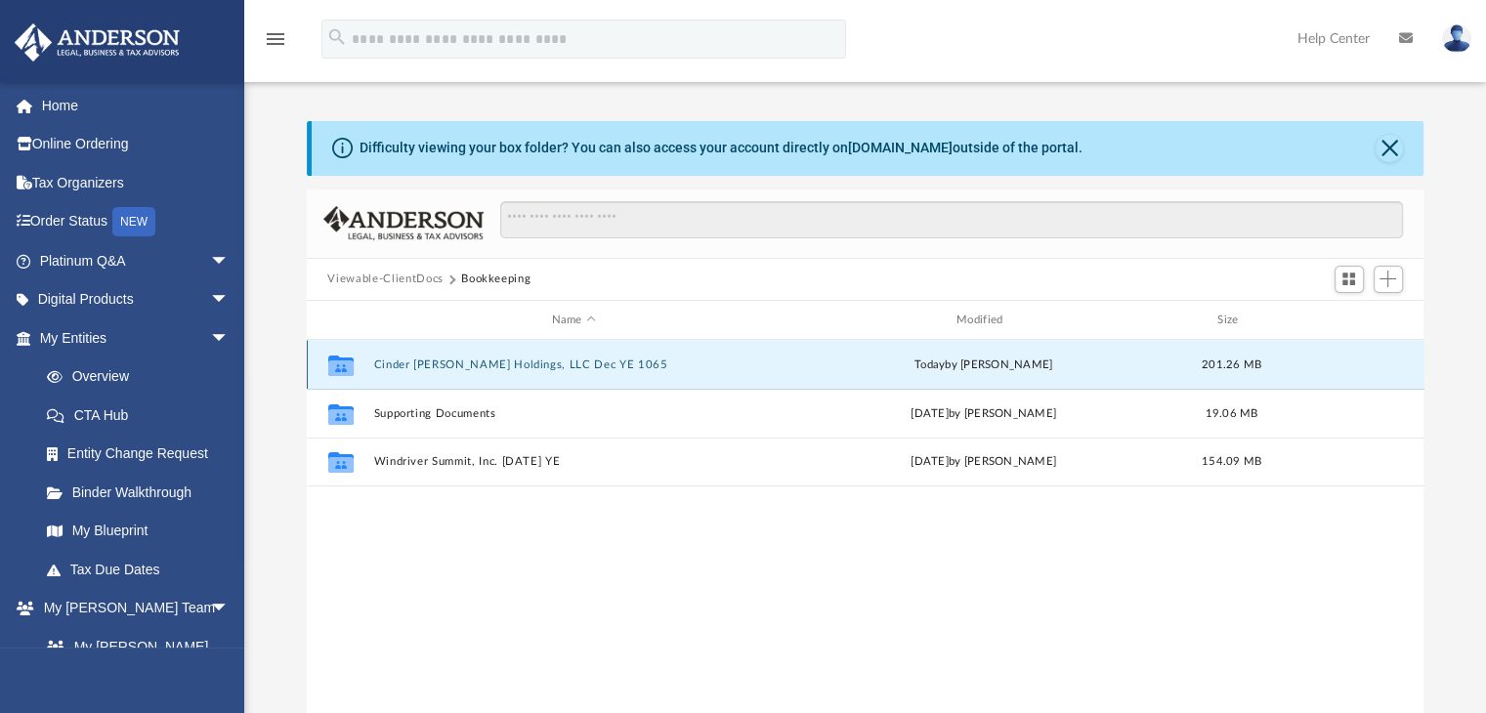
click at [472, 365] on button "Cinder [PERSON_NAME] Holdings, LLC Dec YE 1065" at bounding box center [573, 365] width 401 height 13
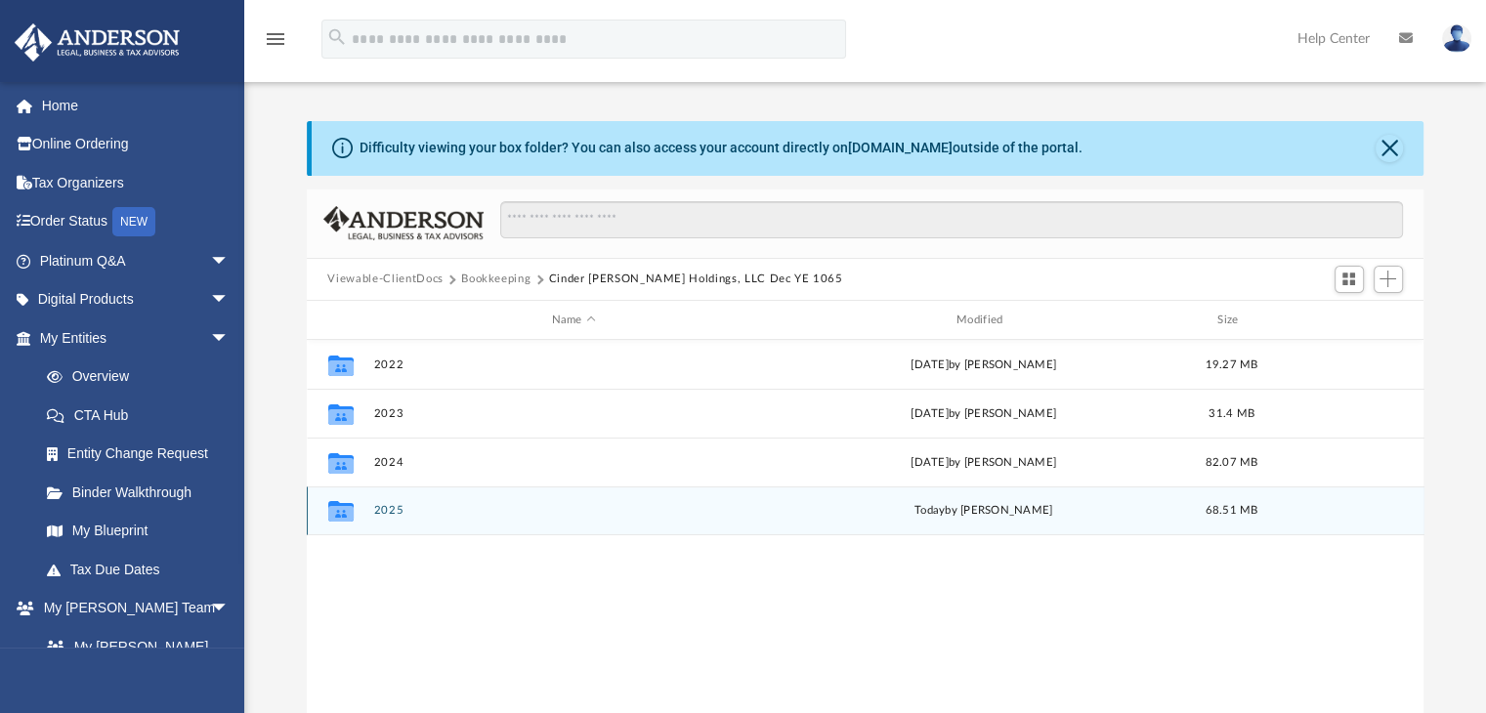
click at [402, 505] on button "2025" at bounding box center [573, 511] width 401 height 13
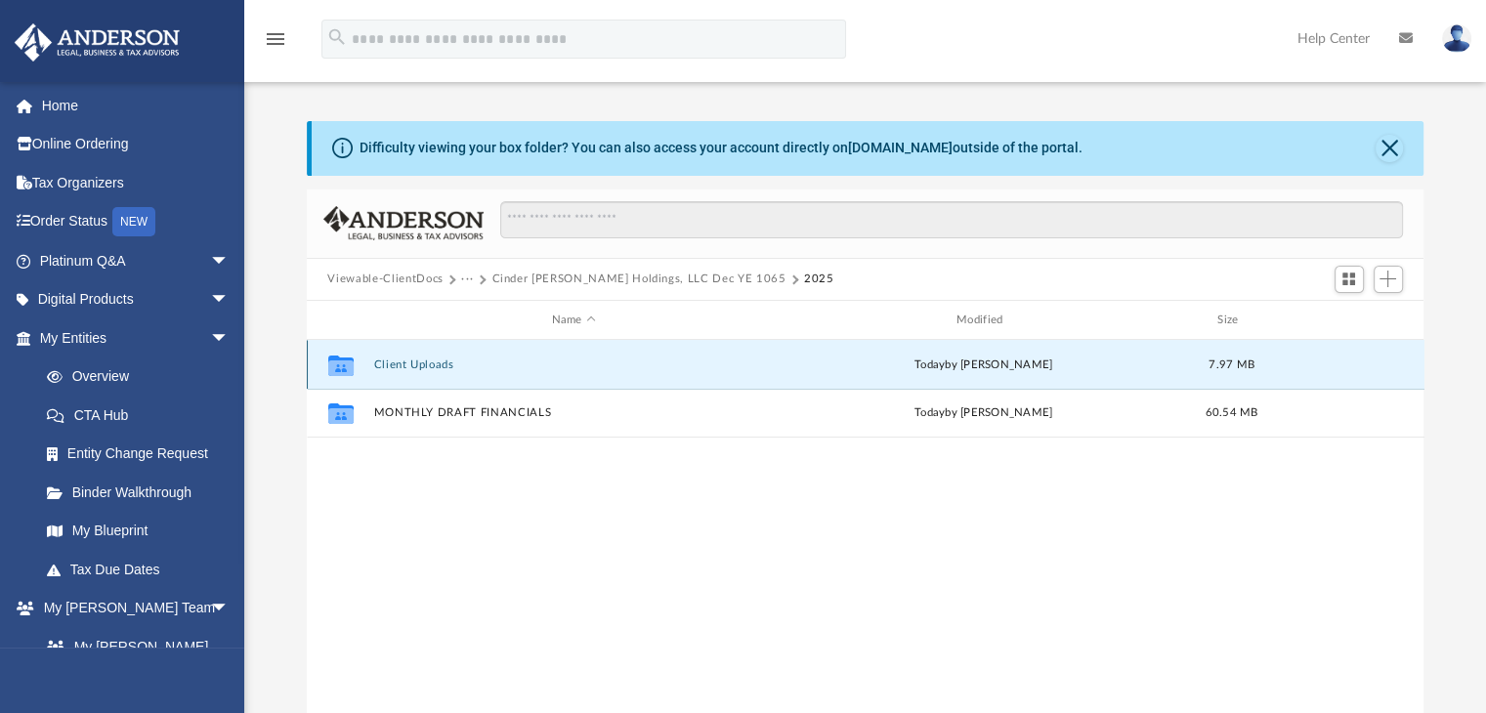
click at [422, 370] on button "Client Uploads" at bounding box center [573, 365] width 401 height 13
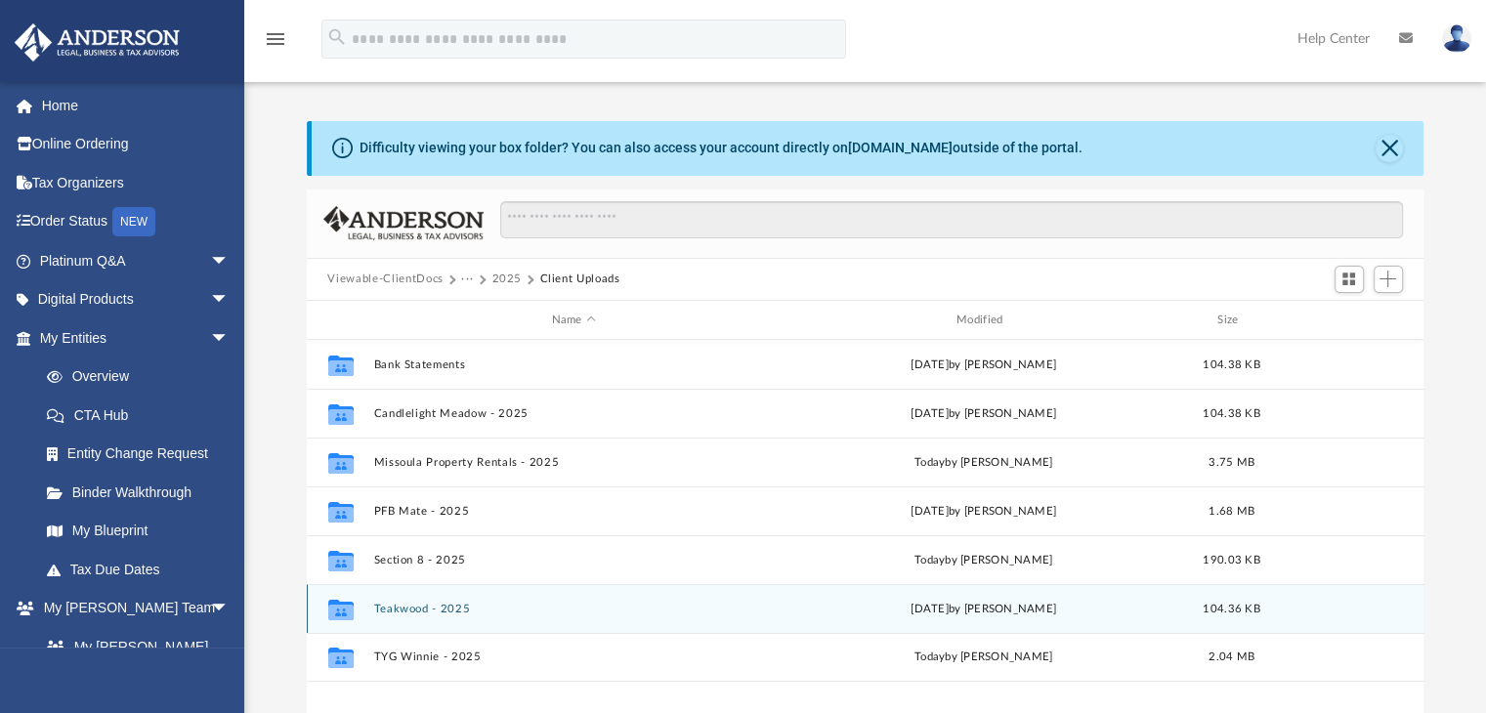
click at [467, 611] on button "Teakwood - 2025" at bounding box center [573, 609] width 401 height 13
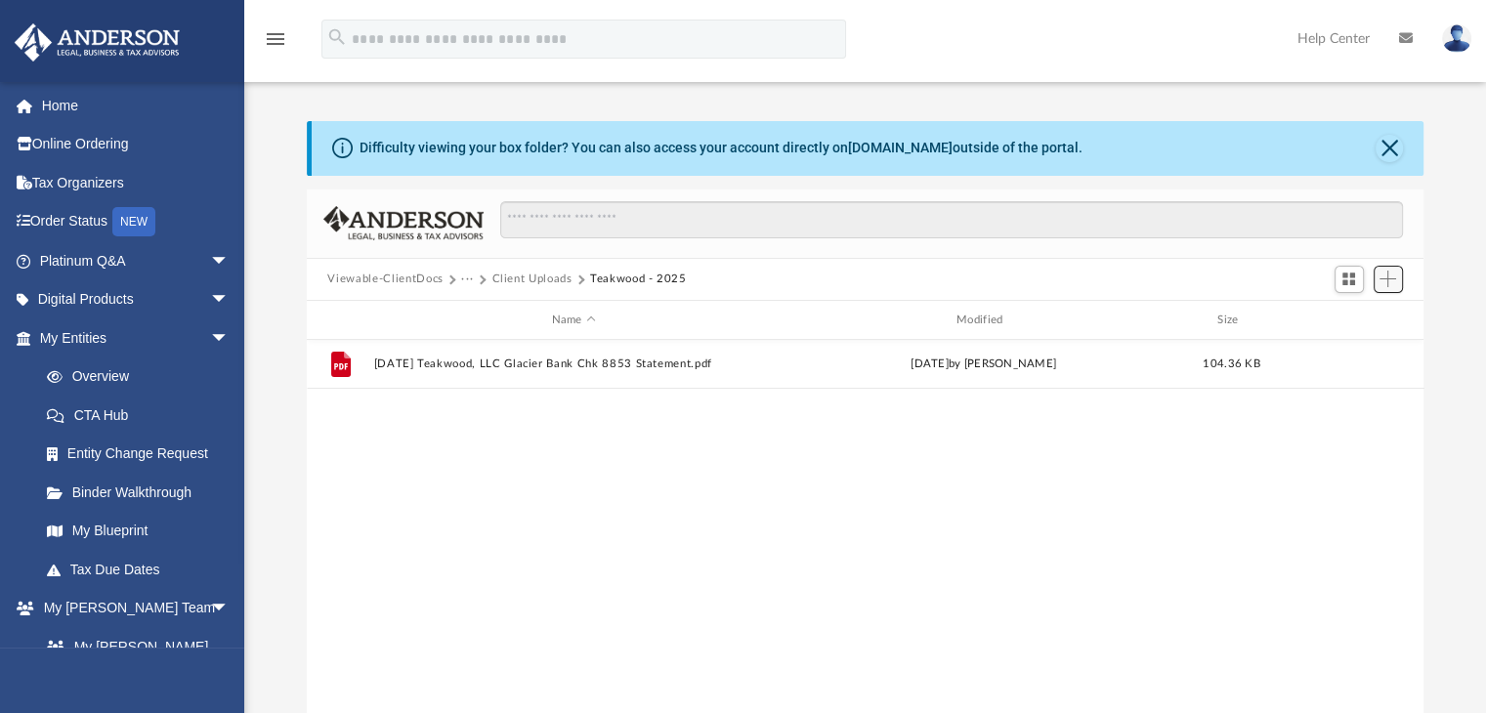
click at [1386, 278] on span "Add" at bounding box center [1387, 279] width 17 height 17
click at [1344, 313] on li "Upload" at bounding box center [1360, 318] width 63 height 21
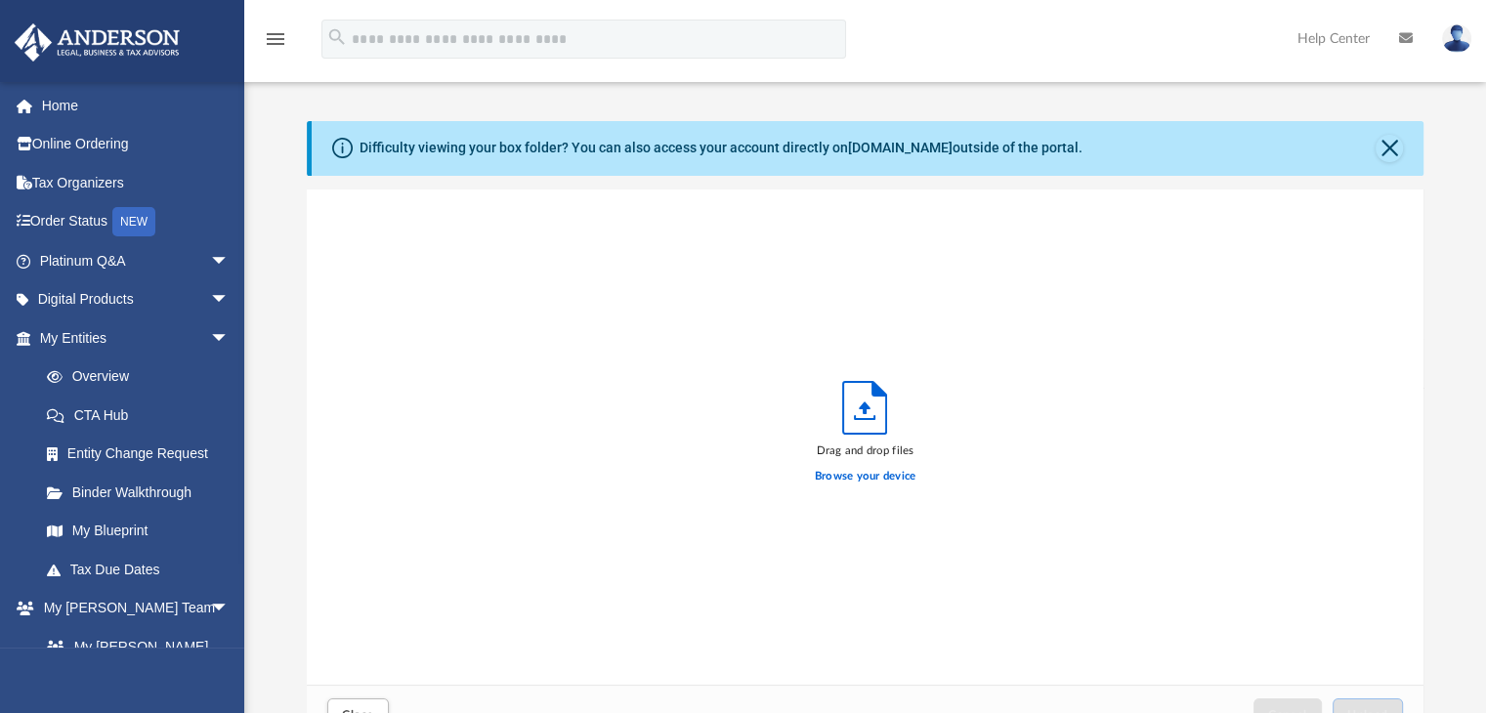
scroll to position [481, 1102]
click at [874, 482] on label "Browse your device" at bounding box center [866, 477] width 102 height 18
click at [0, 0] on input "Browse your device" at bounding box center [0, 0] width 0 height 0
click at [1391, 153] on button "Close" at bounding box center [1389, 148] width 27 height 27
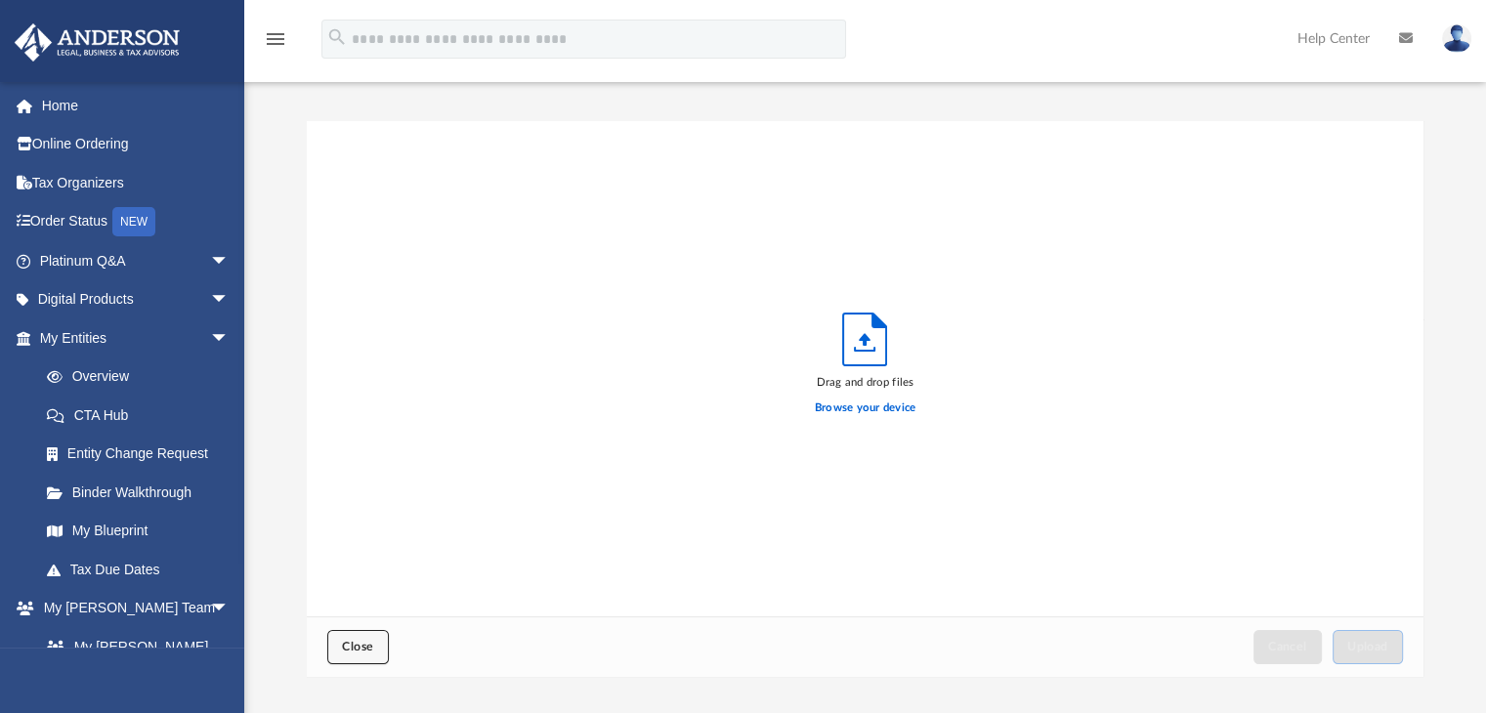
click at [362, 656] on button "Close" at bounding box center [357, 647] width 61 height 34
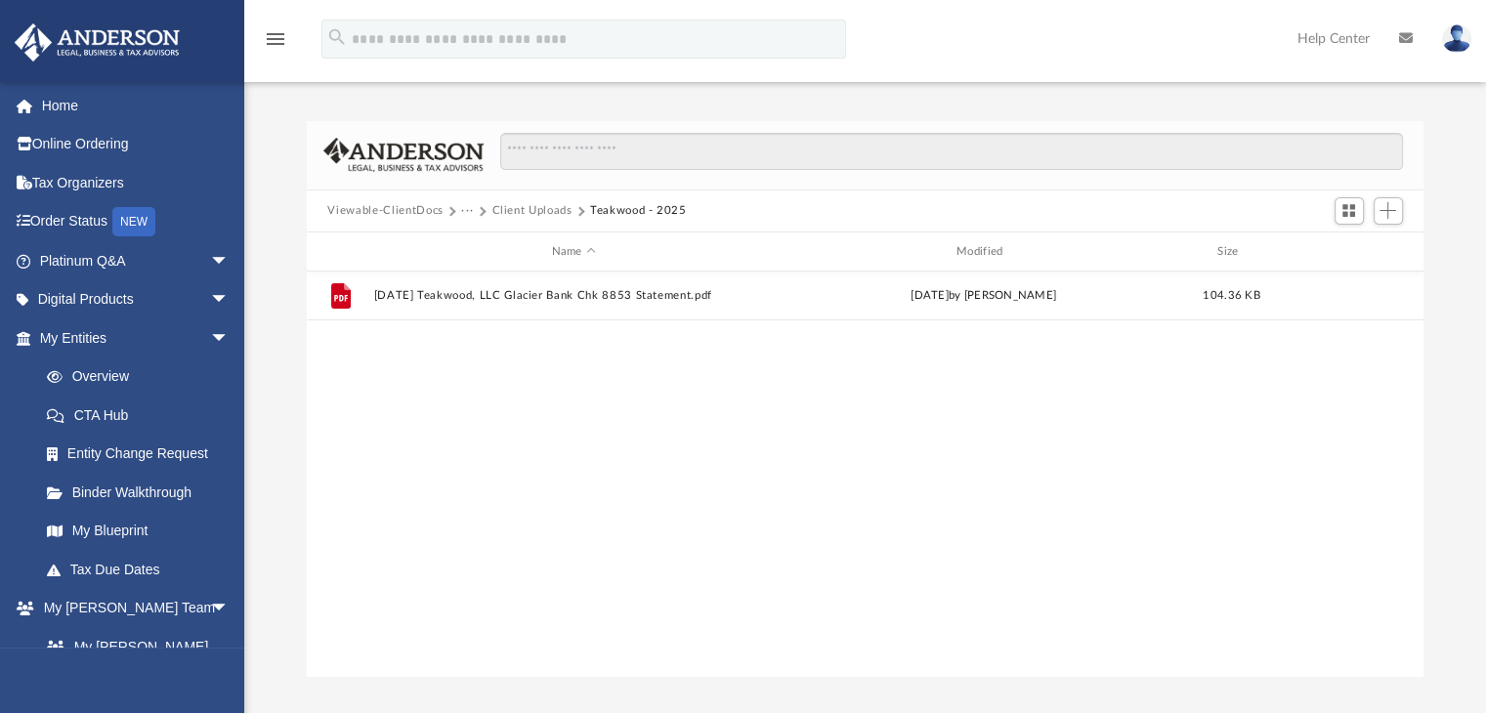
click at [1405, 209] on div at bounding box center [1368, 211] width 78 height 36
click at [1392, 212] on span "Add" at bounding box center [1387, 210] width 17 height 17
click at [1373, 290] on li "New Folder" at bounding box center [1360, 281] width 63 height 21
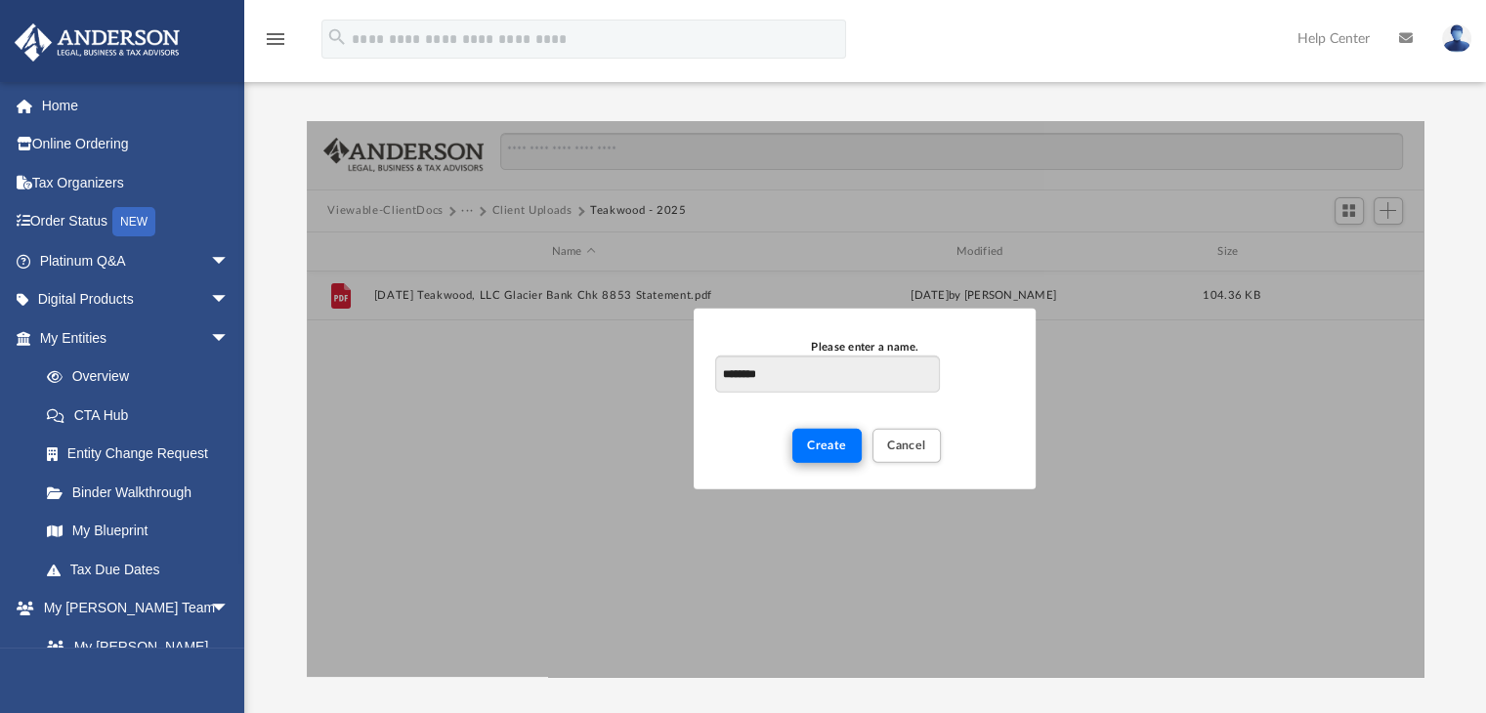
type input "********"
click at [817, 445] on span "Create" at bounding box center [827, 446] width 40 height 12
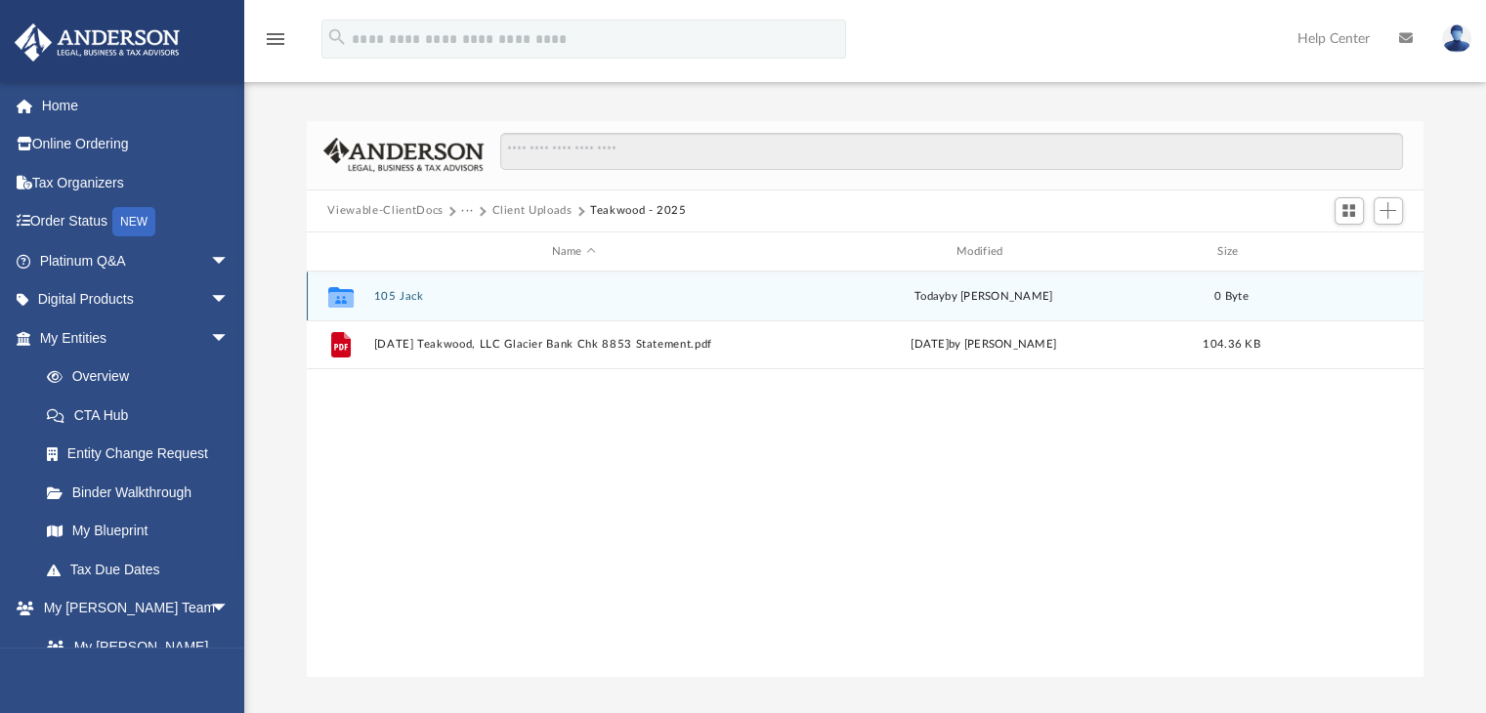
click at [399, 300] on button "105 Jack" at bounding box center [573, 296] width 401 height 13
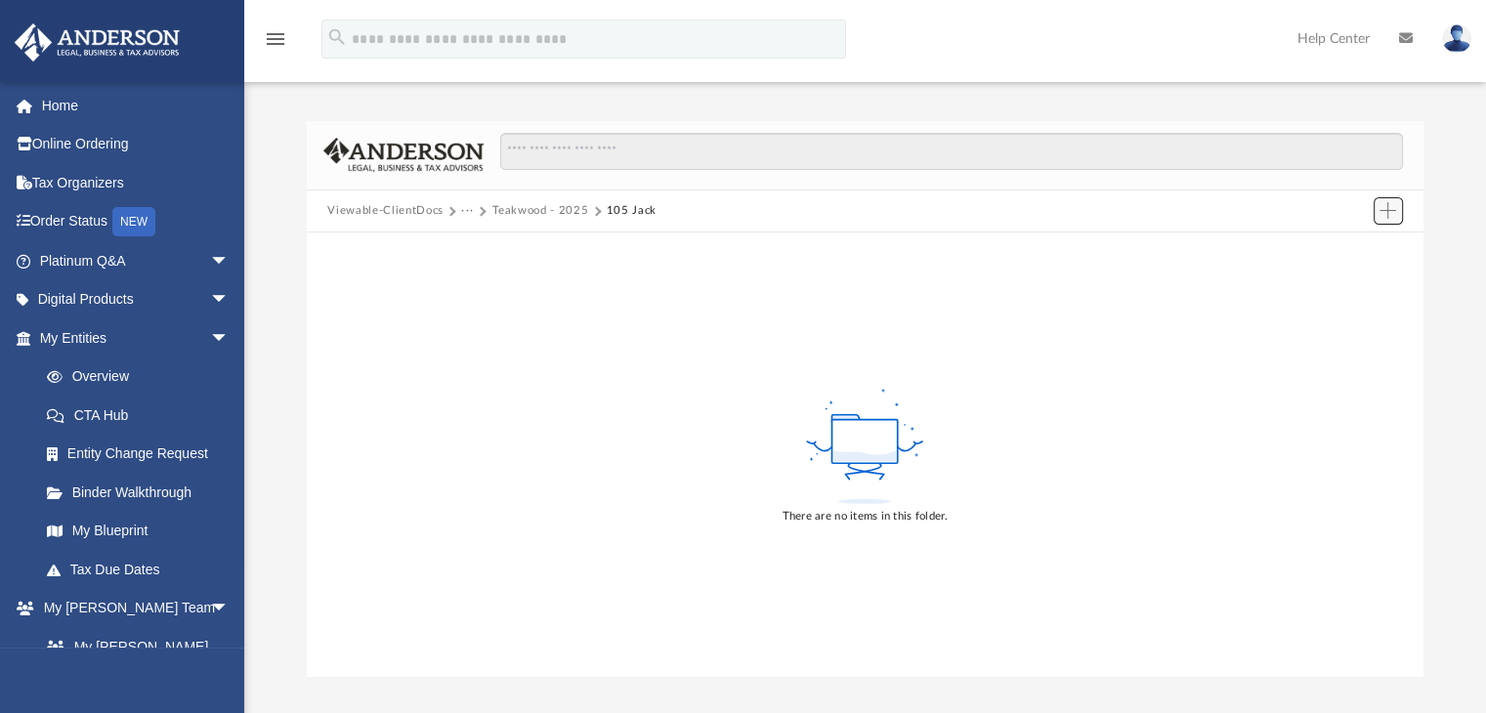
click at [1386, 208] on span "Add" at bounding box center [1387, 210] width 17 height 17
click at [1362, 247] on li "Upload" at bounding box center [1360, 249] width 63 height 21
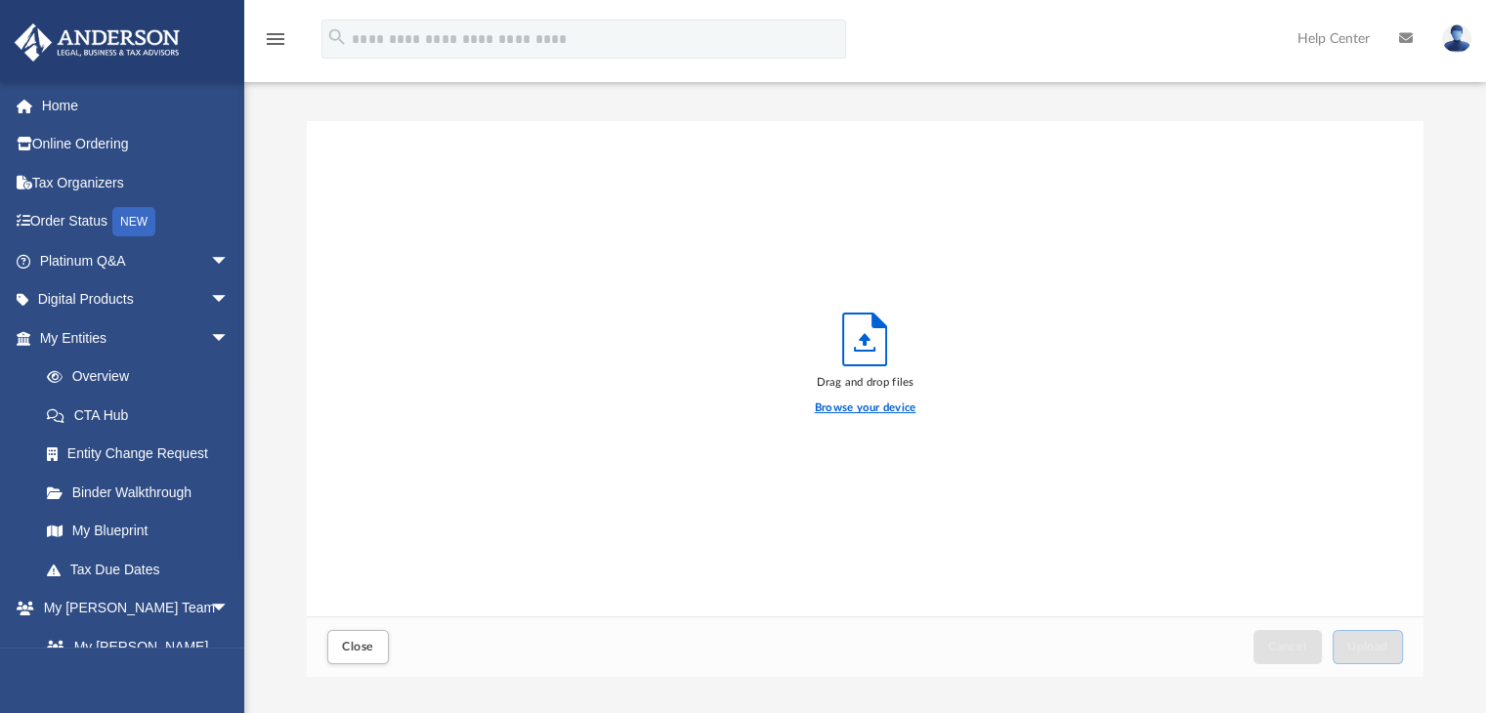
click at [867, 403] on label "Browse your device" at bounding box center [866, 409] width 102 height 18
click at [0, 0] on input "Browse your device" at bounding box center [0, 0] width 0 height 0
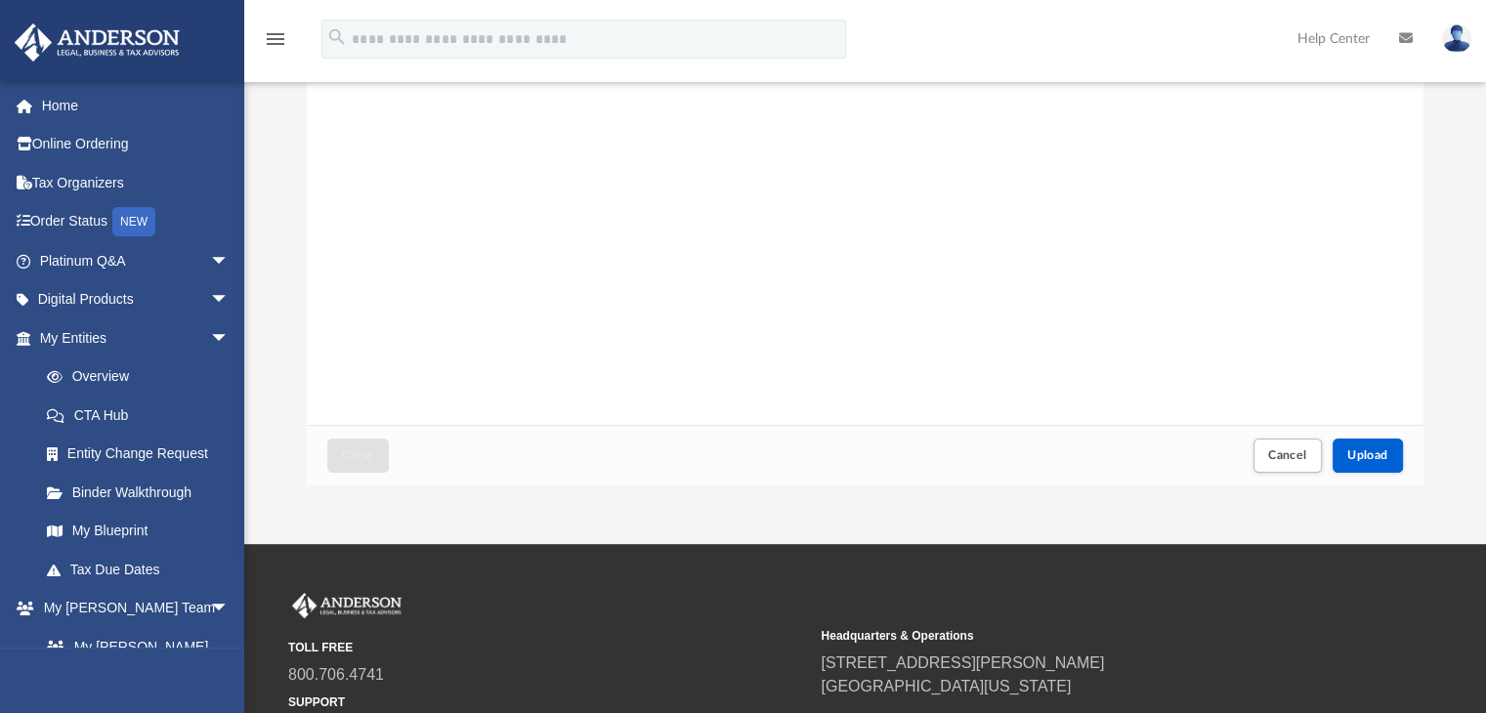
scroll to position [195, 0]
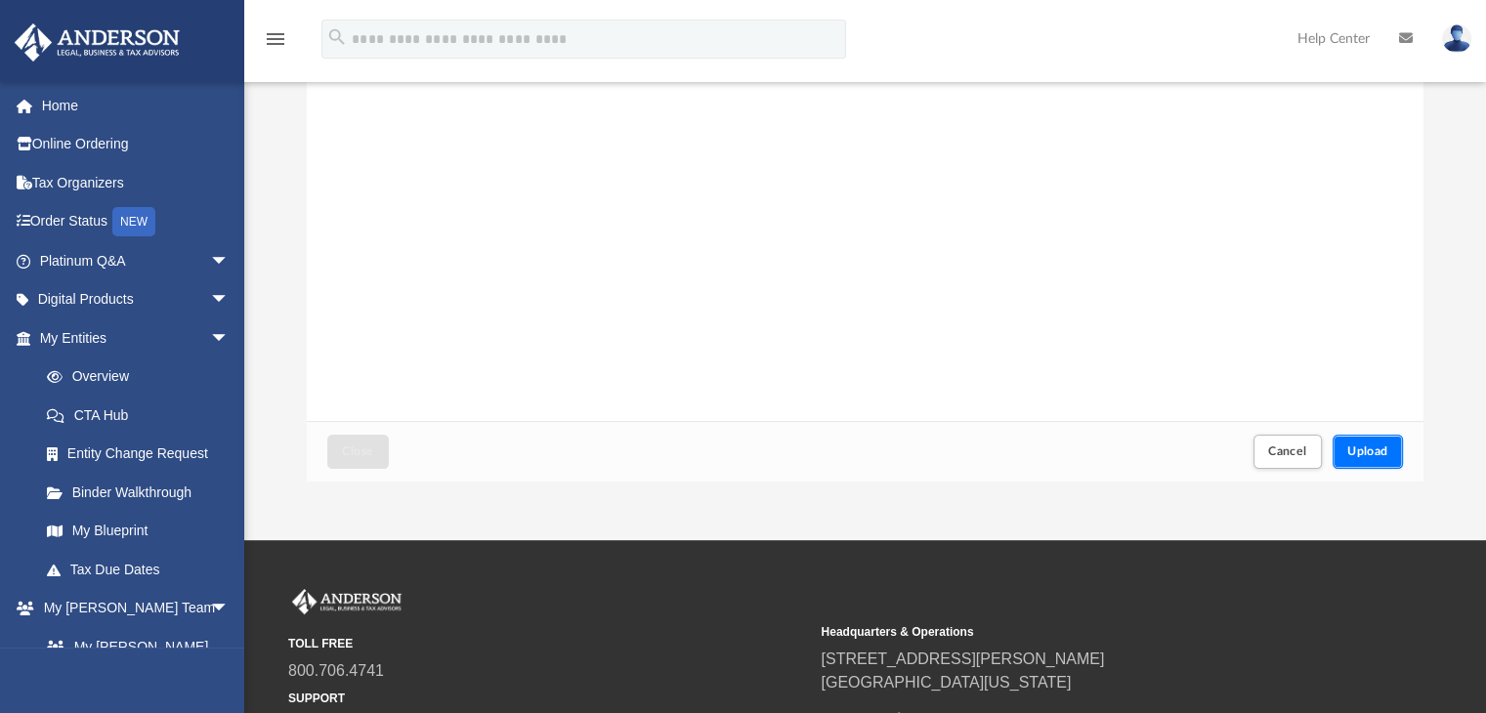
click at [1349, 441] on button "Upload" at bounding box center [1368, 452] width 70 height 34
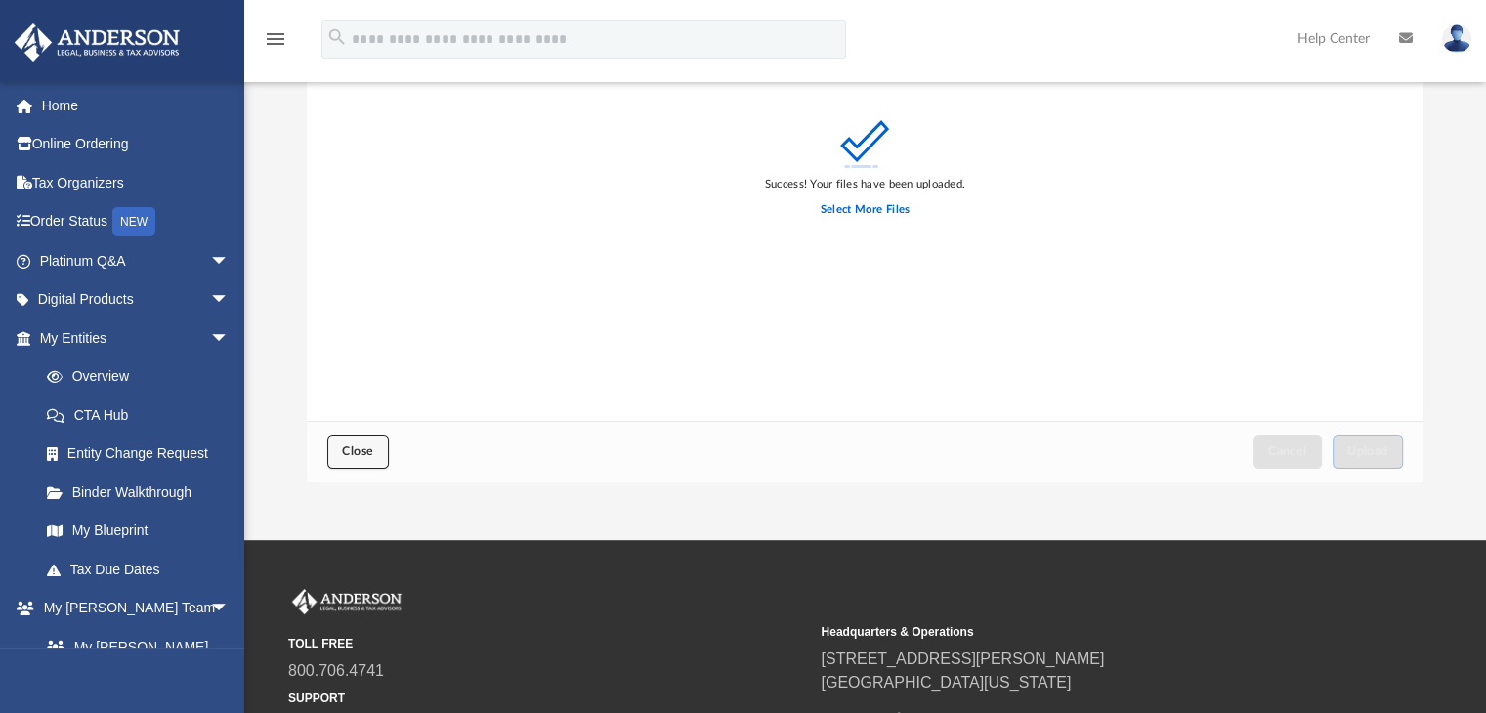
click at [353, 450] on span "Close" at bounding box center [357, 451] width 31 height 12
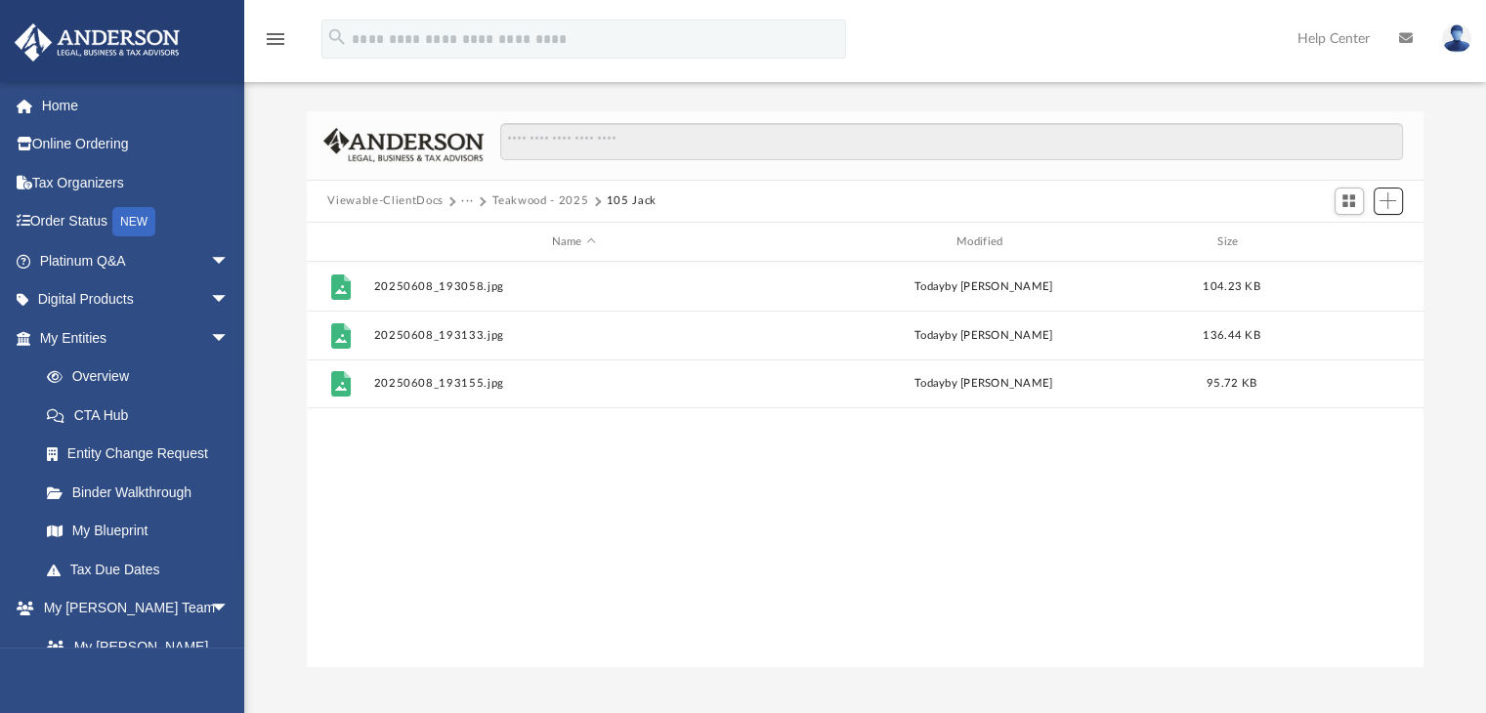
scroll to position [0, 0]
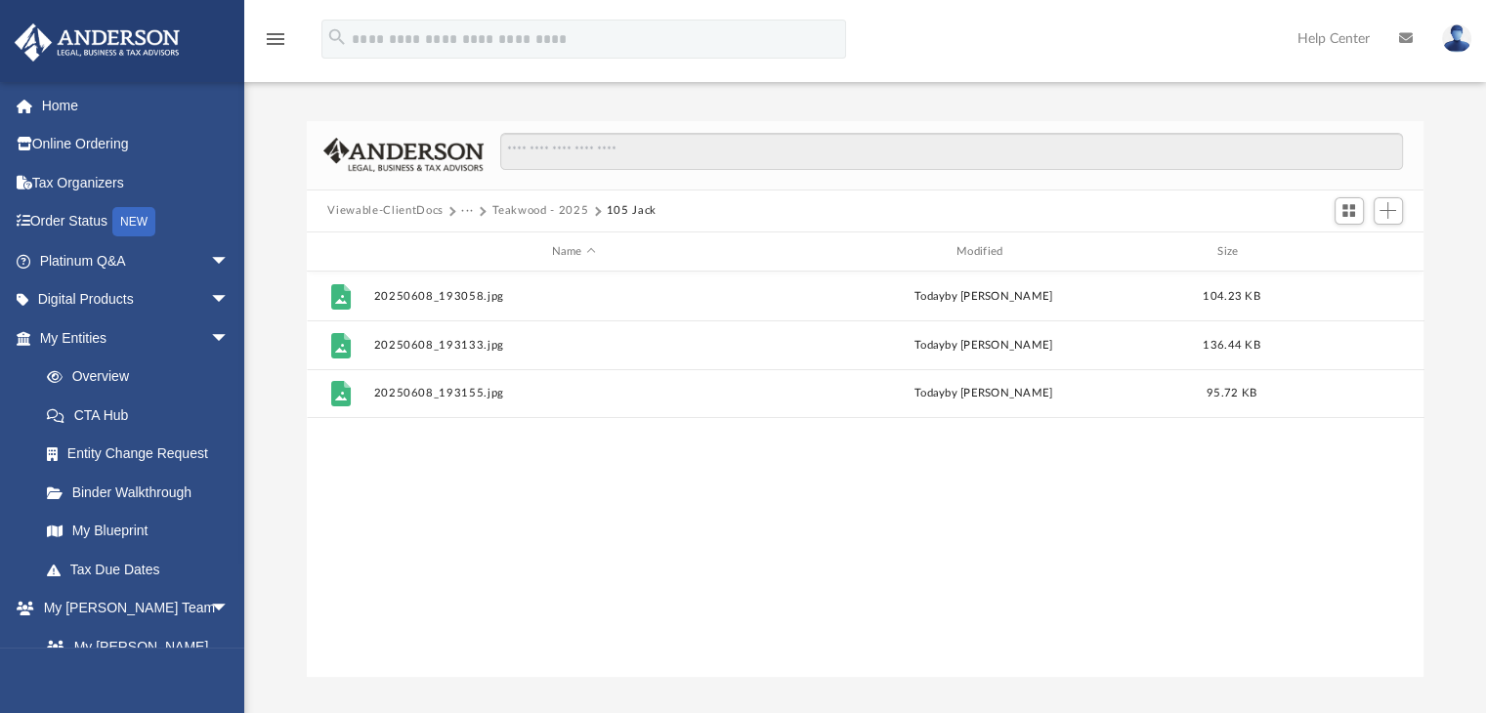
click at [555, 212] on button "Teakwood - 2025" at bounding box center [539, 211] width 97 height 18
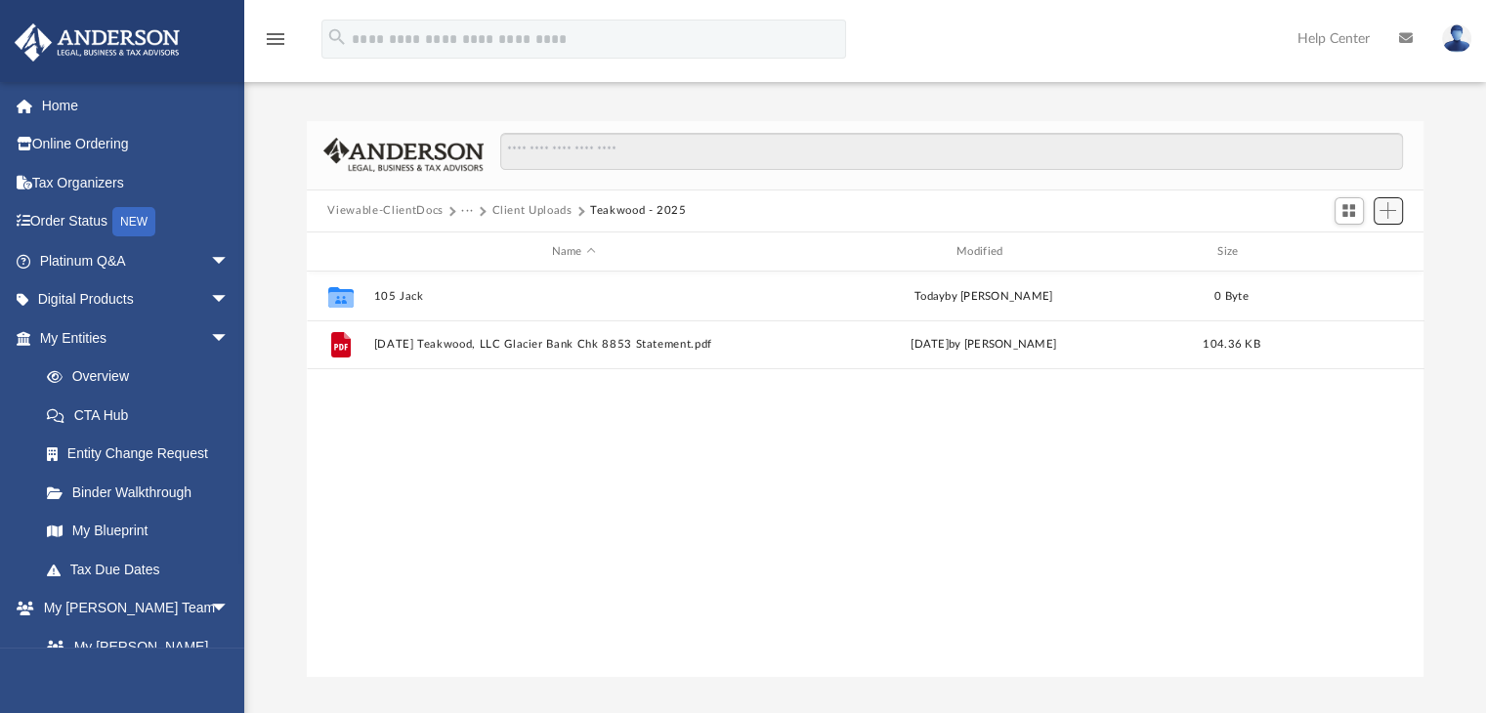
click at [1397, 208] on button "Add" at bounding box center [1388, 210] width 29 height 27
click at [1364, 248] on li "Upload" at bounding box center [1360, 249] width 63 height 21
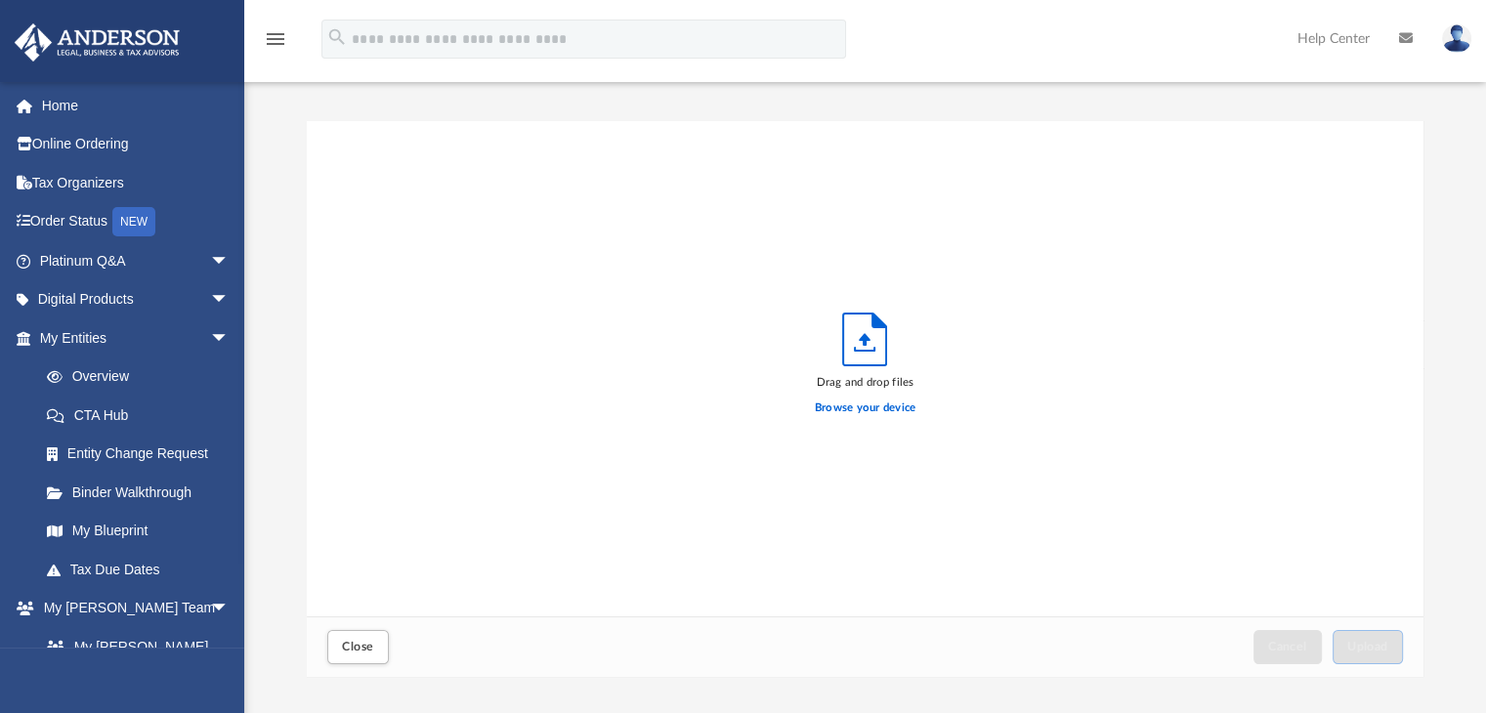
scroll to position [481, 1102]
click at [347, 651] on span "Close" at bounding box center [357, 647] width 31 height 12
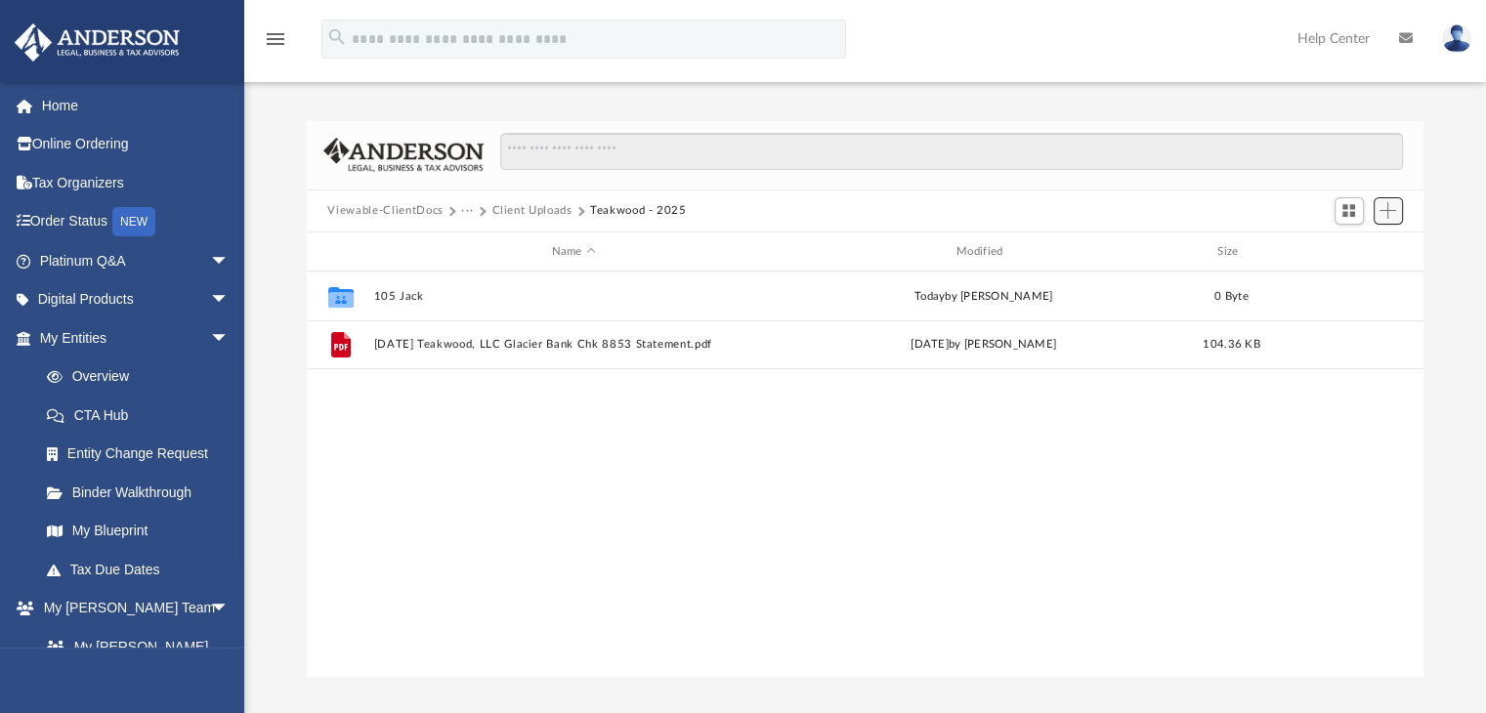
click at [1383, 211] on span "Add" at bounding box center [1387, 210] width 17 height 17
click at [1353, 282] on li "New Folder" at bounding box center [1360, 281] width 63 height 21
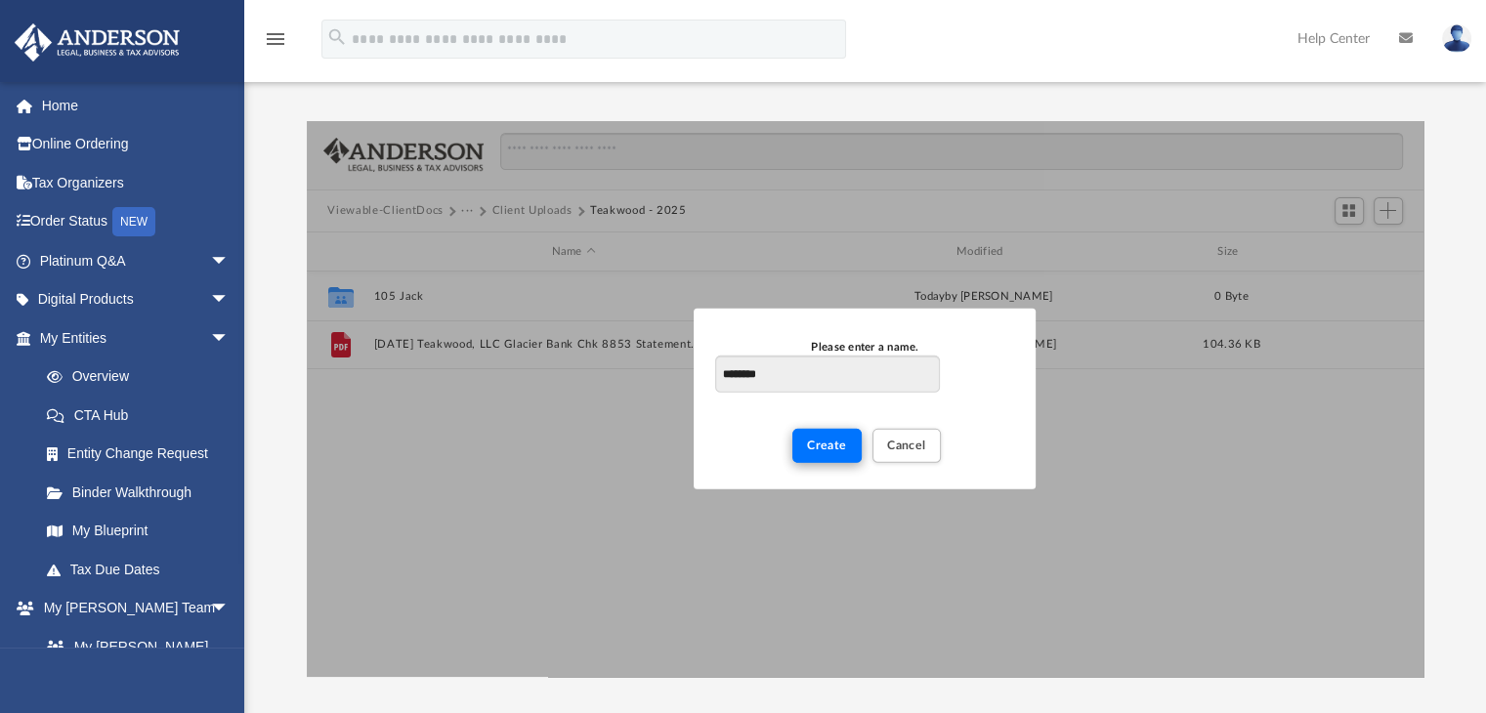
type input "********"
click at [801, 453] on button "Create" at bounding box center [826, 446] width 69 height 34
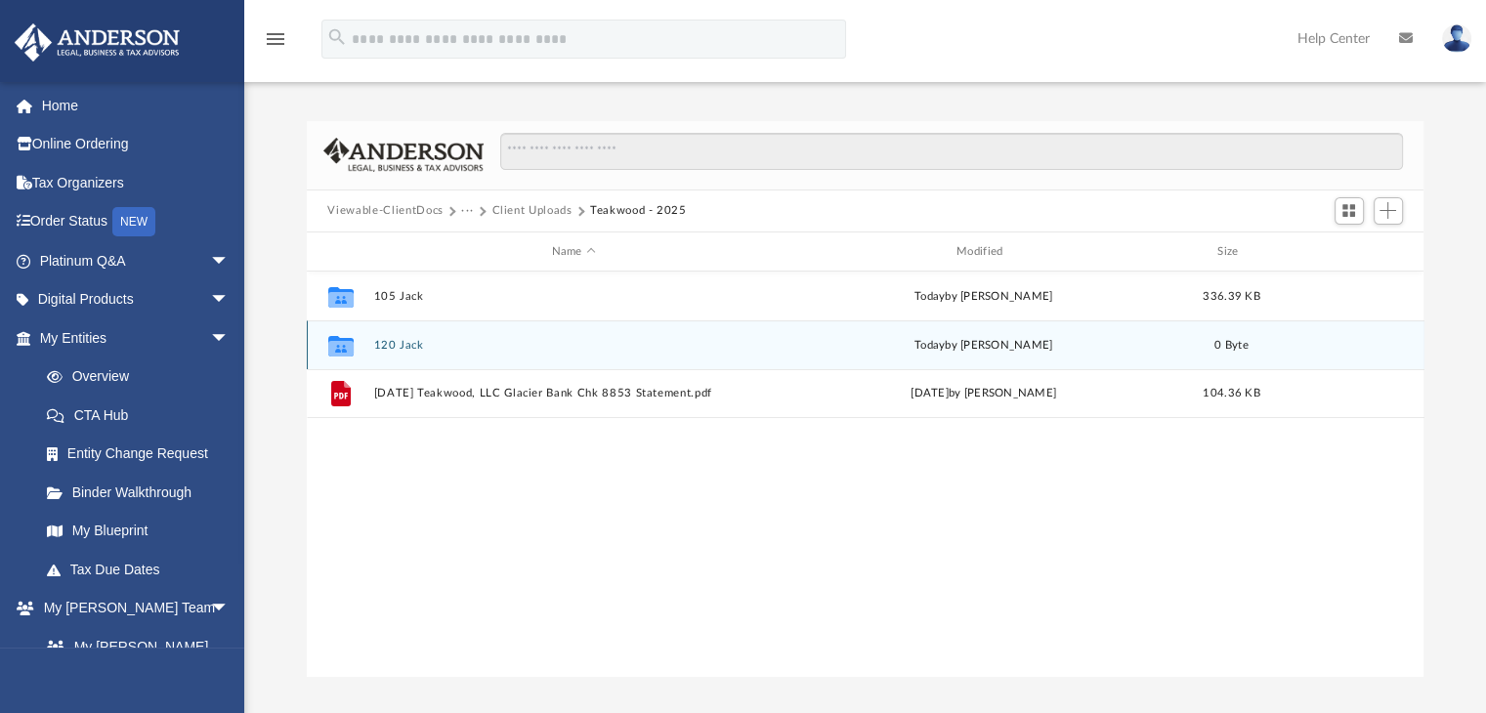
click at [406, 346] on button "120 Jack" at bounding box center [573, 345] width 401 height 13
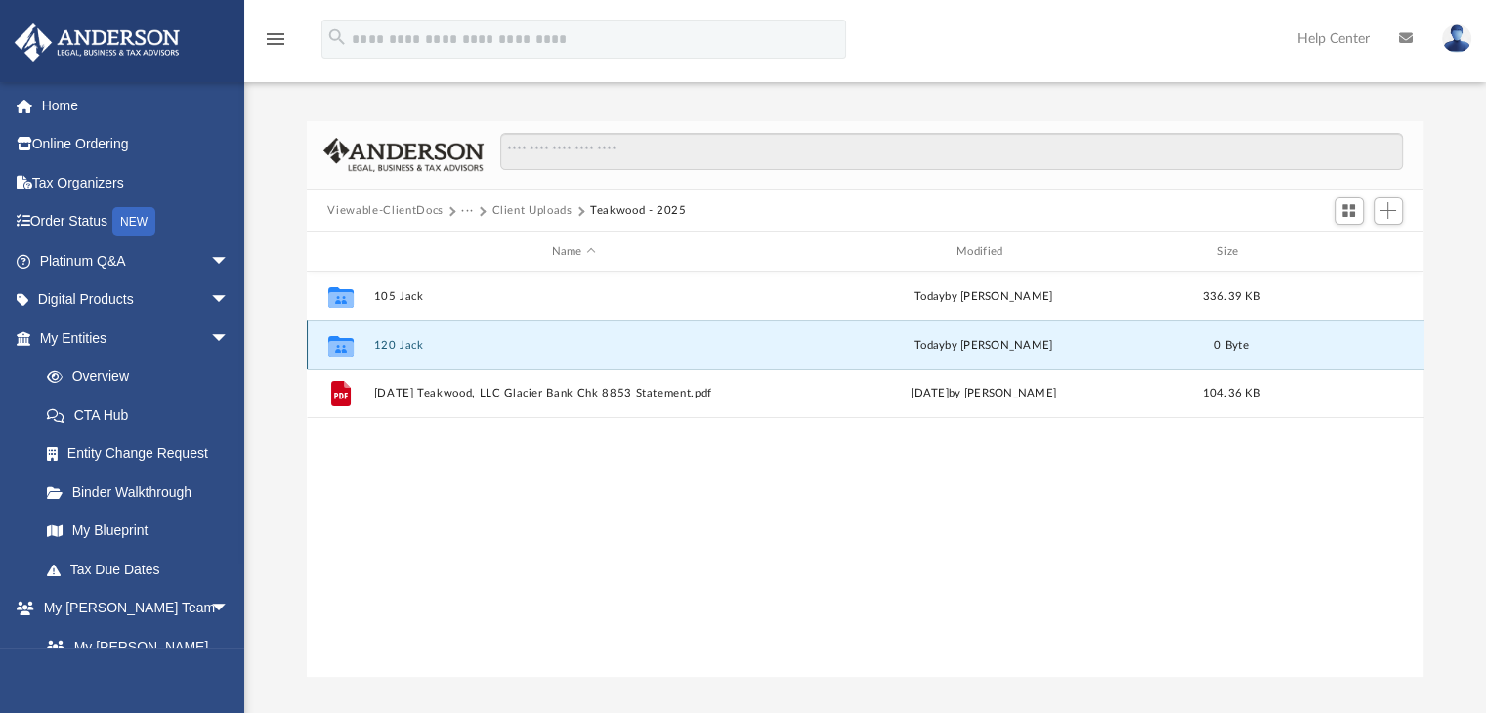
click at [406, 346] on button "120 Jack" at bounding box center [573, 345] width 401 height 13
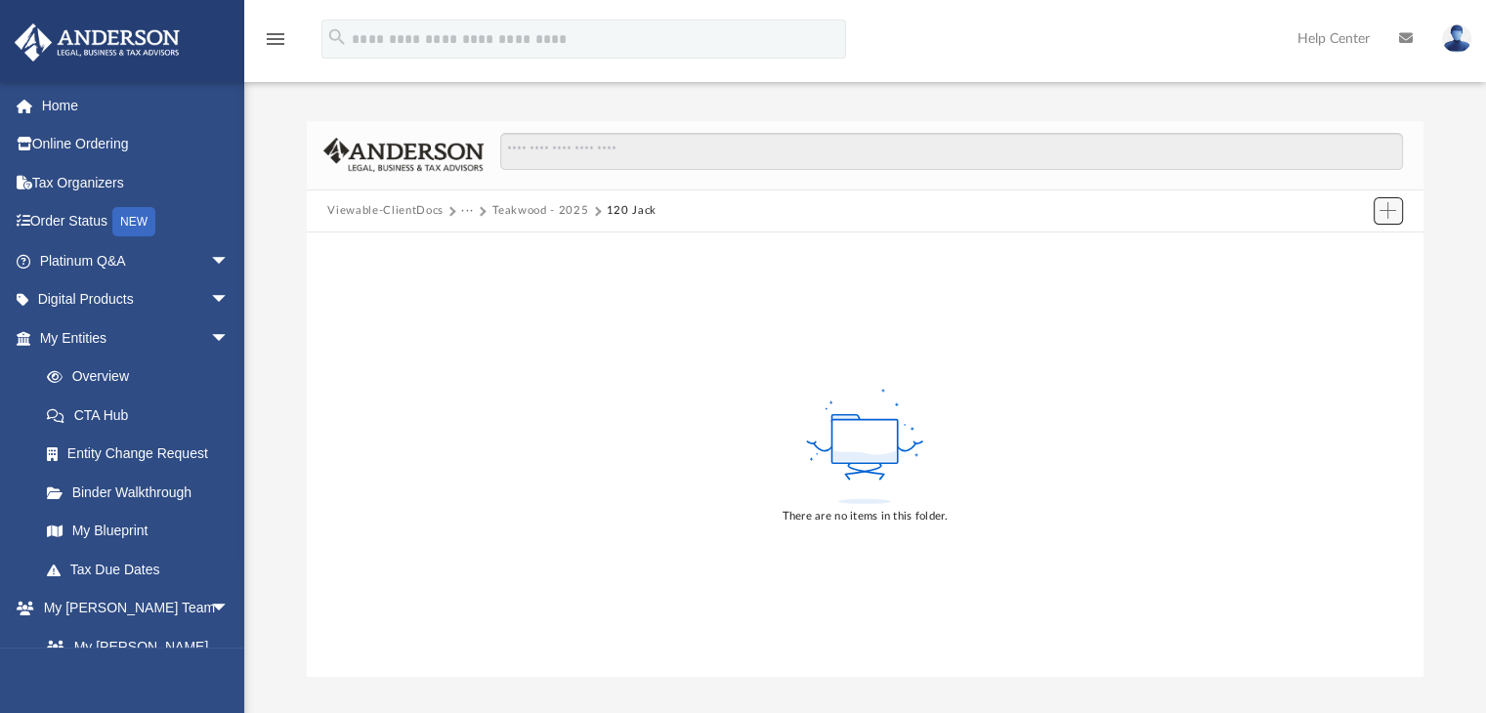
click at [1400, 217] on button "Add" at bounding box center [1388, 210] width 29 height 27
click at [1347, 251] on li "Upload" at bounding box center [1360, 249] width 63 height 21
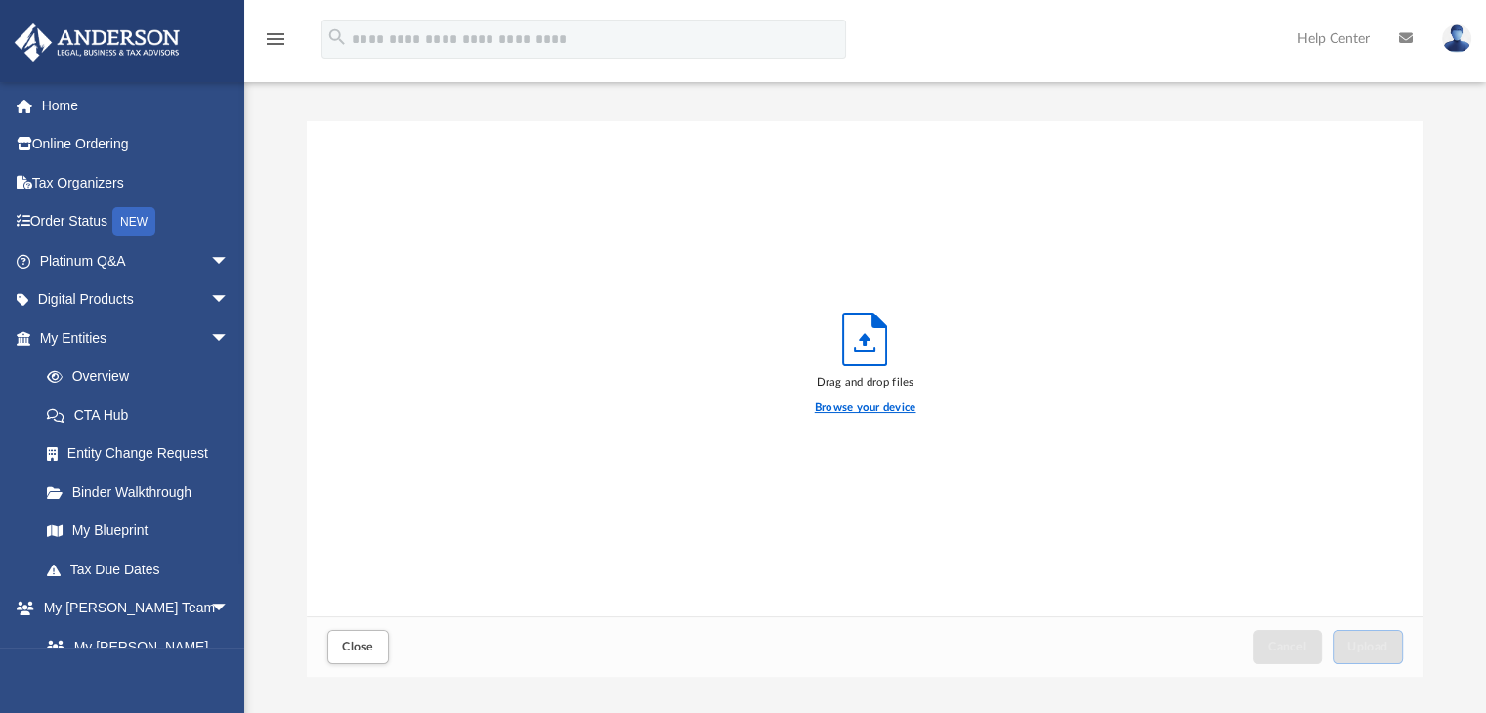
click at [877, 407] on label "Browse your device" at bounding box center [866, 409] width 102 height 18
click at [0, 0] on input "Browse your device" at bounding box center [0, 0] width 0 height 0
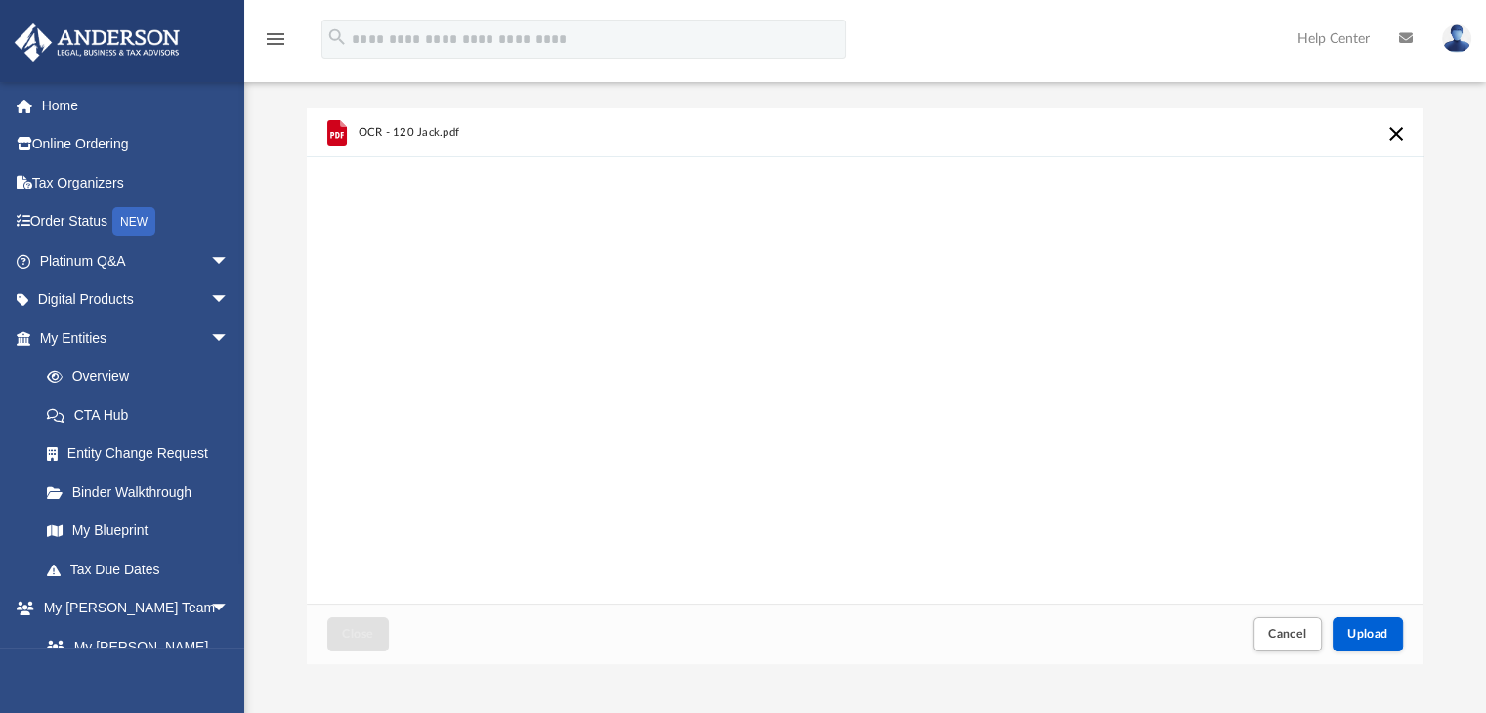
scroll to position [98, 0]
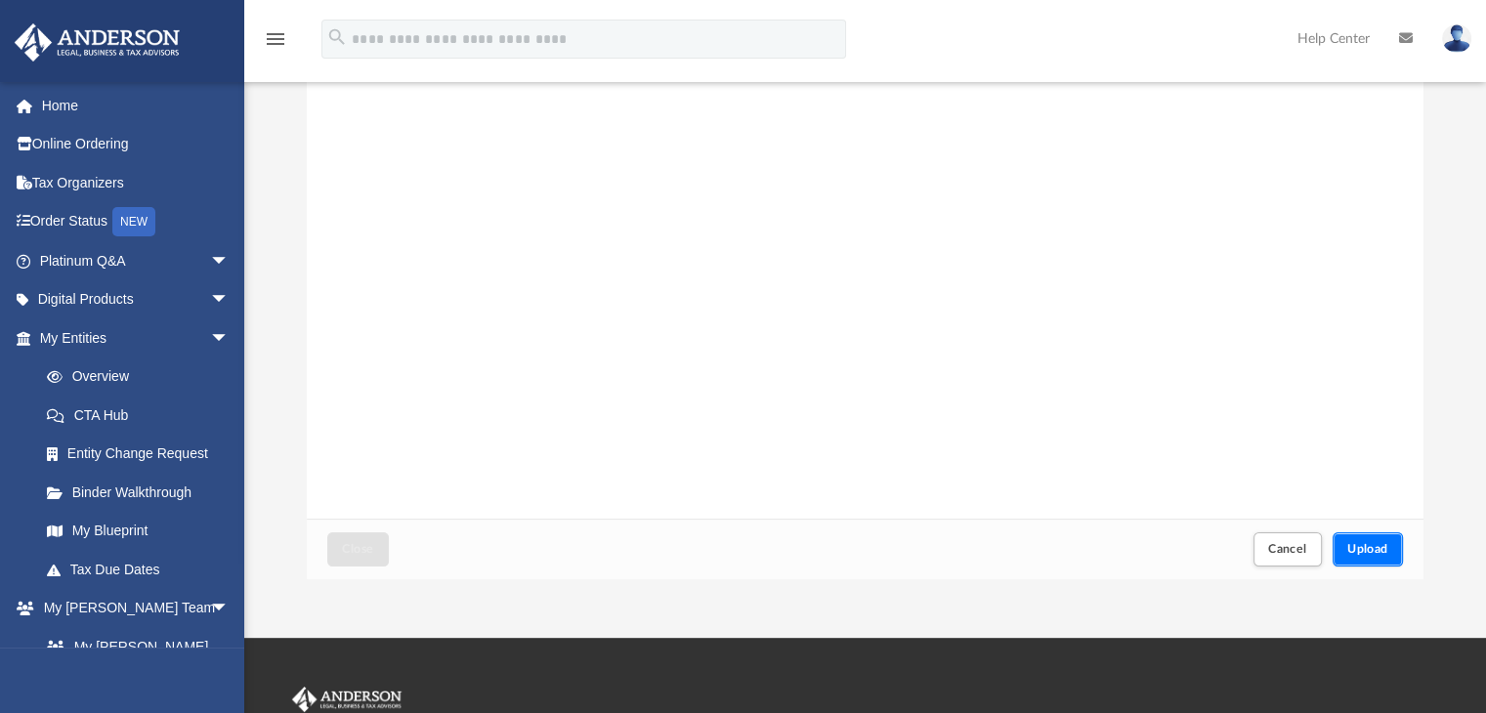
click at [1375, 558] on button "Upload" at bounding box center [1368, 549] width 70 height 34
click at [374, 545] on button "Close" at bounding box center [357, 549] width 61 height 34
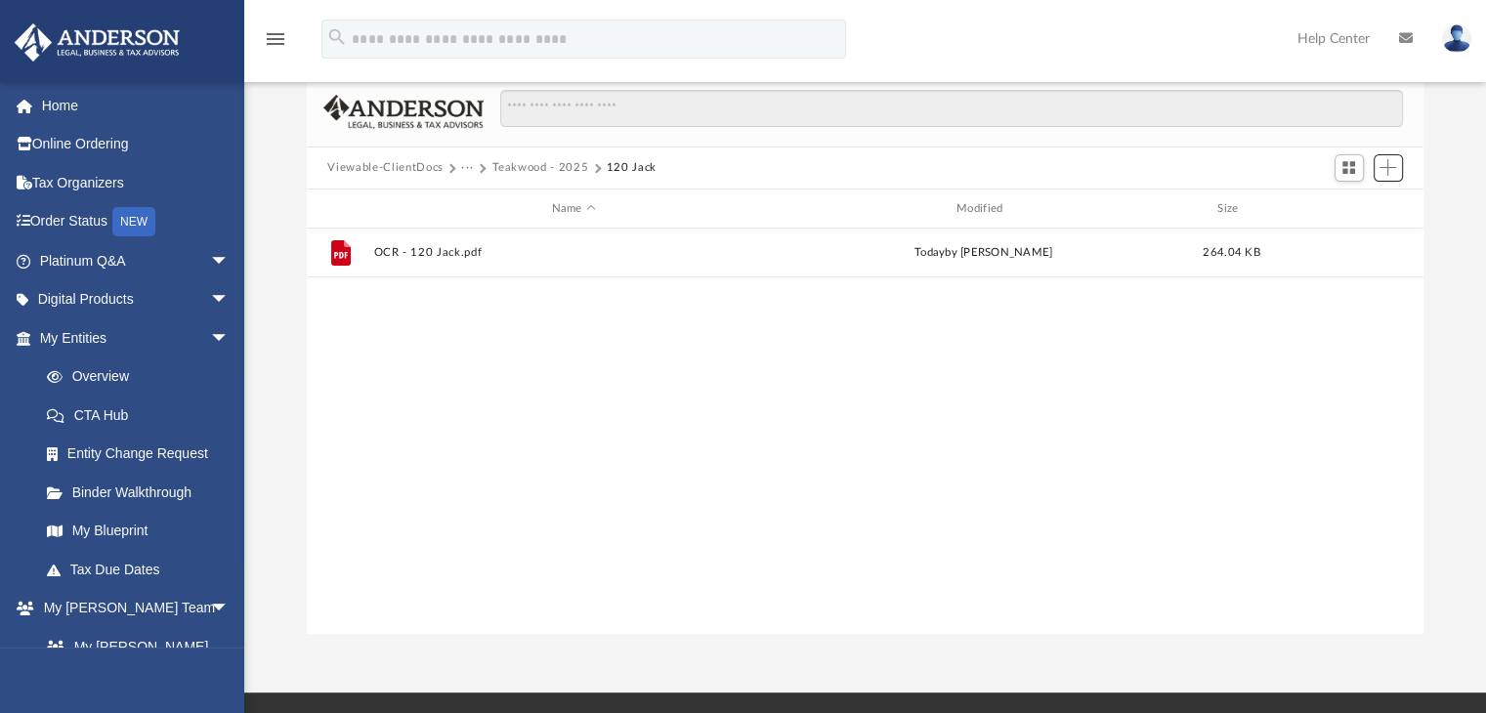
scroll to position [0, 0]
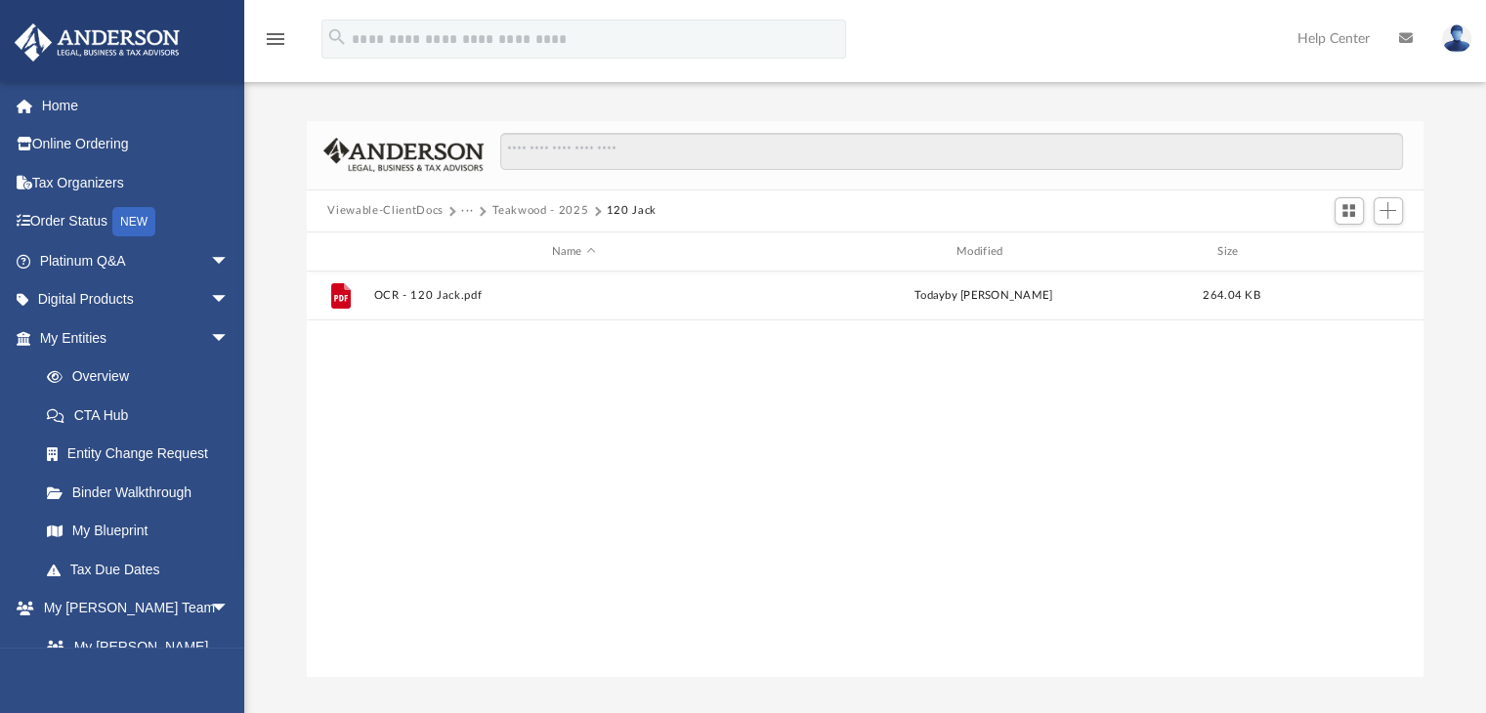
click at [534, 208] on button "Teakwood - 2025" at bounding box center [539, 211] width 97 height 18
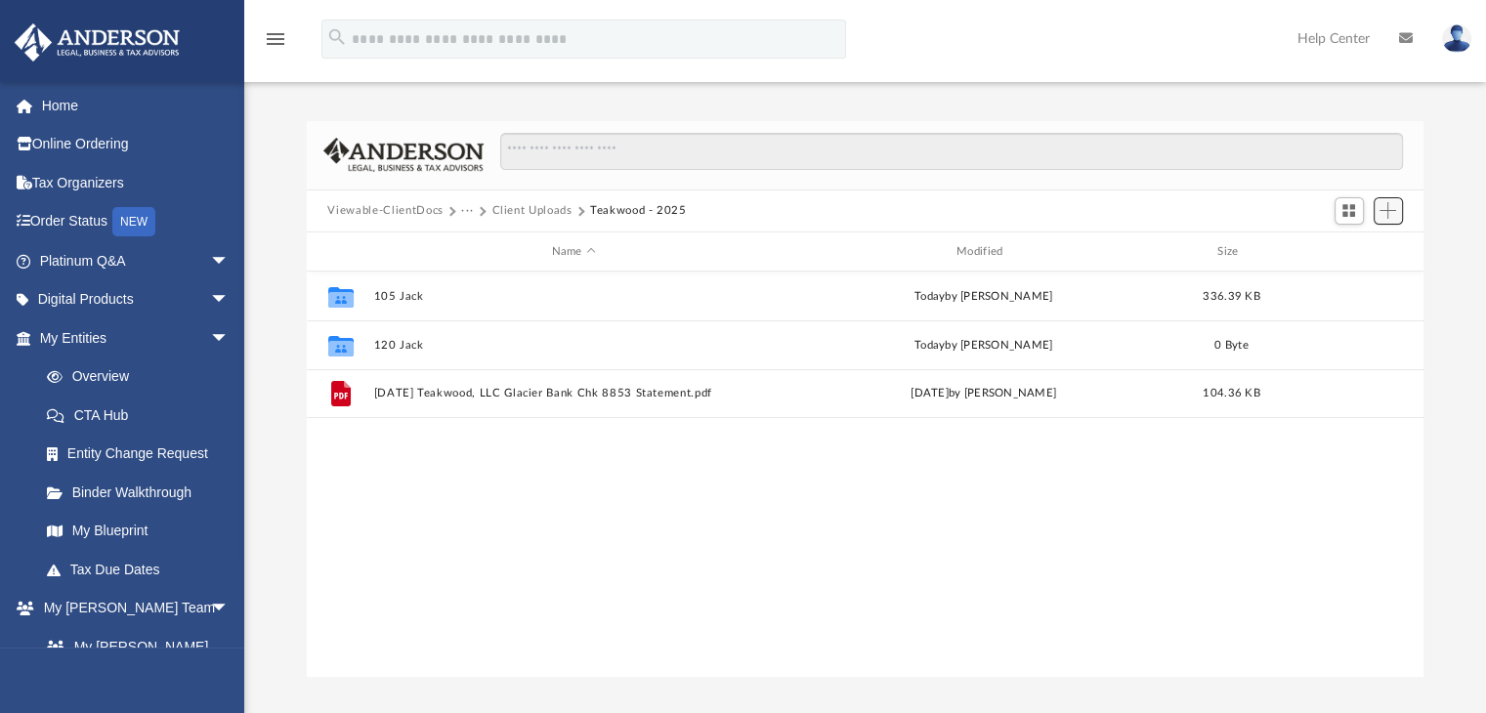
click at [1391, 212] on span "Add" at bounding box center [1387, 210] width 17 height 17
click at [1364, 245] on li "Upload" at bounding box center [1360, 249] width 63 height 21
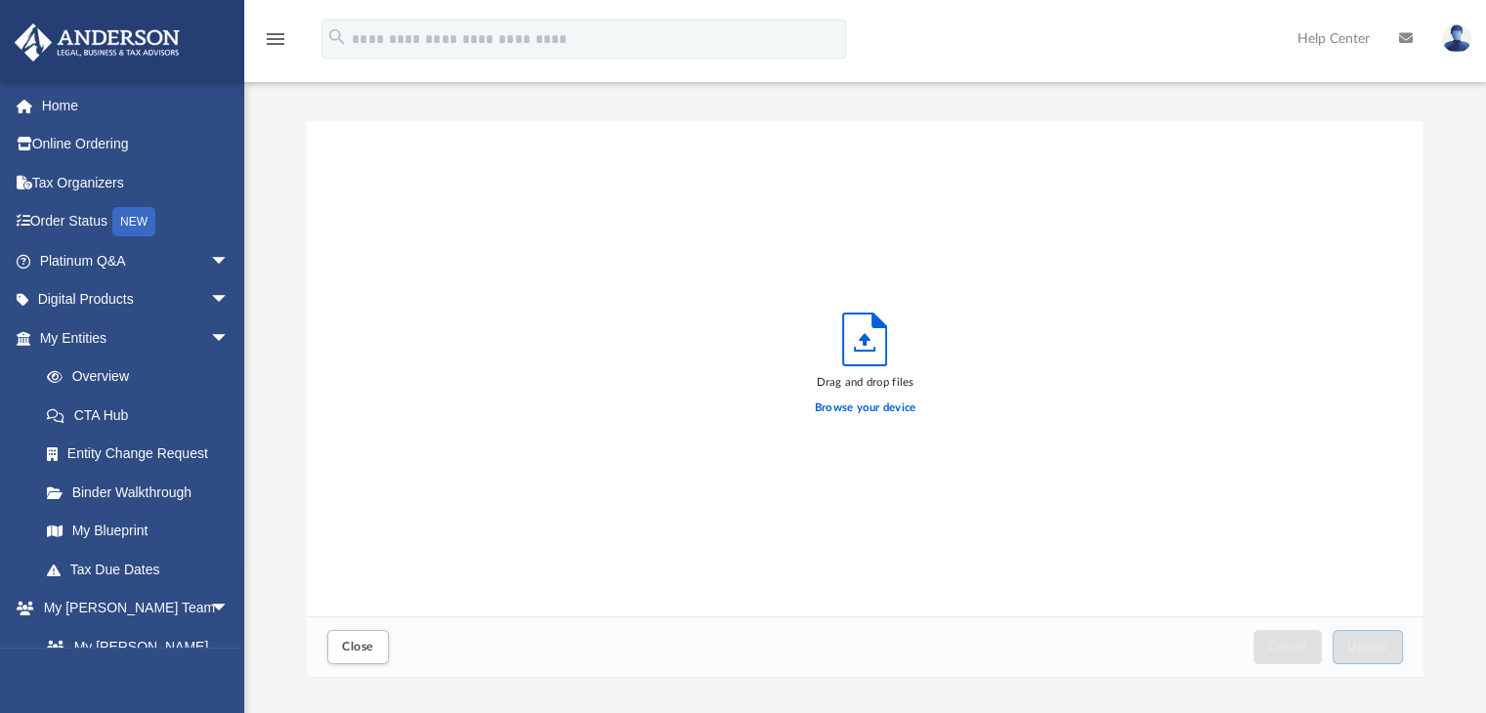
scroll to position [481, 1102]
click at [352, 650] on span "Close" at bounding box center [357, 647] width 31 height 12
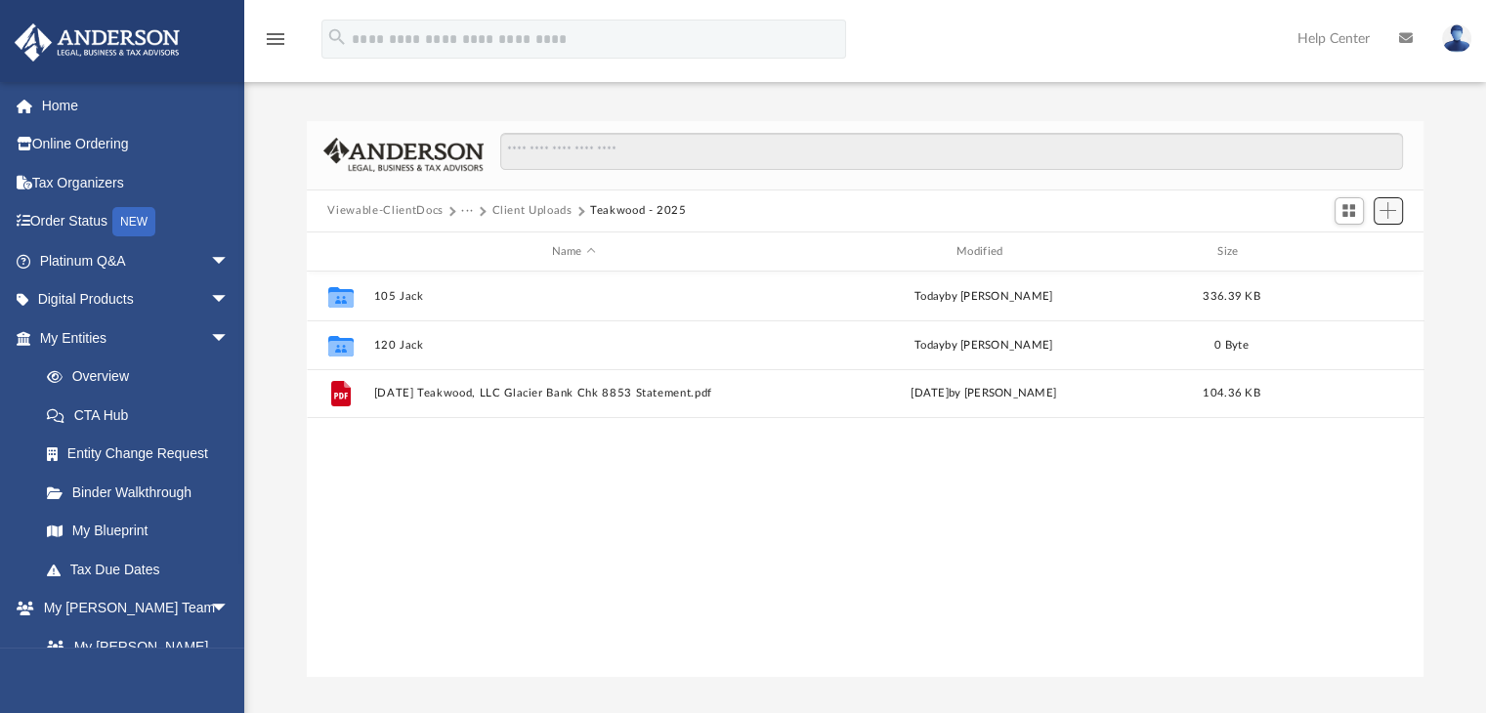
click at [1383, 212] on span "Add" at bounding box center [1387, 210] width 17 height 17
click at [1359, 278] on li "New Folder" at bounding box center [1360, 281] width 63 height 21
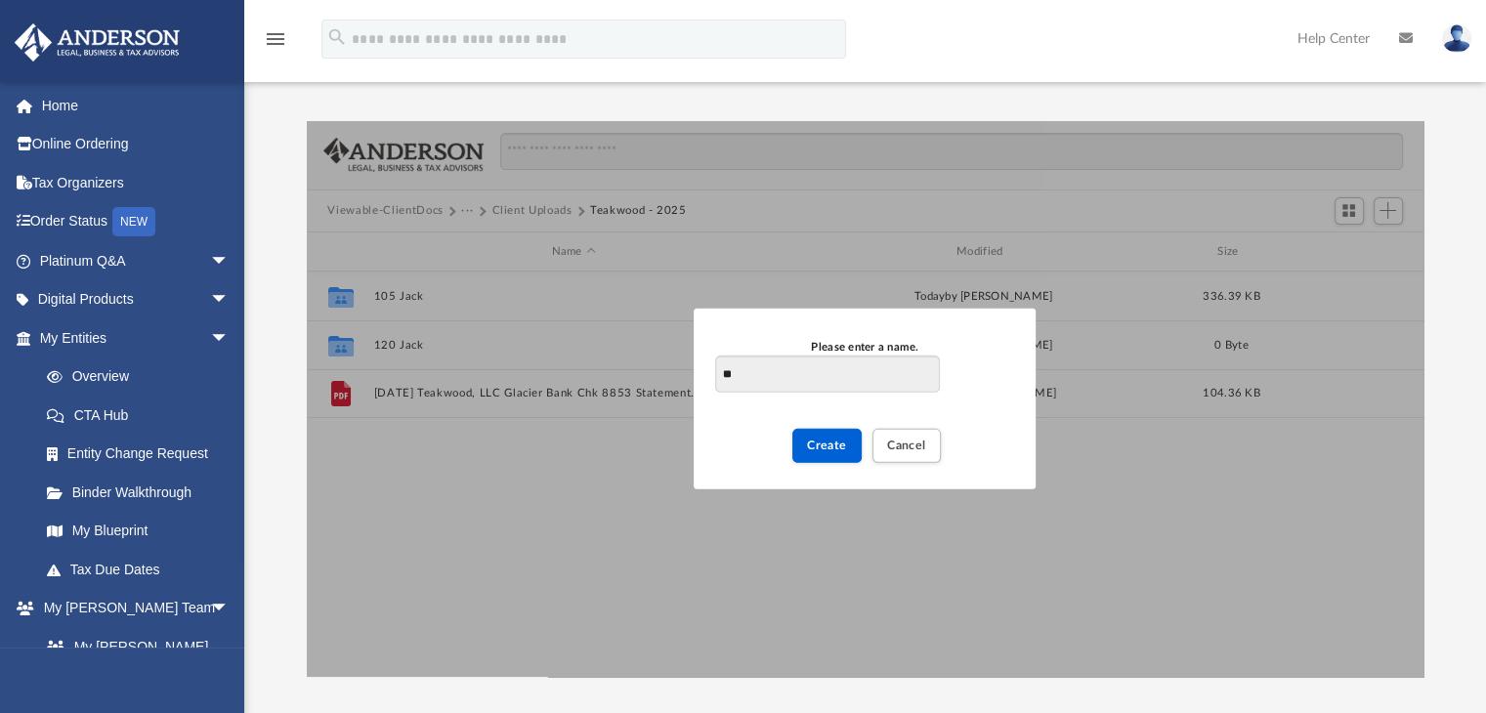
type input "*"
type input "********"
click at [832, 437] on button "Create" at bounding box center [826, 446] width 69 height 34
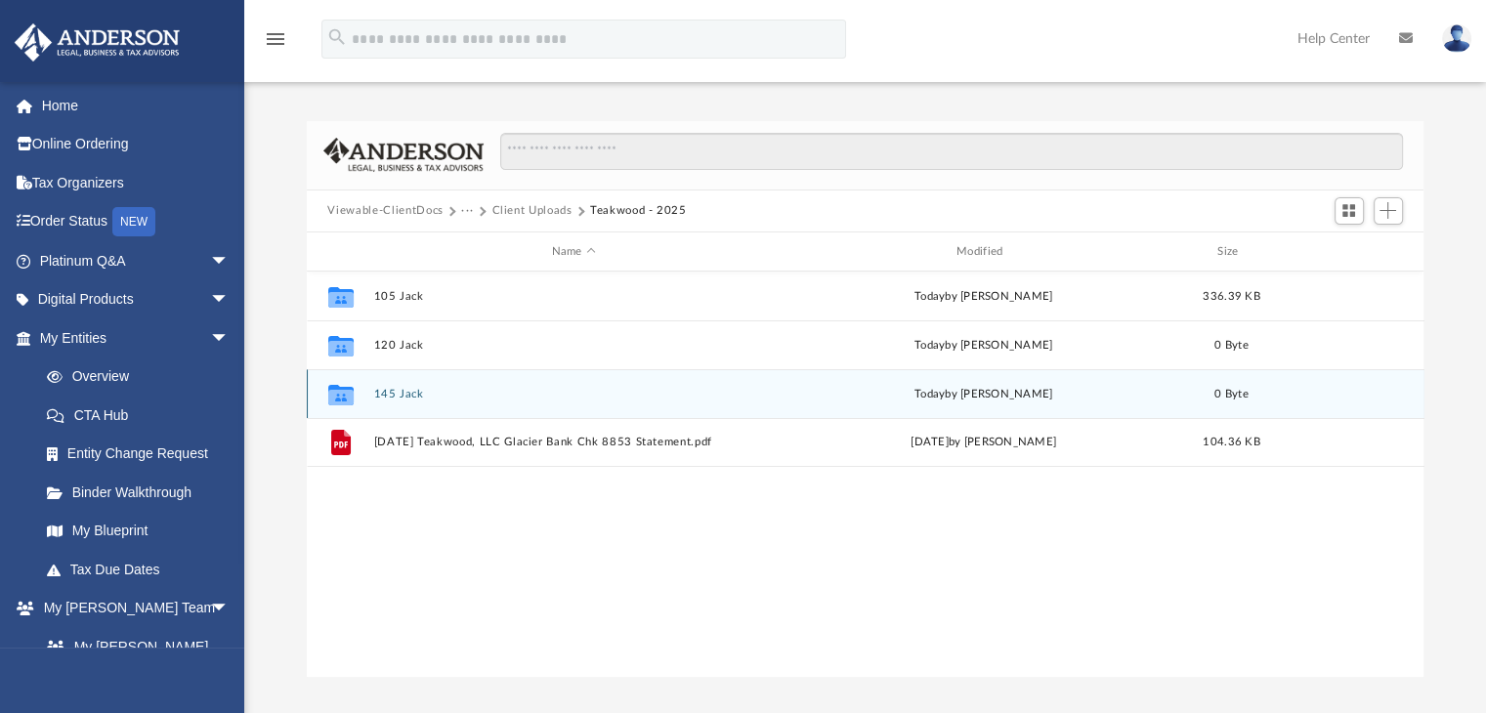
click at [405, 392] on button "145 Jack" at bounding box center [573, 394] width 401 height 13
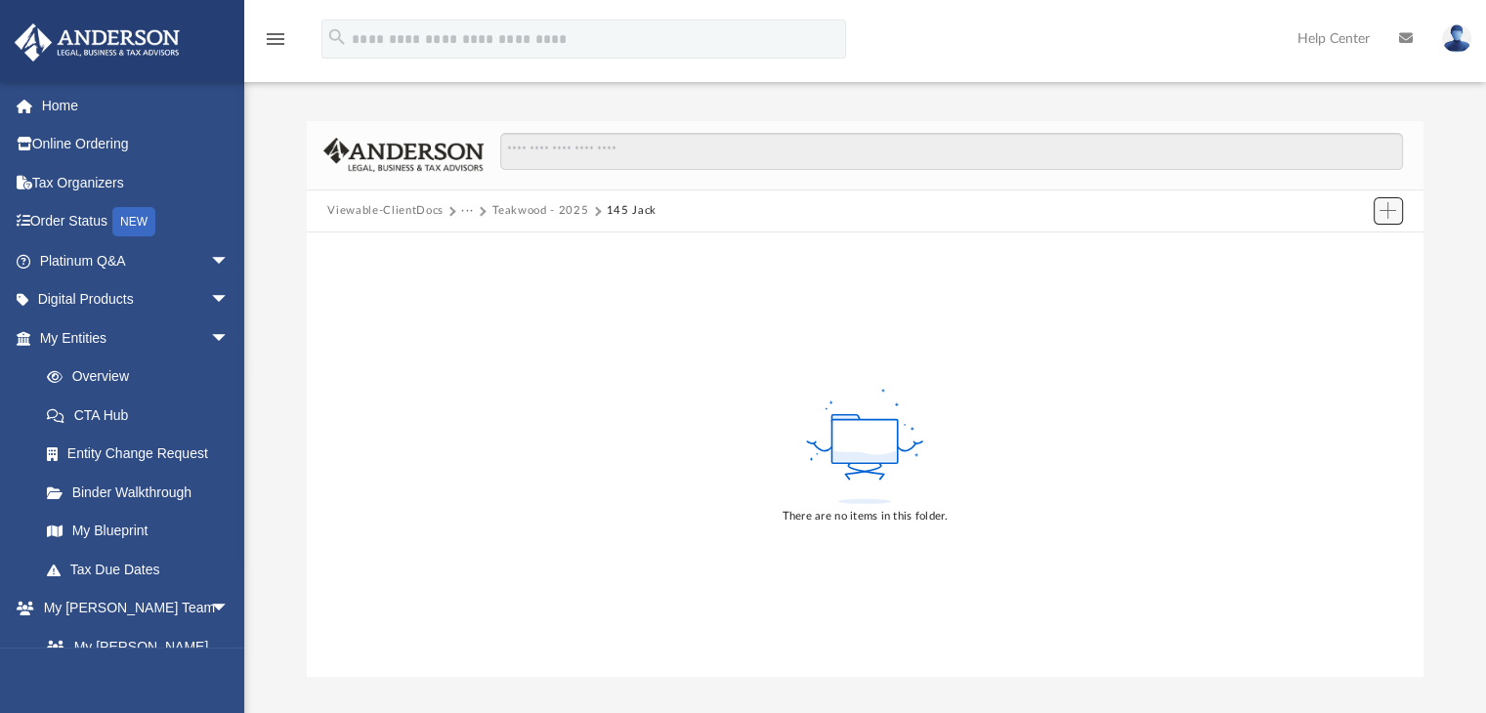
click at [1387, 210] on span "Add" at bounding box center [1387, 210] width 17 height 17
click at [1357, 247] on li "Upload" at bounding box center [1360, 249] width 63 height 21
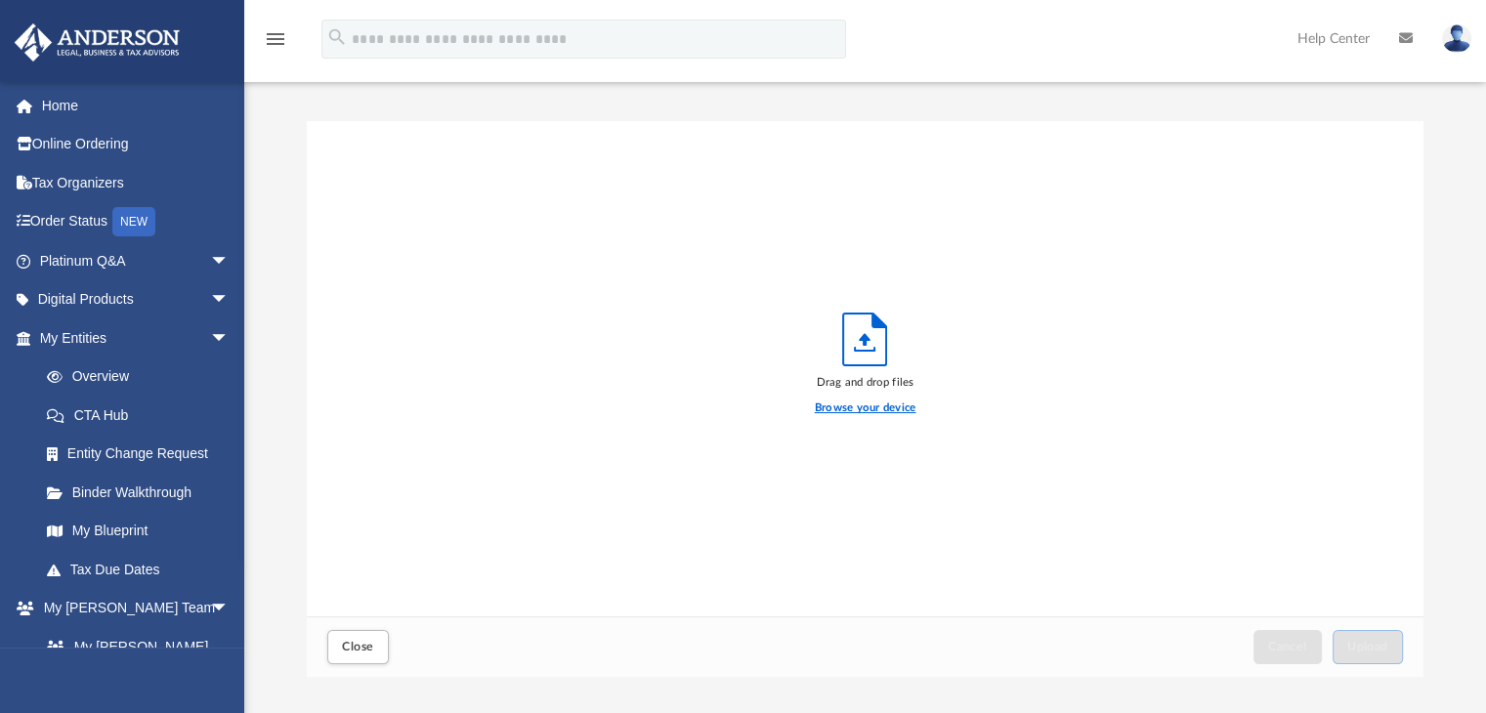
click at [854, 410] on label "Browse your device" at bounding box center [866, 409] width 102 height 18
click at [0, 0] on input "Browse your device" at bounding box center [0, 0] width 0 height 0
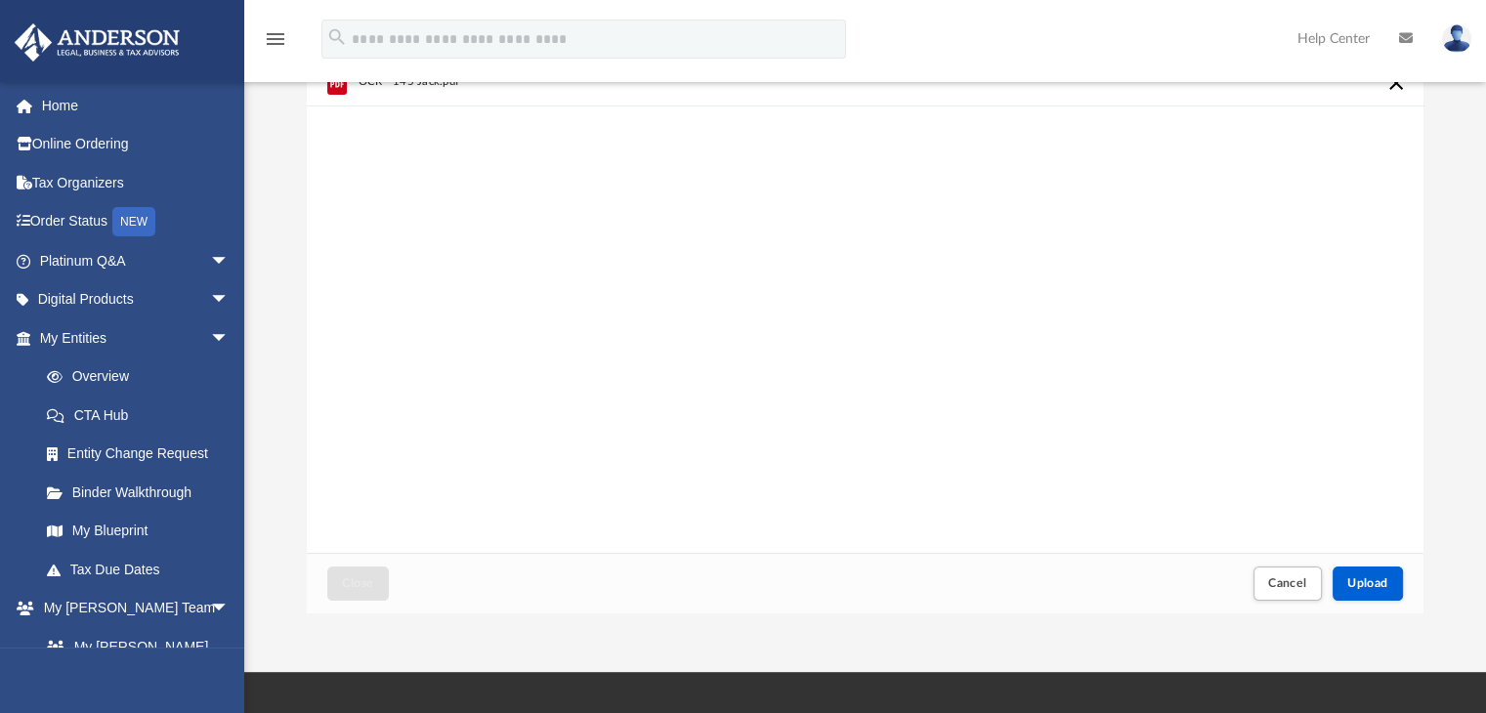
scroll to position [98, 0]
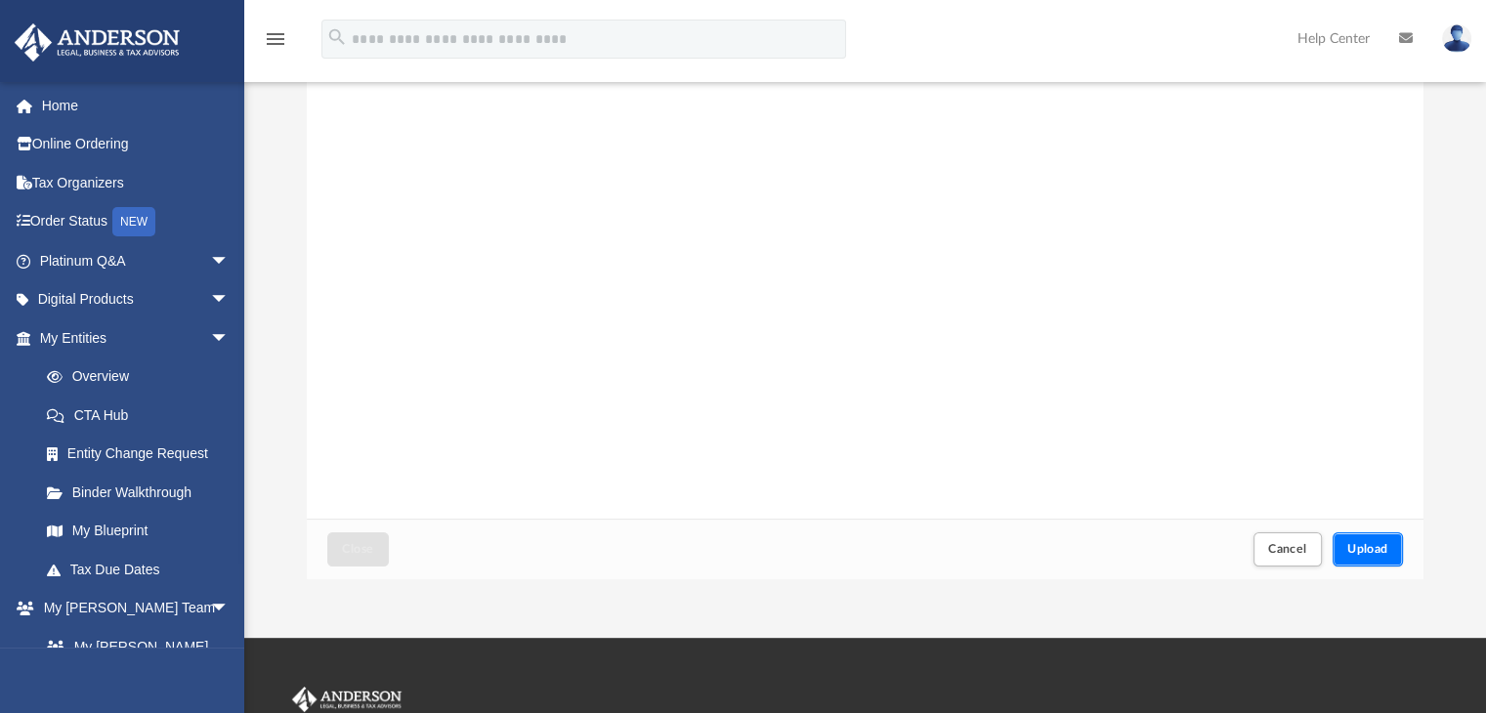
click at [1352, 548] on span "Upload" at bounding box center [1367, 549] width 41 height 12
click at [351, 548] on span "Close" at bounding box center [357, 549] width 31 height 12
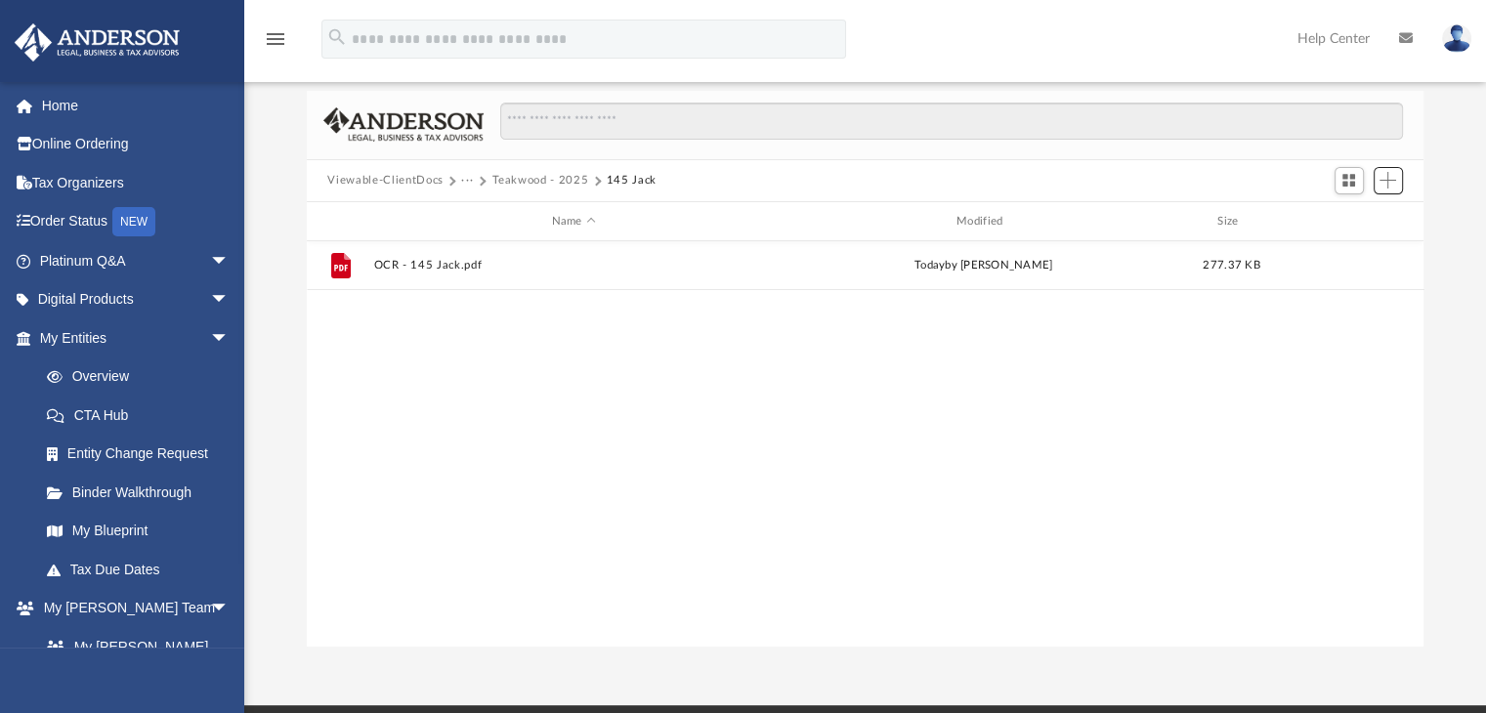
scroll to position [0, 0]
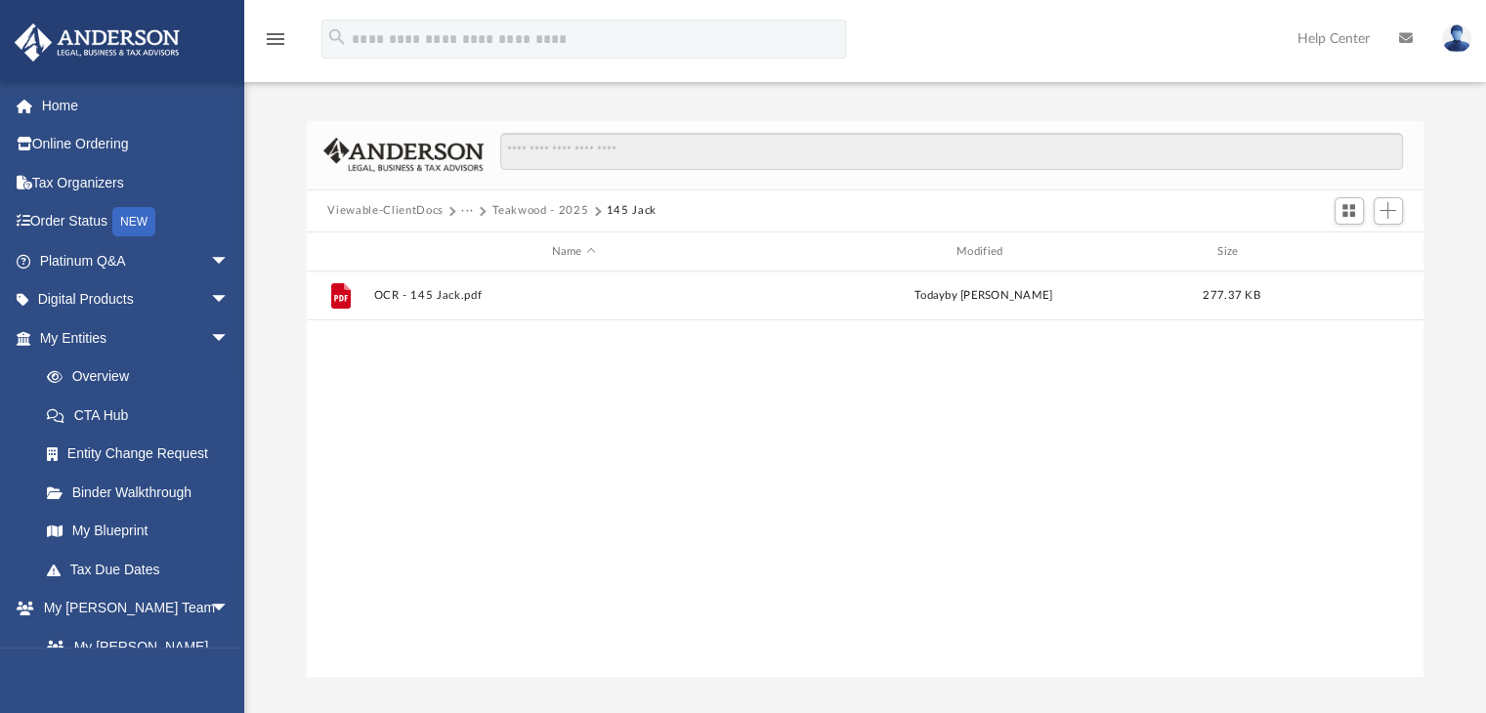
click at [552, 211] on button "Teakwood - 2025" at bounding box center [539, 211] width 97 height 18
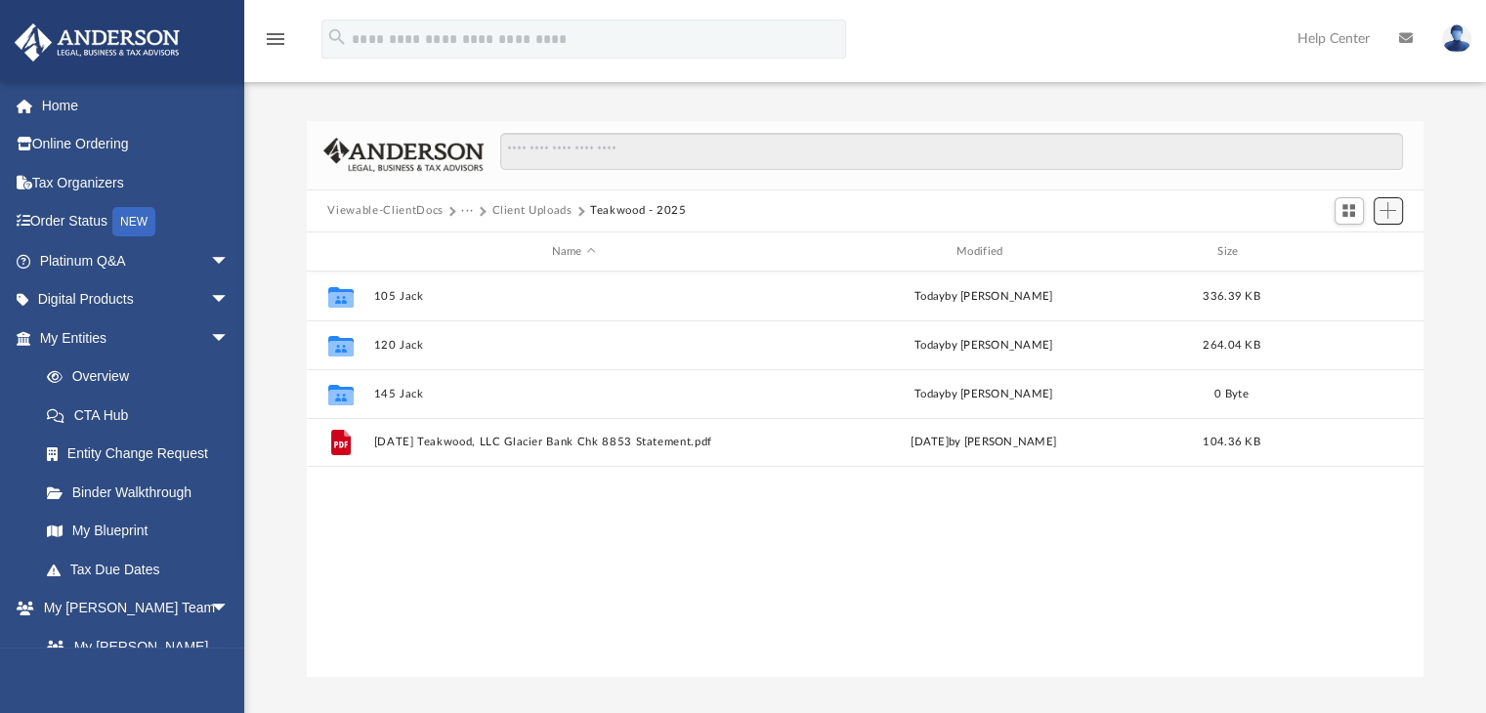
click at [1393, 212] on span "Add" at bounding box center [1387, 210] width 17 height 17
click at [1354, 278] on li "New Folder" at bounding box center [1360, 281] width 63 height 21
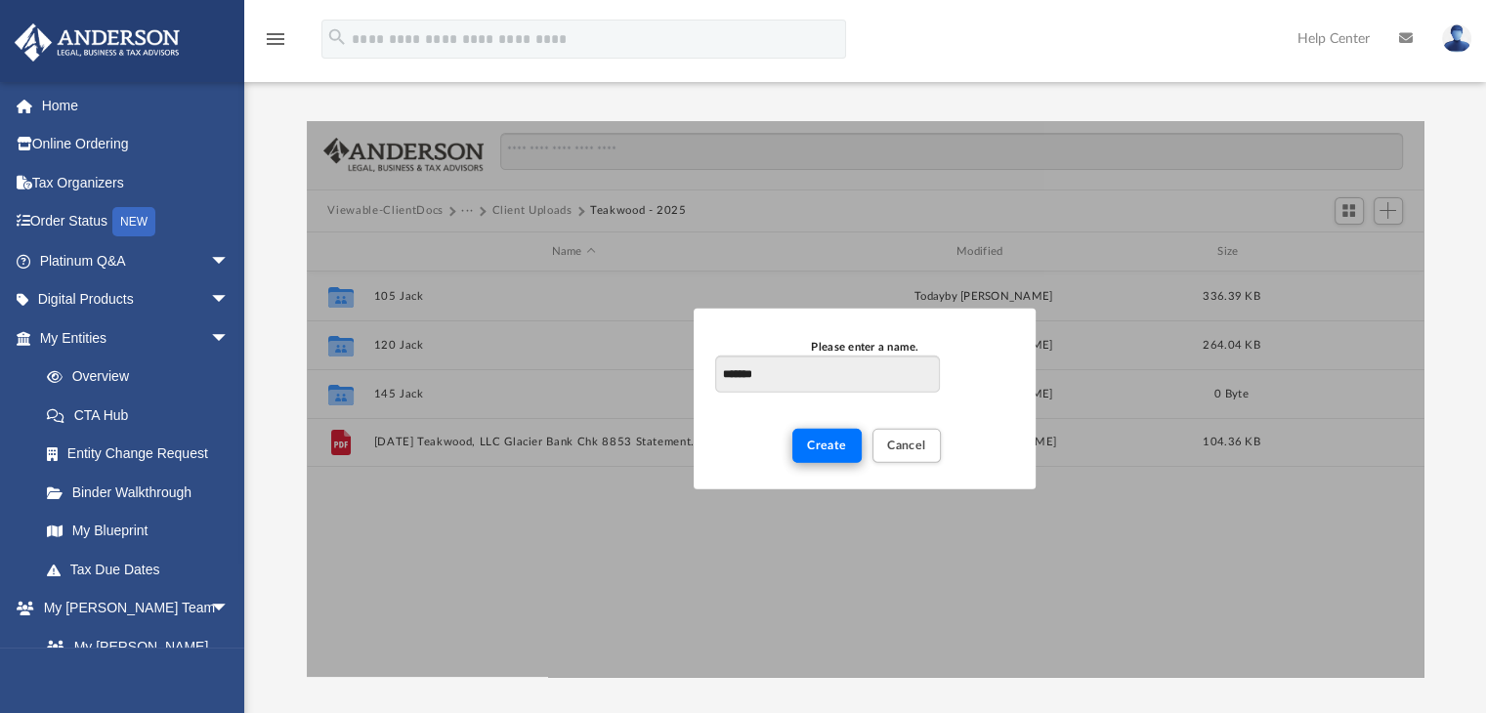
type input "*******"
click at [824, 450] on span "Create" at bounding box center [827, 446] width 40 height 12
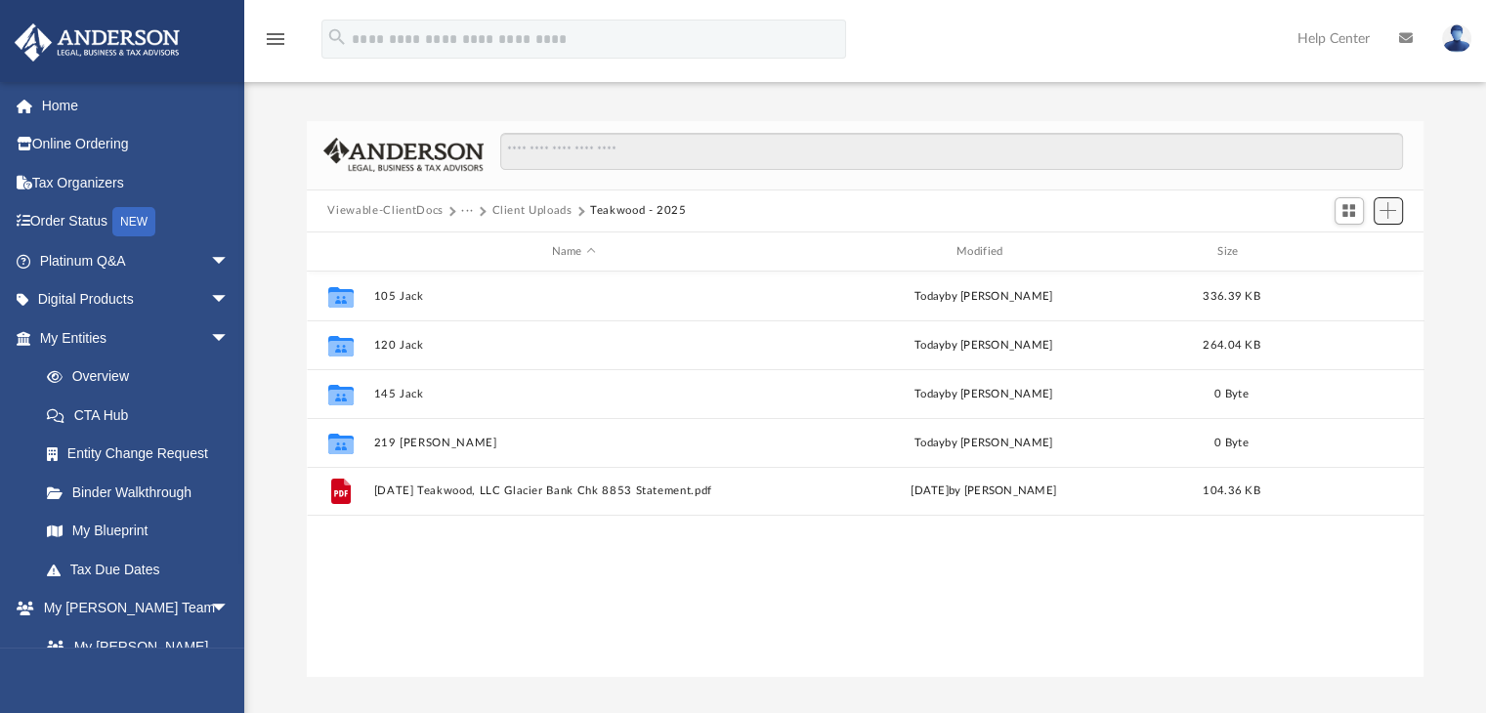
click at [1385, 211] on span "Add" at bounding box center [1387, 210] width 17 height 17
click at [1352, 282] on li "New Folder" at bounding box center [1360, 281] width 63 height 21
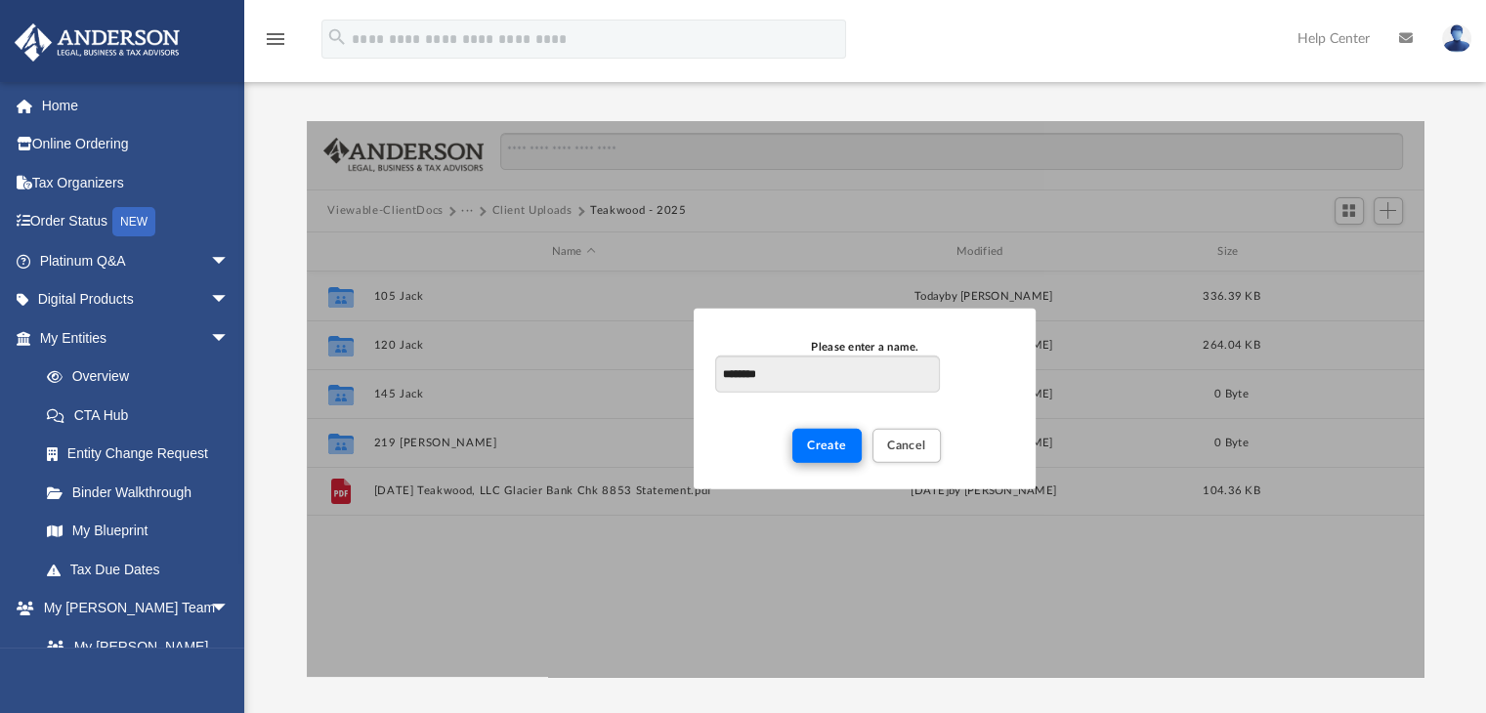
type input "********"
click at [856, 447] on button "Create" at bounding box center [826, 446] width 69 height 34
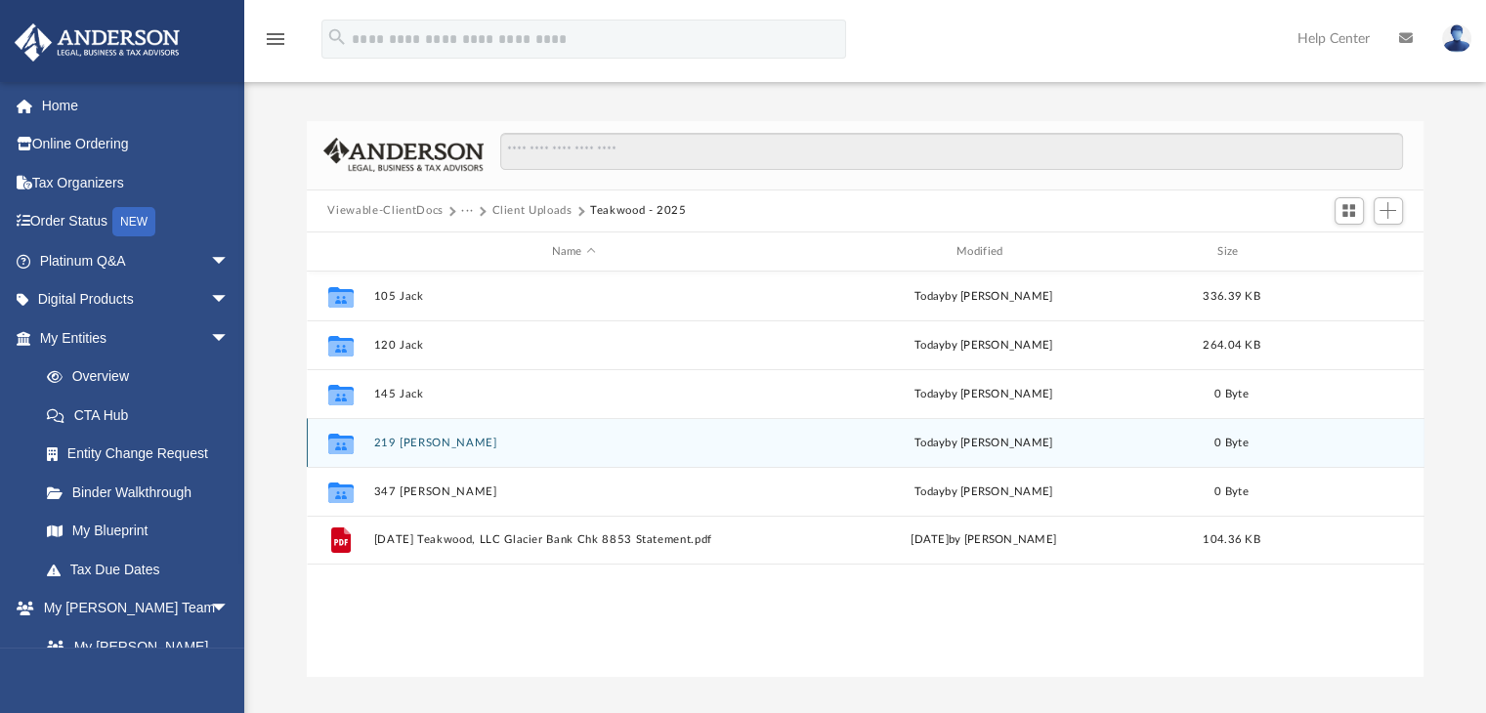
click at [387, 444] on button "219 Jim" at bounding box center [573, 443] width 401 height 13
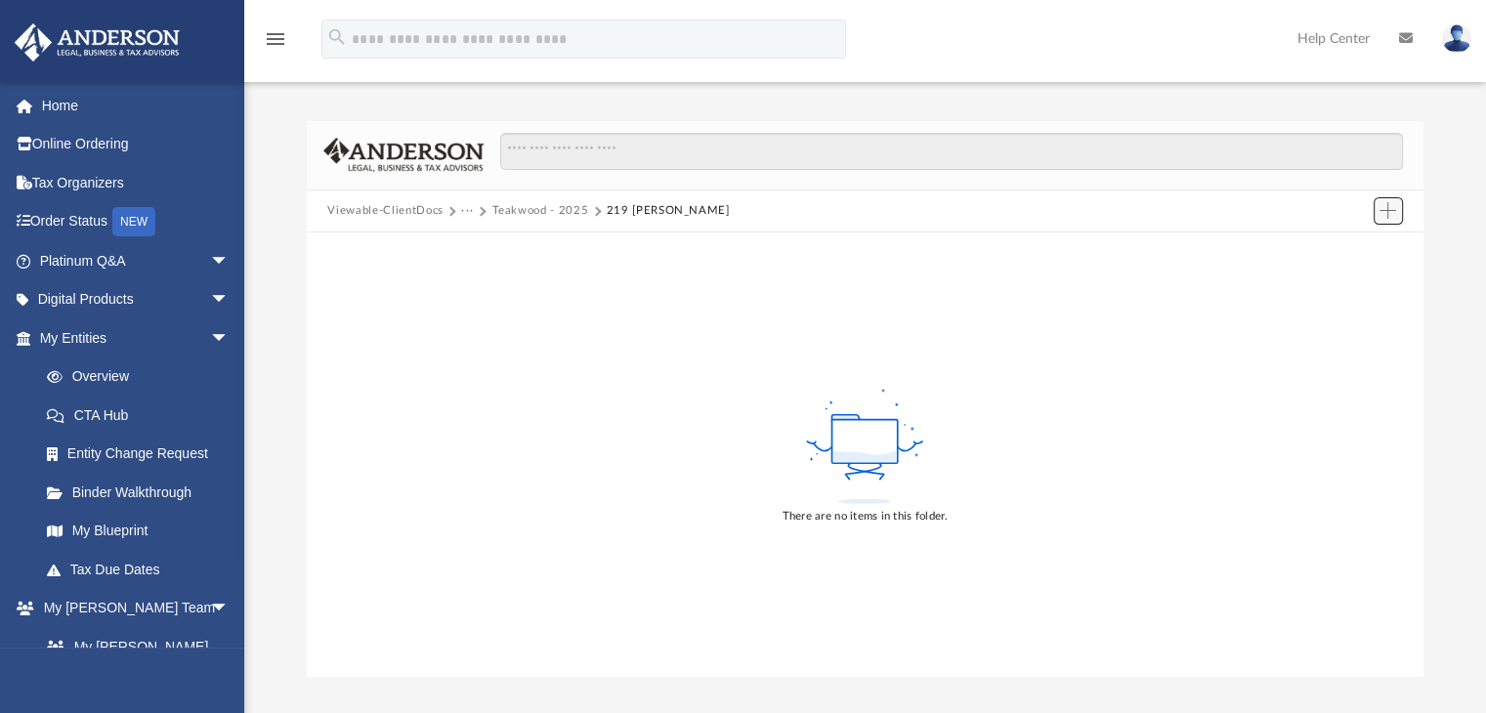
click at [1383, 205] on span "Add" at bounding box center [1387, 210] width 17 height 17
click at [1363, 244] on li "Upload" at bounding box center [1360, 249] width 63 height 21
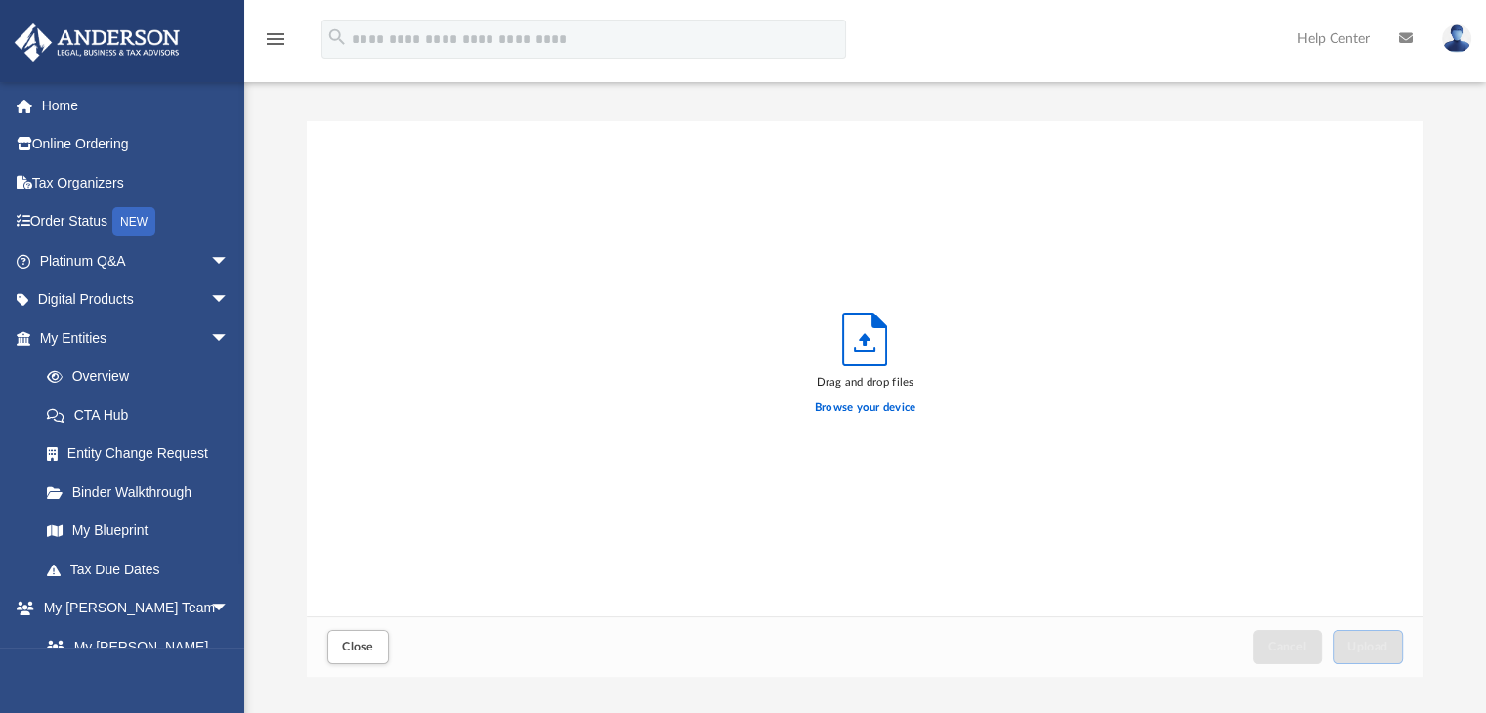
scroll to position [481, 1102]
click at [867, 400] on label "Browse your device" at bounding box center [866, 409] width 102 height 18
click at [0, 0] on input "Browse your device" at bounding box center [0, 0] width 0 height 0
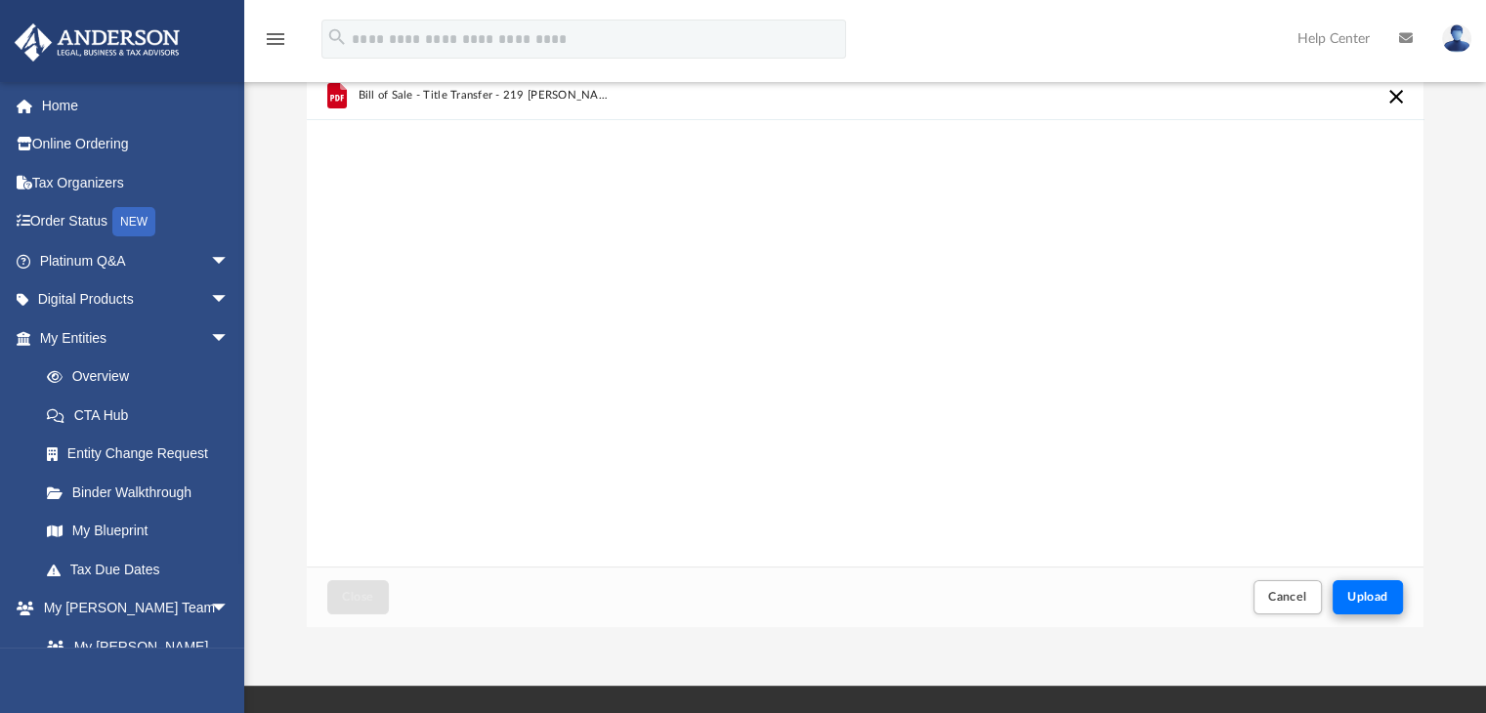
scroll to position [98, 0]
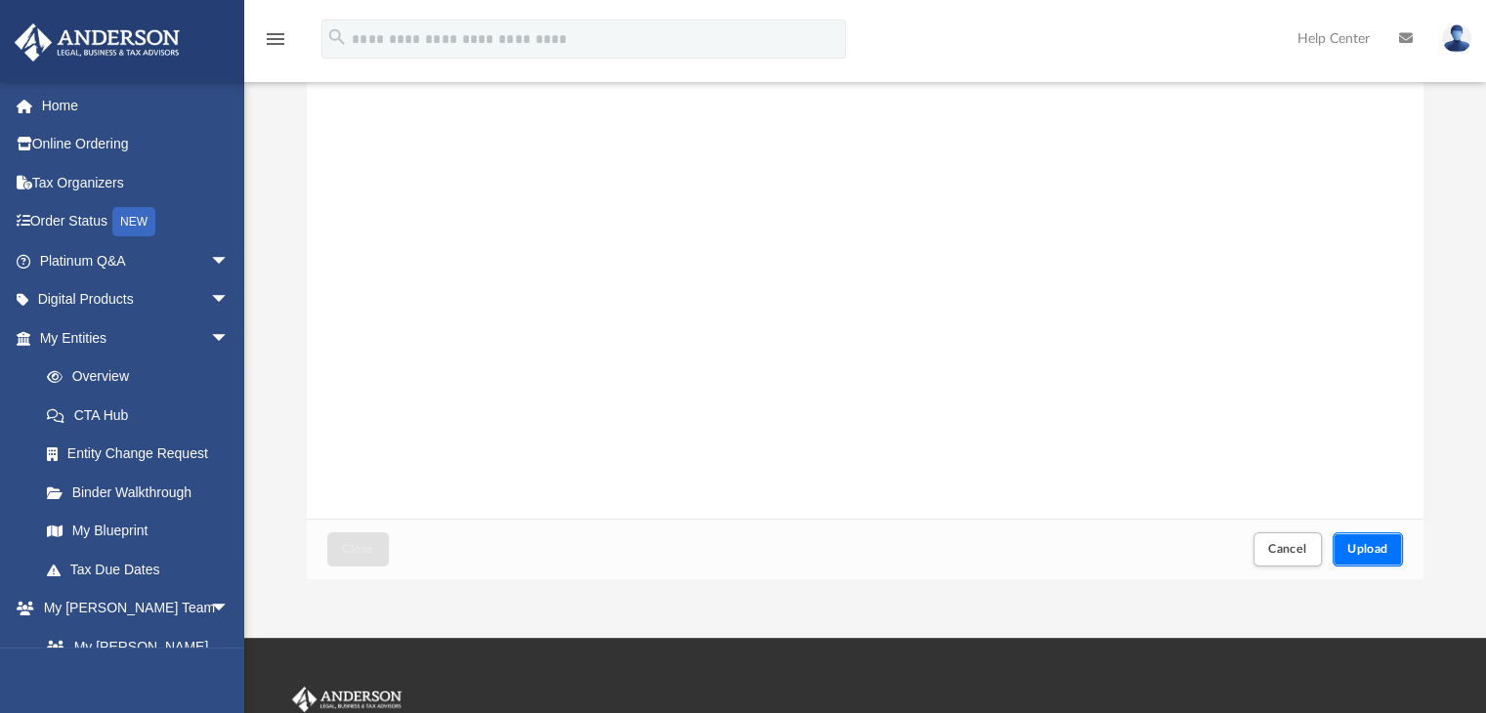
click at [1372, 555] on button "Upload" at bounding box center [1368, 549] width 70 height 34
click at [354, 549] on span "Close" at bounding box center [357, 549] width 31 height 12
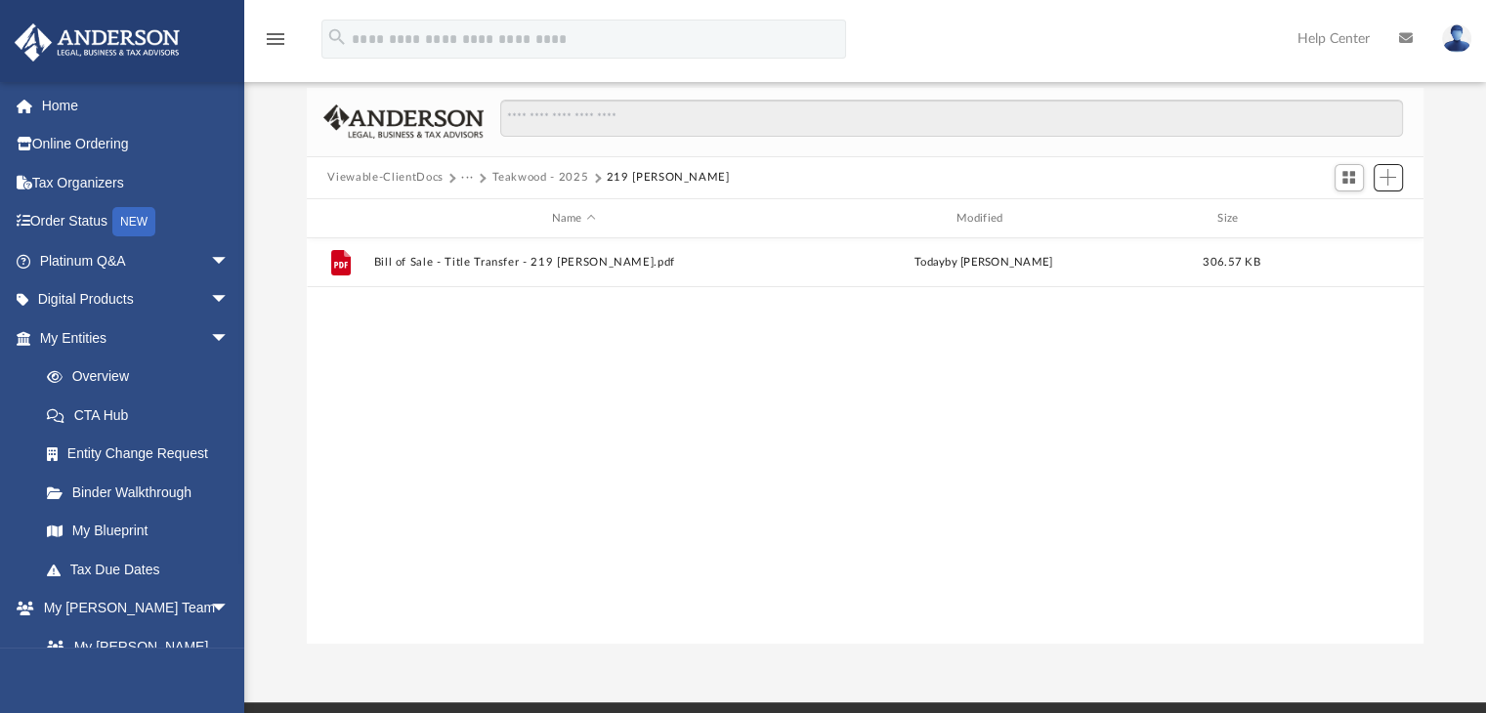
scroll to position [0, 0]
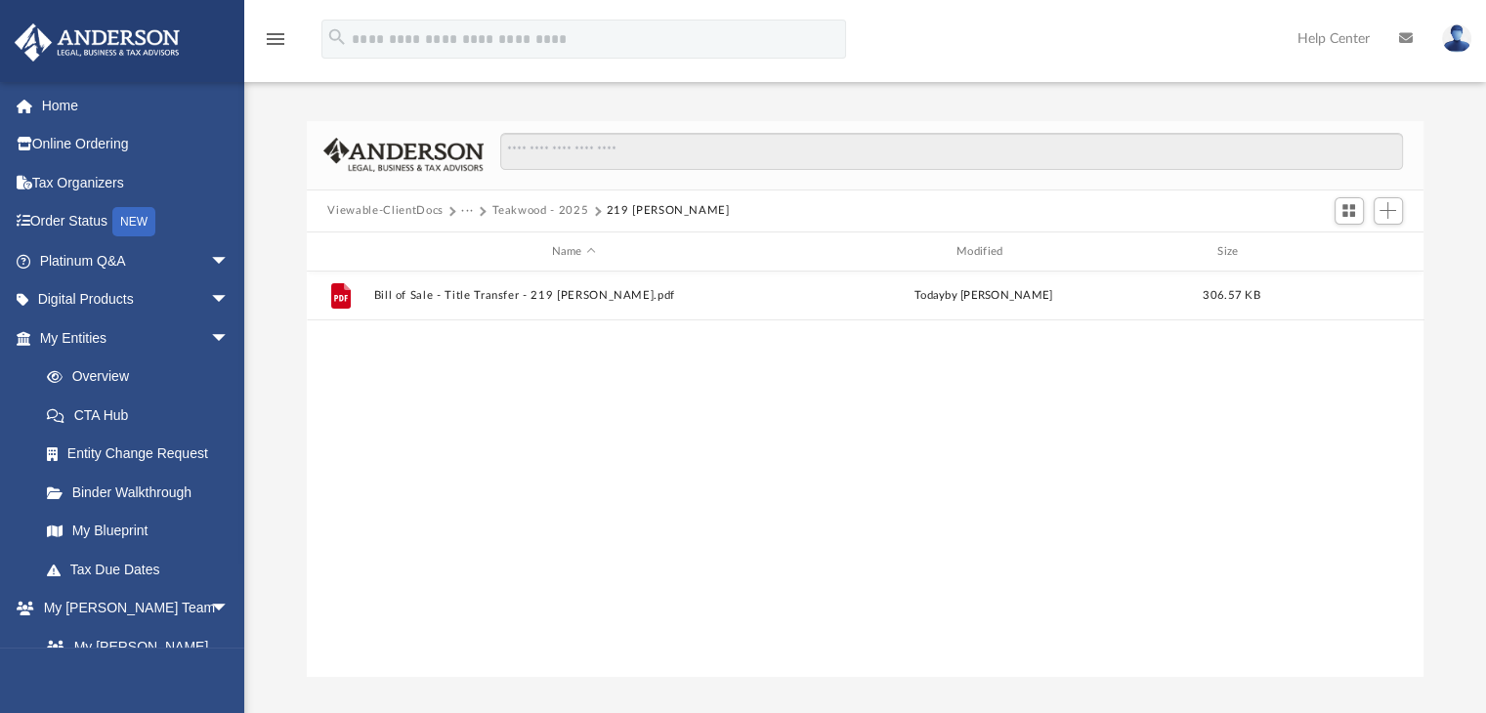
click at [555, 212] on button "Teakwood - 2025" at bounding box center [539, 211] width 97 height 18
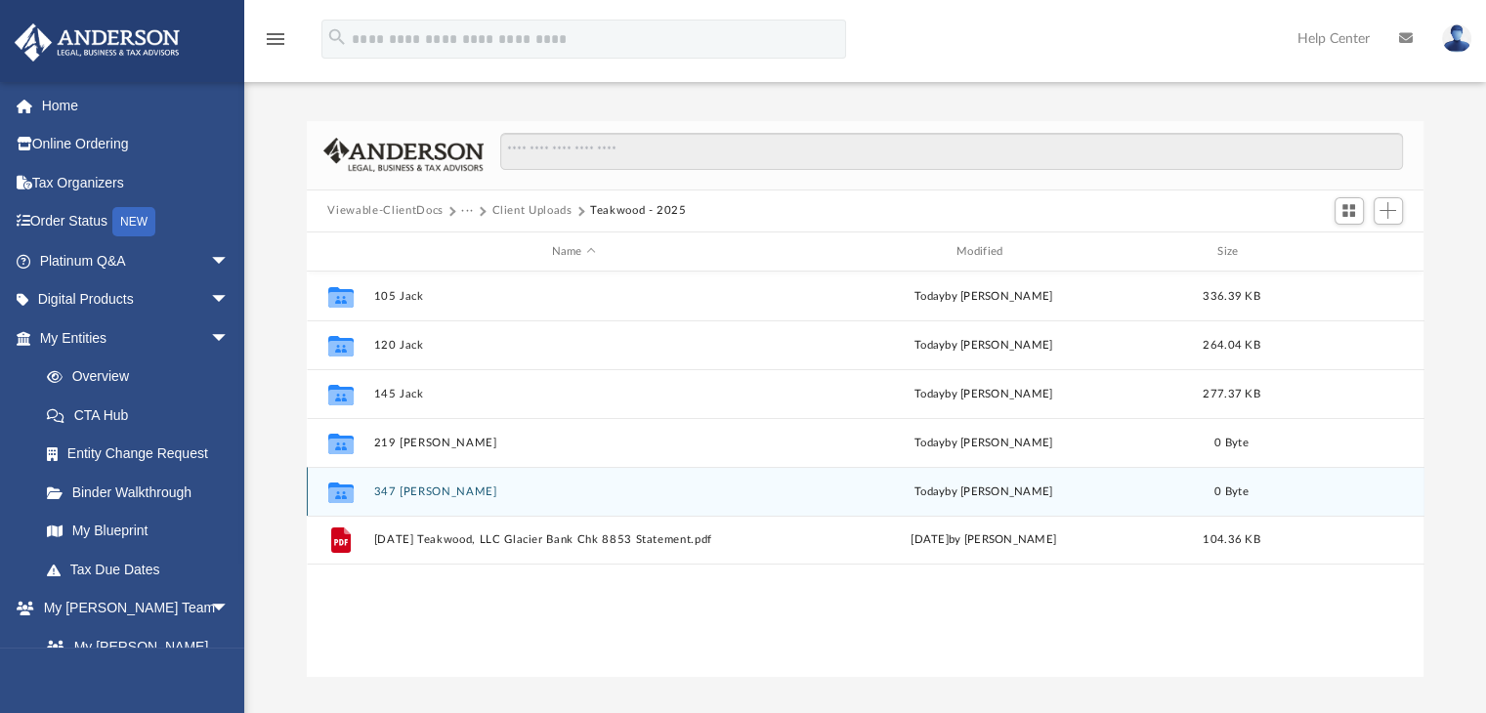
click at [403, 489] on button "347 Dani" at bounding box center [573, 492] width 401 height 13
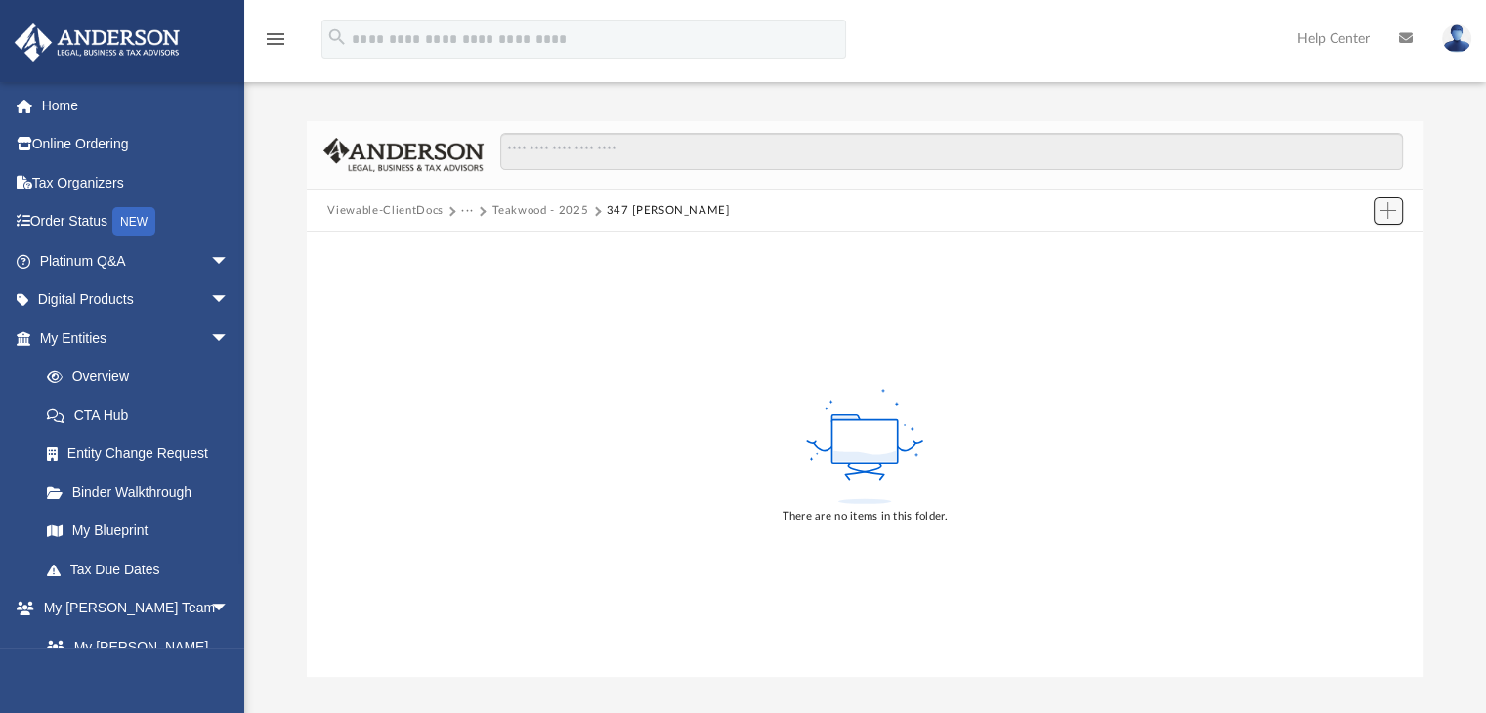
click at [1396, 214] on button "Add" at bounding box center [1388, 210] width 29 height 27
click at [1348, 253] on li "Upload" at bounding box center [1360, 249] width 63 height 21
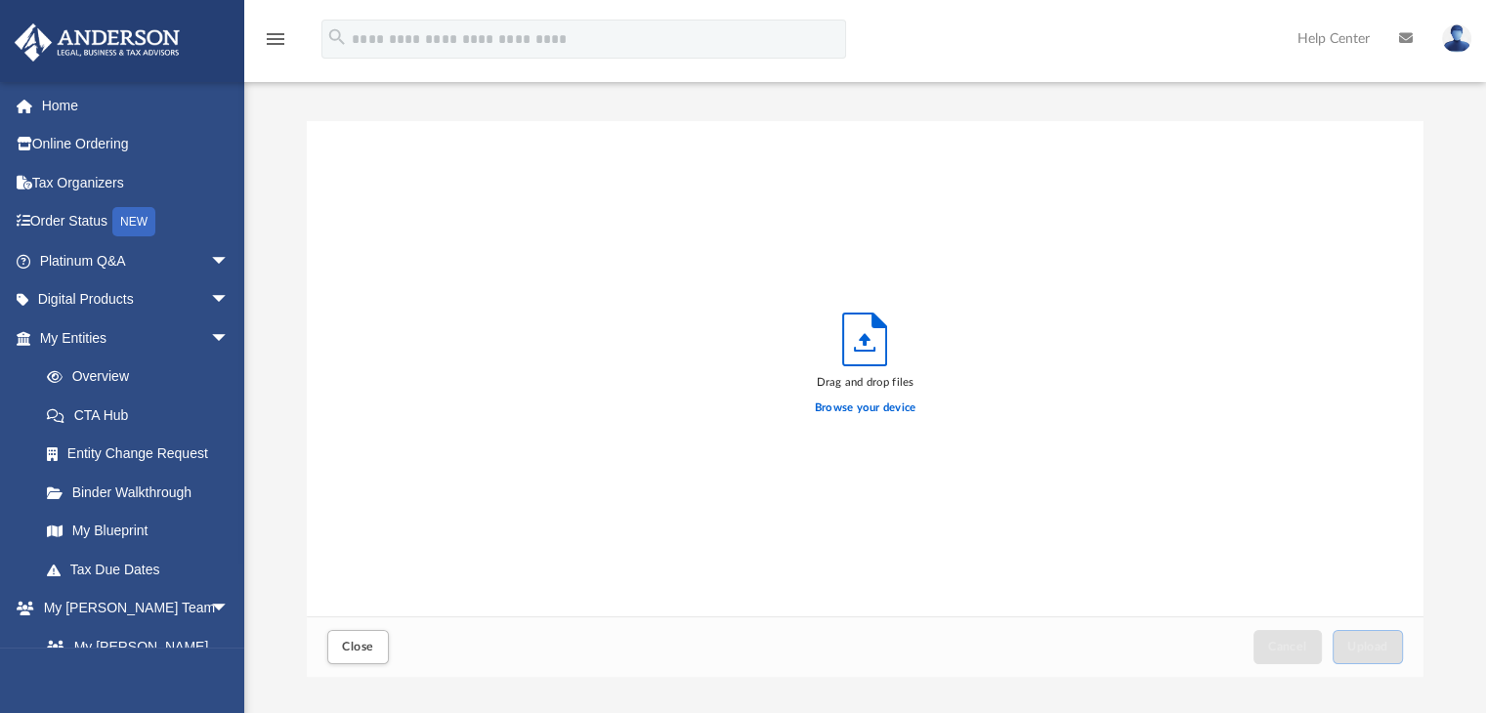
scroll to position [481, 1102]
click at [893, 408] on label "Browse your device" at bounding box center [866, 409] width 102 height 18
click at [0, 0] on input "Browse your device" at bounding box center [0, 0] width 0 height 0
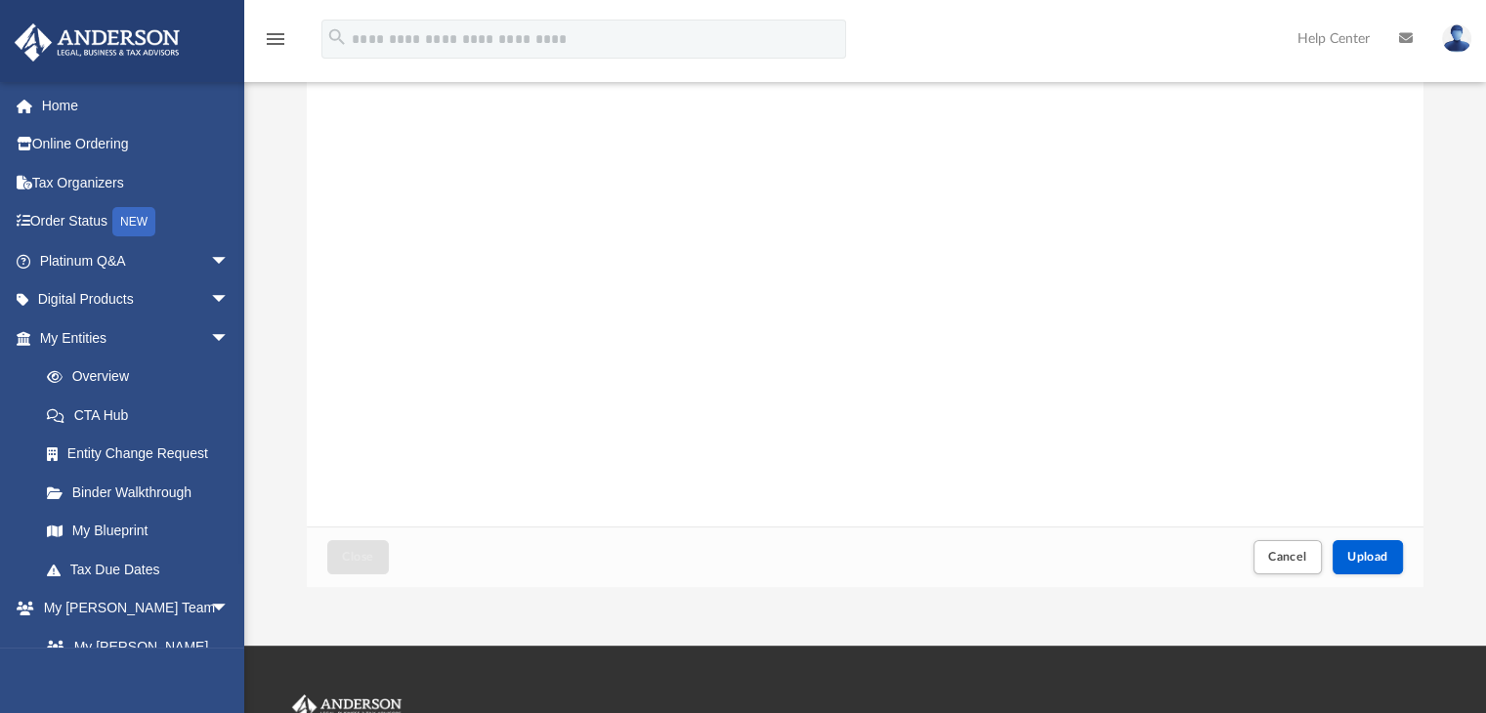
scroll to position [195, 0]
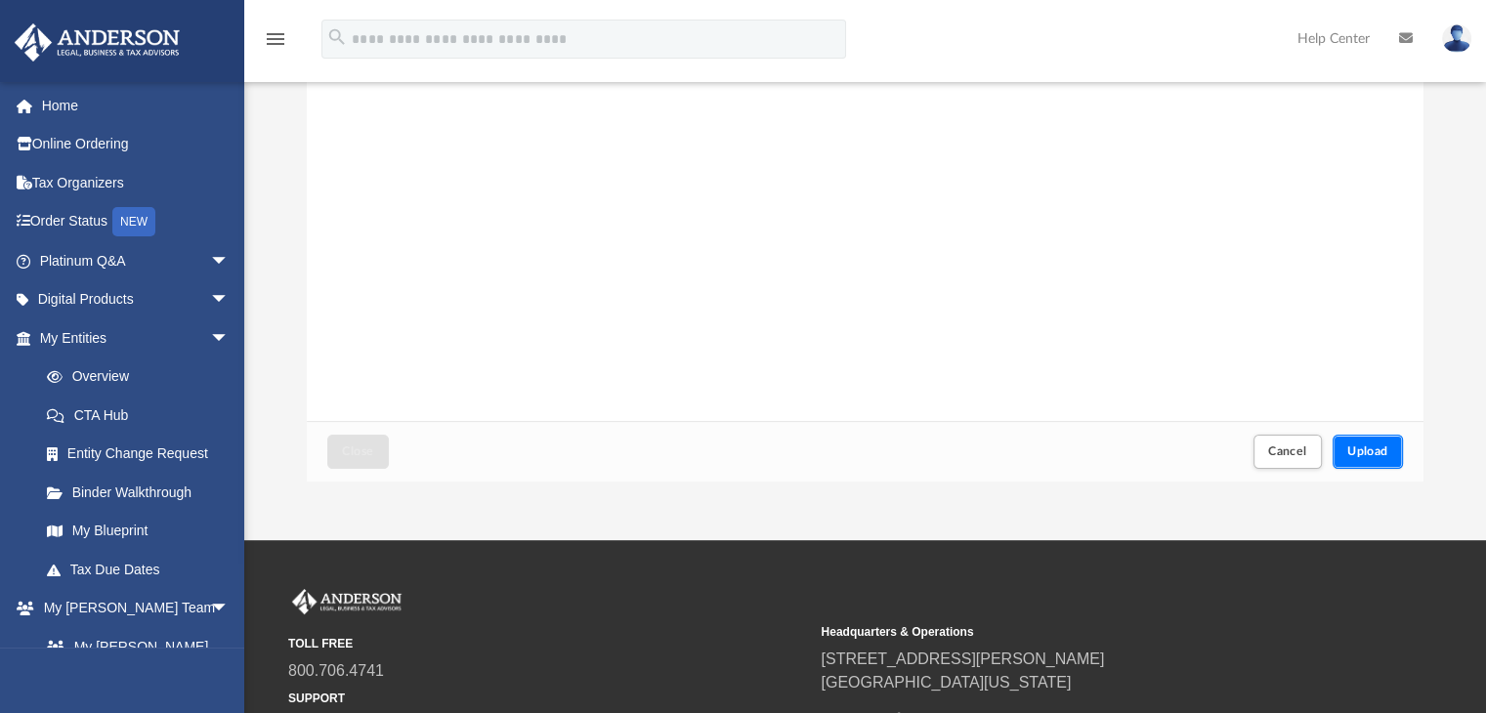
click at [1367, 454] on span "Upload" at bounding box center [1367, 451] width 41 height 12
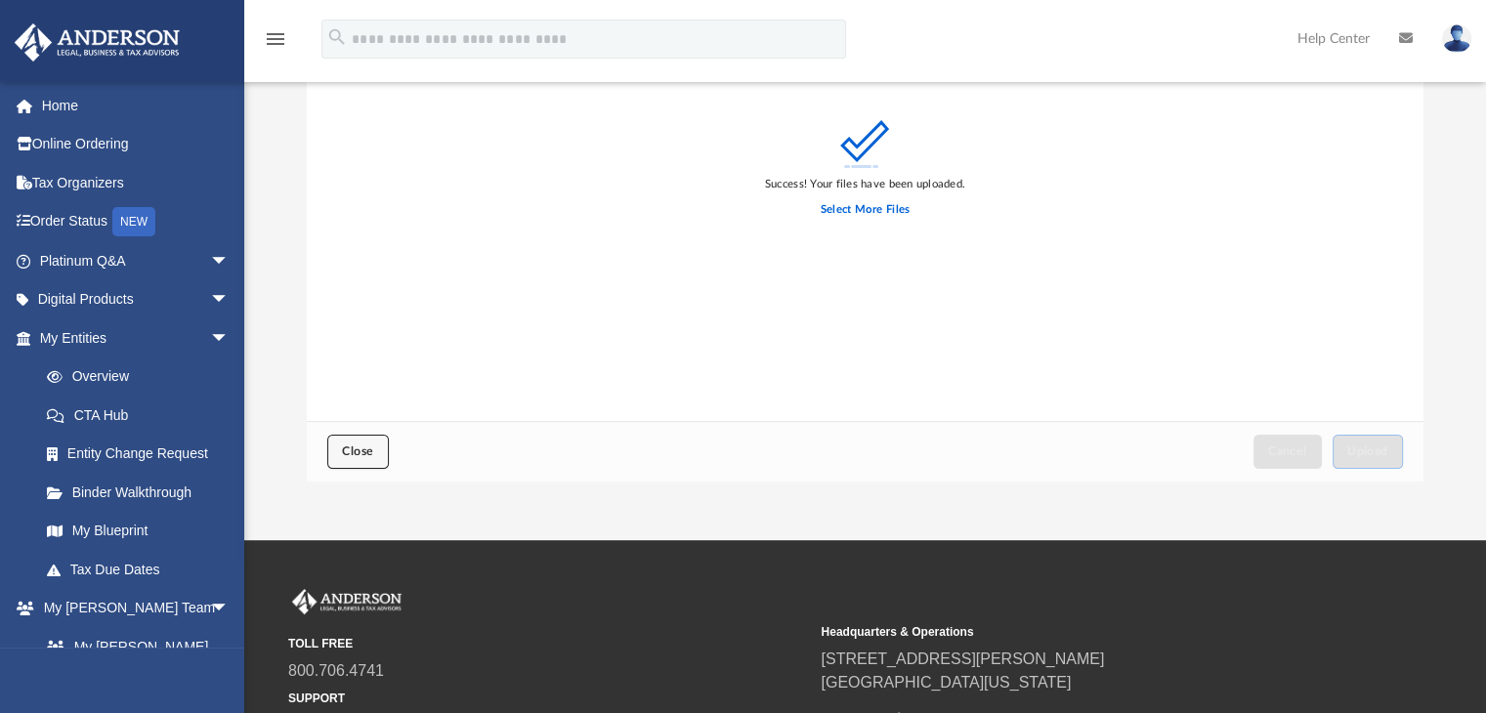
click at [375, 452] on button "Close" at bounding box center [357, 452] width 61 height 34
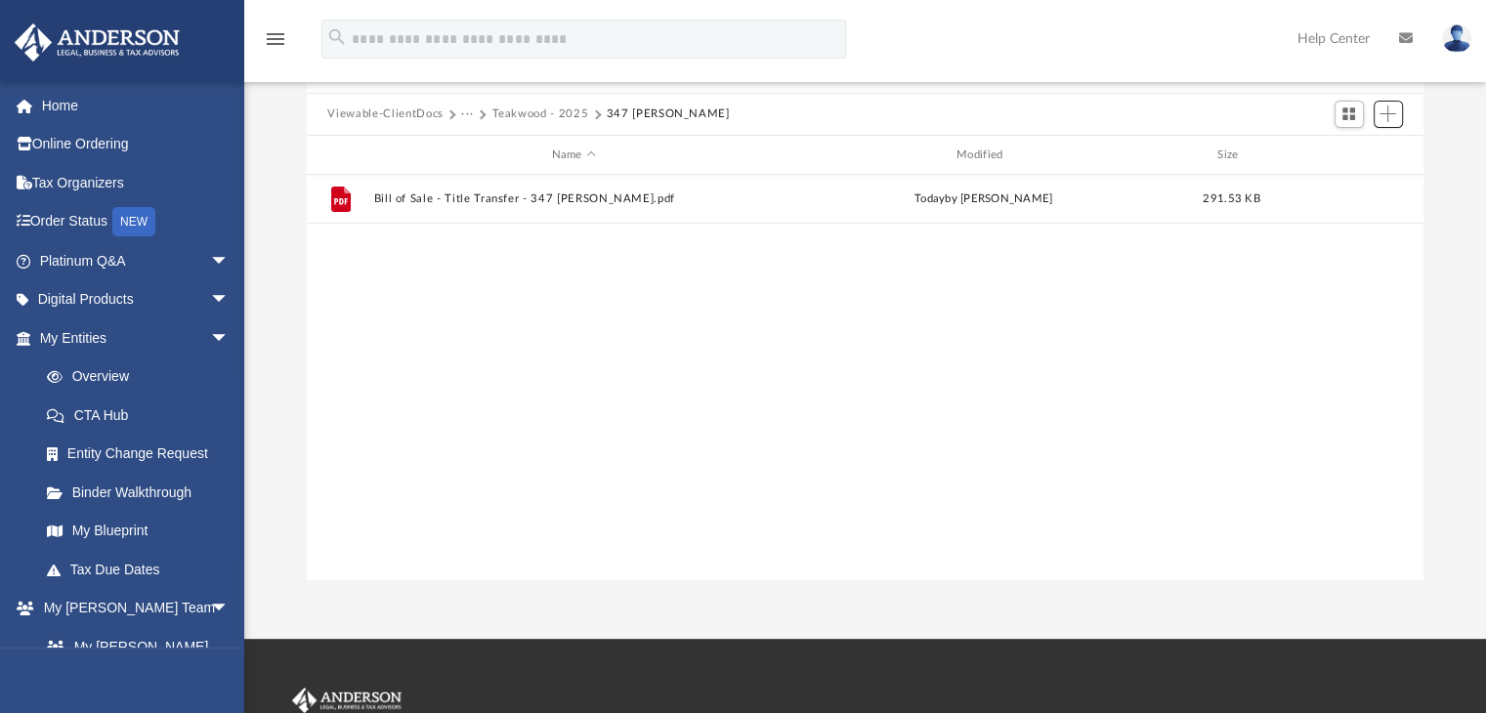
scroll to position [0, 0]
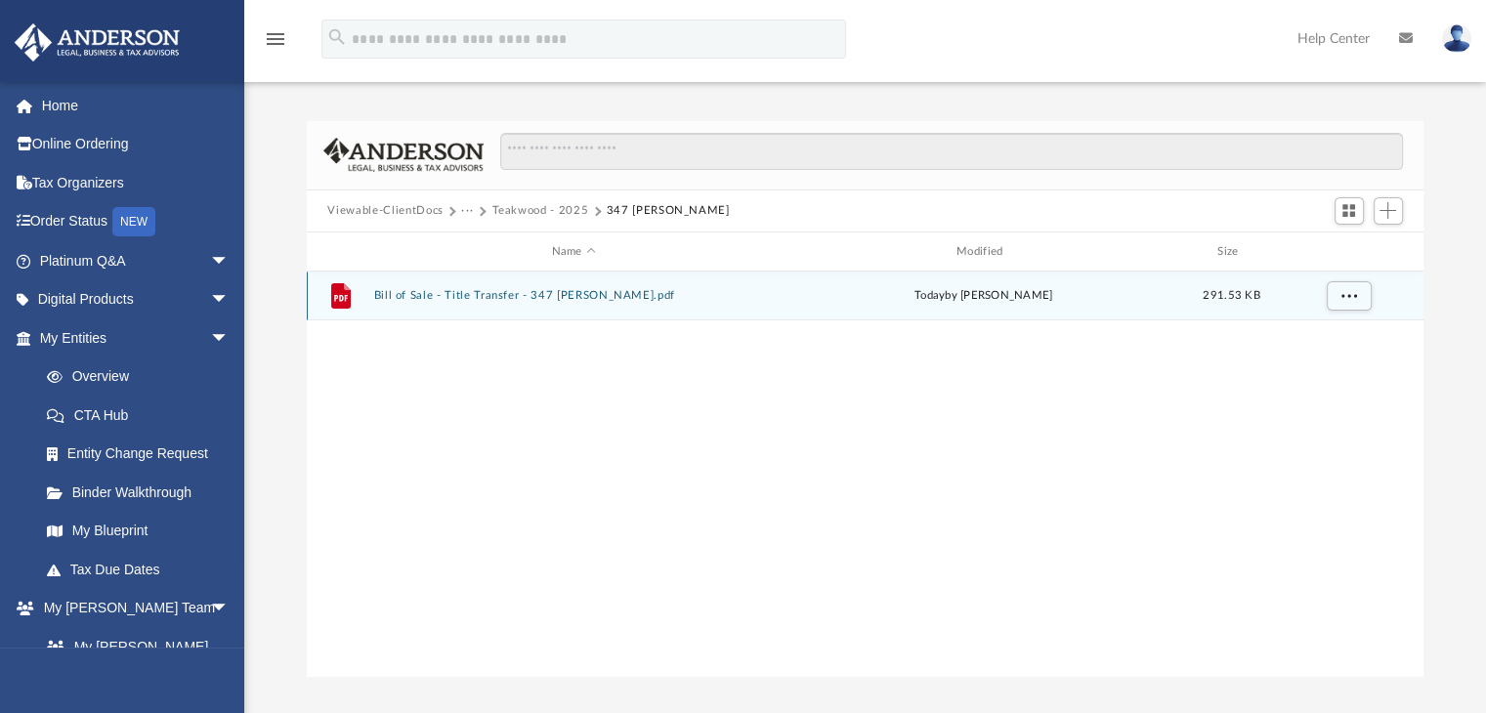
click at [467, 292] on button "Bill of Sale - Title Transfer - 347 Dani.pdf" at bounding box center [573, 296] width 401 height 13
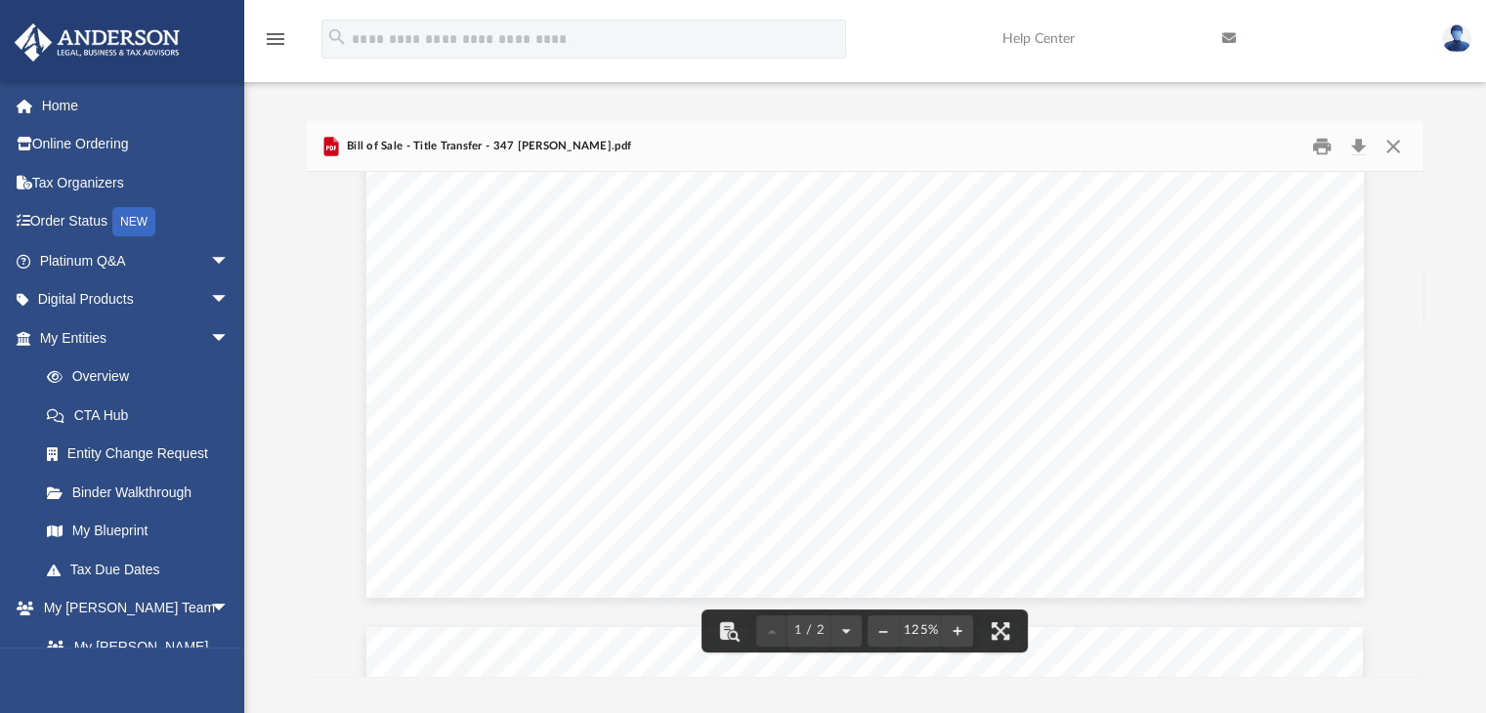
scroll to position [879, 0]
